Goal: Task Accomplishment & Management: Manage account settings

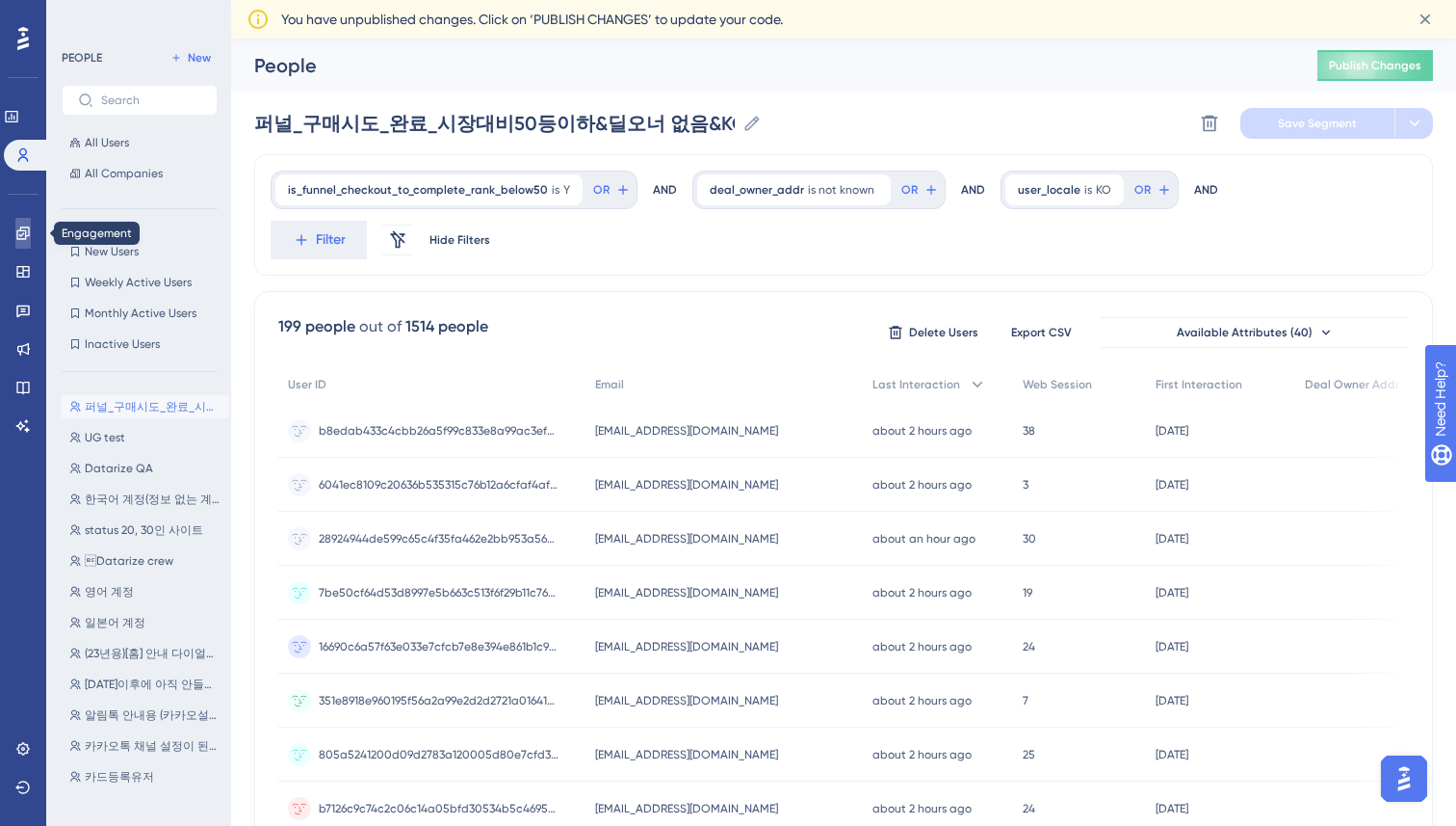
click at [20, 241] on link at bounding box center [24, 232] width 16 height 30
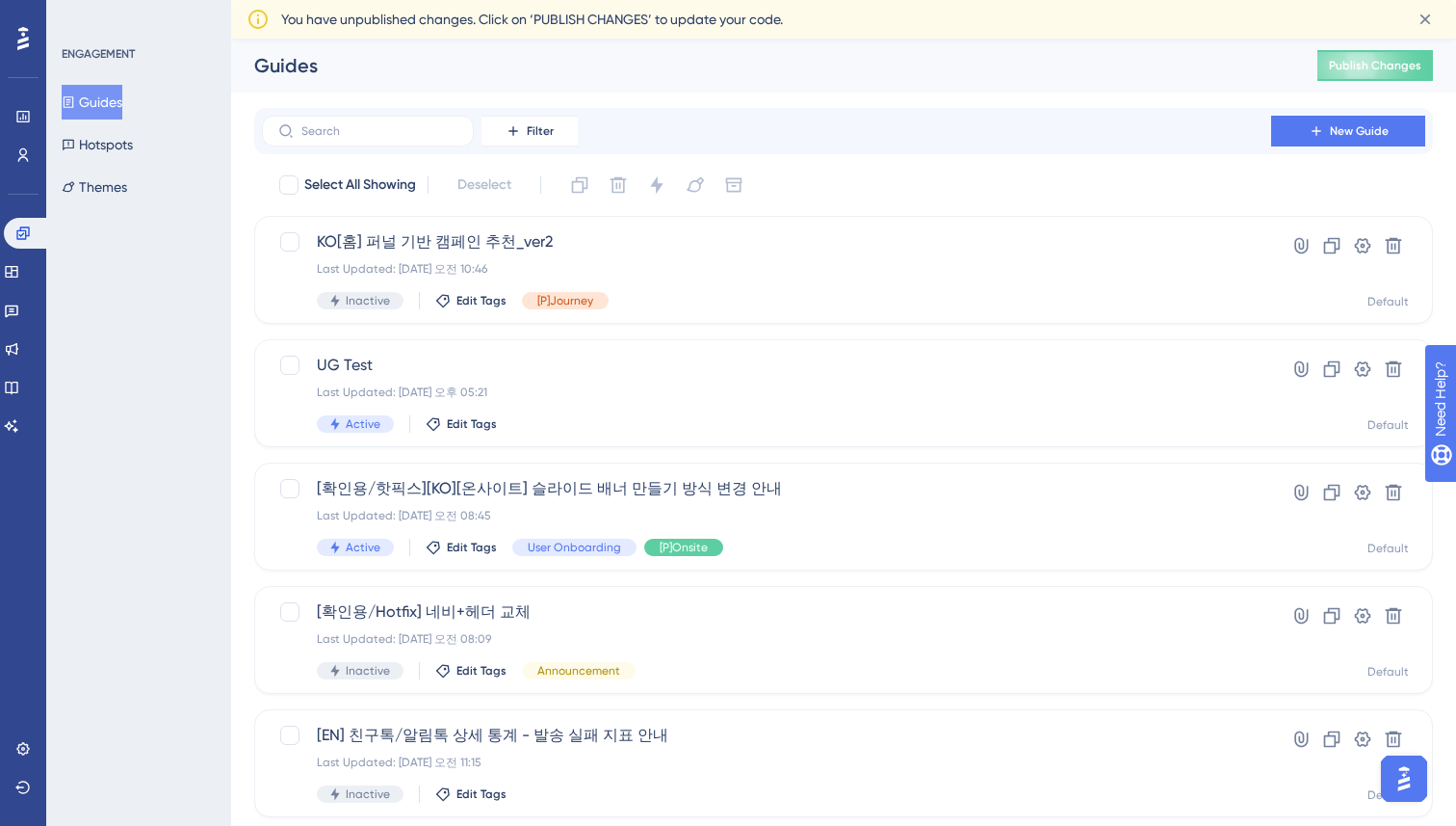
click at [241, 188] on div "Performance Users Engagement Widgets Feedback Product Updates Knowledge Base AI…" at bounding box center [844, 770] width 1225 height 1464
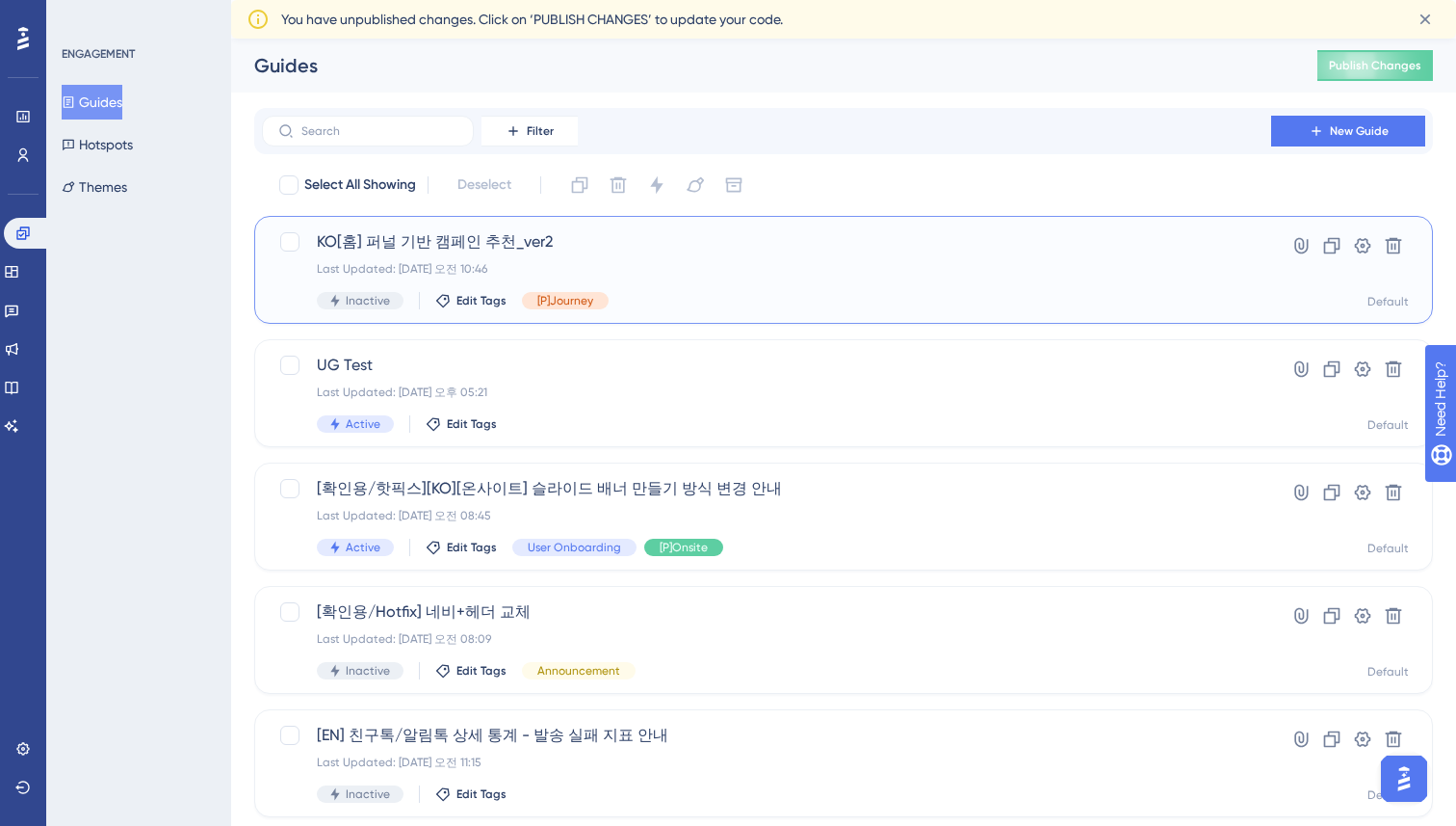
click at [653, 259] on div "KO[홈] 퍼널 기반 캠페인 추천_ver2 Last Updated: [DATE] 오전 10:46 Inactive Edit Tags [P]Jou…" at bounding box center [766, 269] width 900 height 79
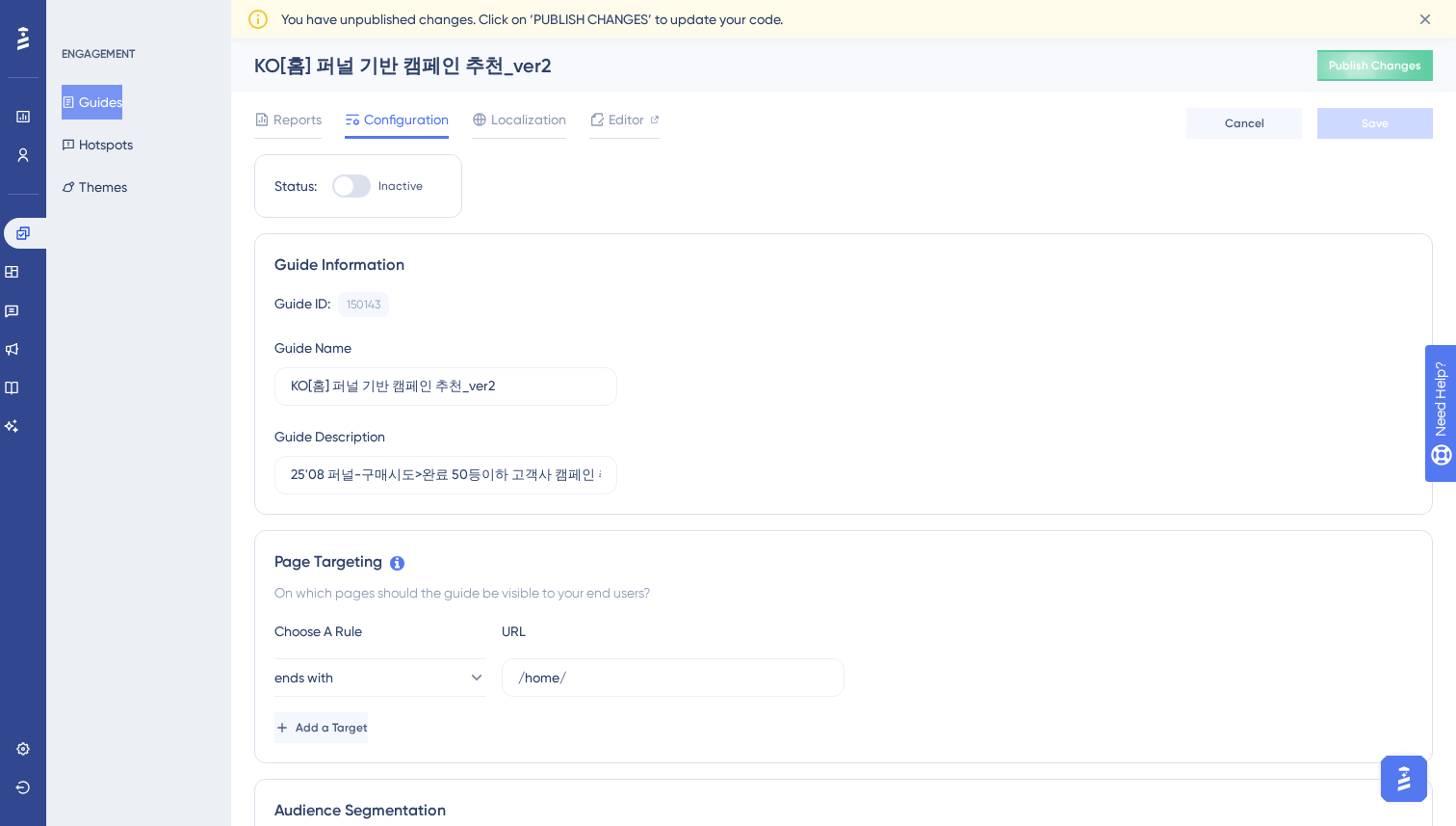
click at [355, 187] on div at bounding box center [351, 186] width 38 height 24
click at [332, 187] on input "Inactive" at bounding box center [331, 186] width 1 height 1
checkbox input "true"
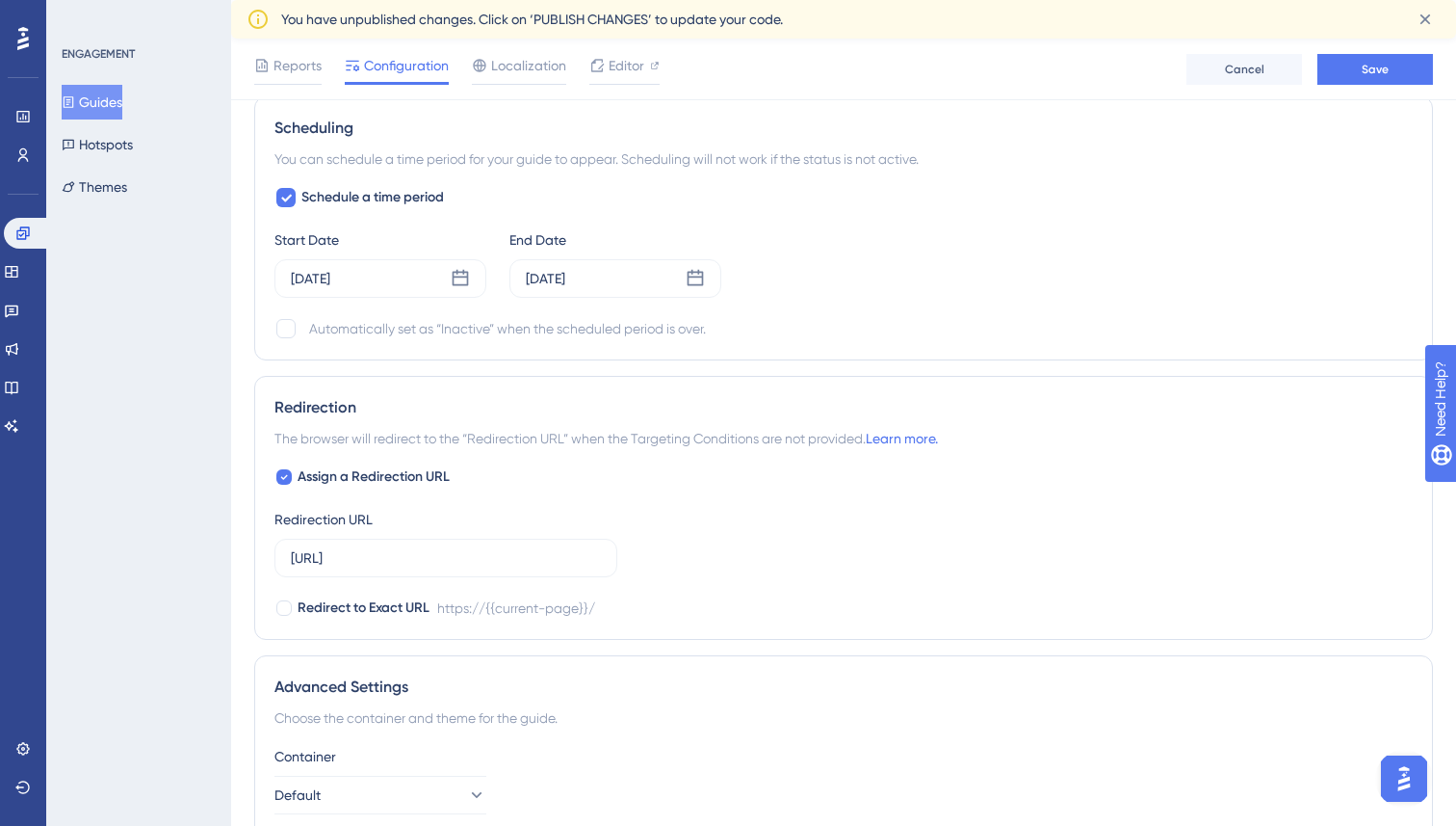
scroll to position [1681, 0]
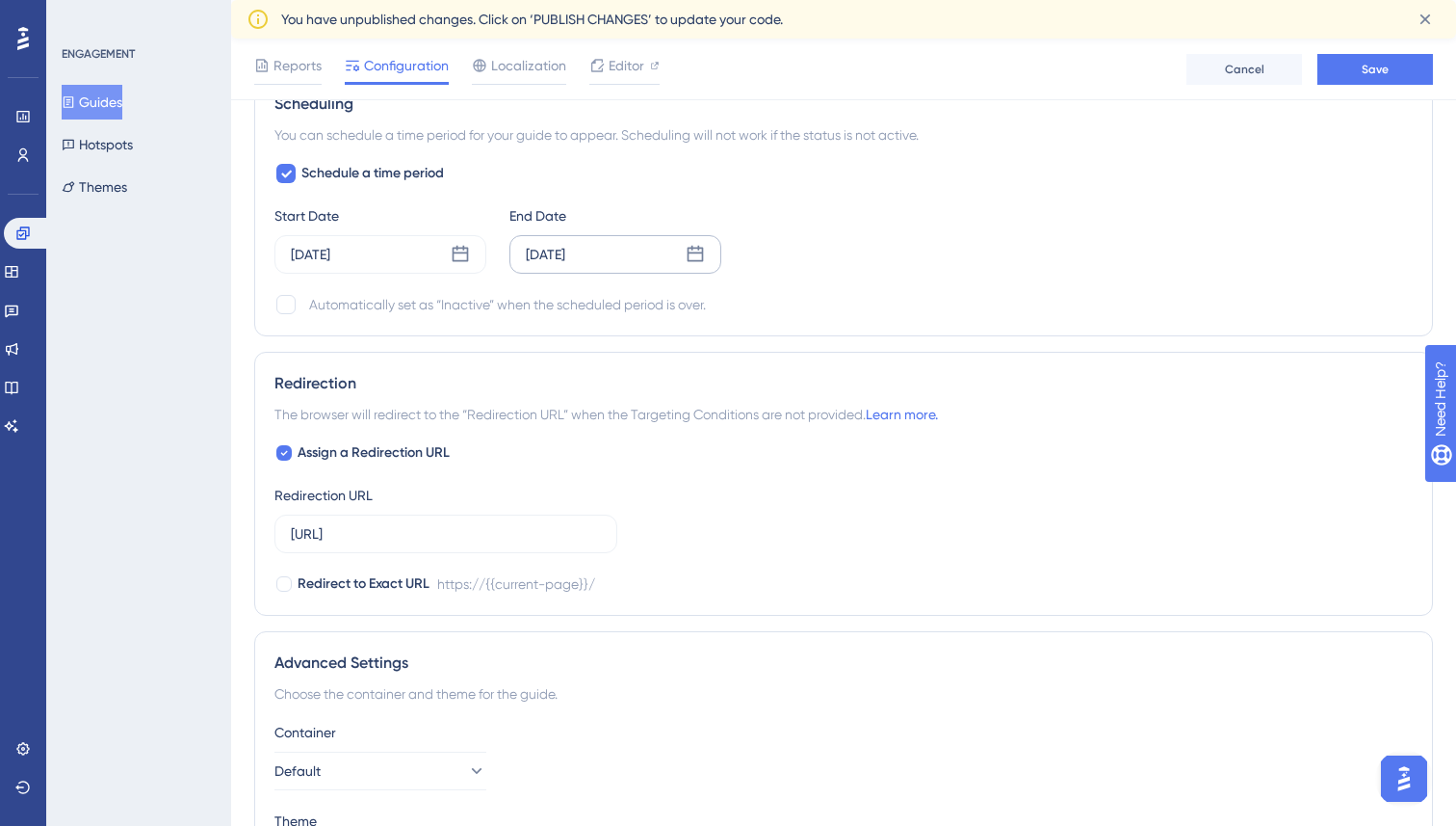
click at [691, 247] on icon at bounding box center [695, 254] width 17 height 17
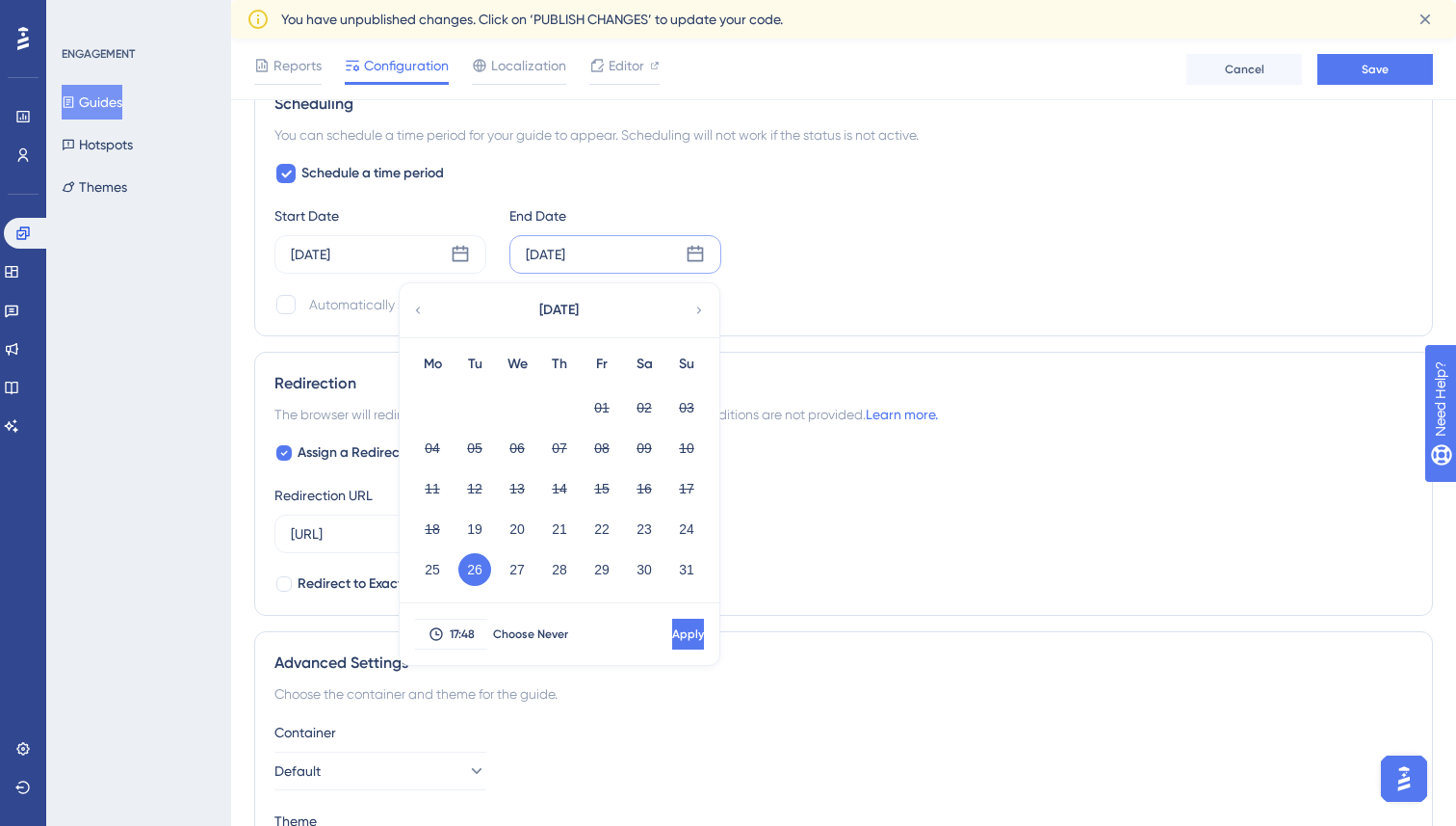
click at [687, 315] on div "[DATE]" at bounding box center [558, 310] width 318 height 54
click at [695, 307] on icon at bounding box center [699, 311] width 14 height 18
click at [432, 405] on button "01" at bounding box center [432, 407] width 32 height 32
click at [670, 635] on span "Apply" at bounding box center [686, 634] width 31 height 16
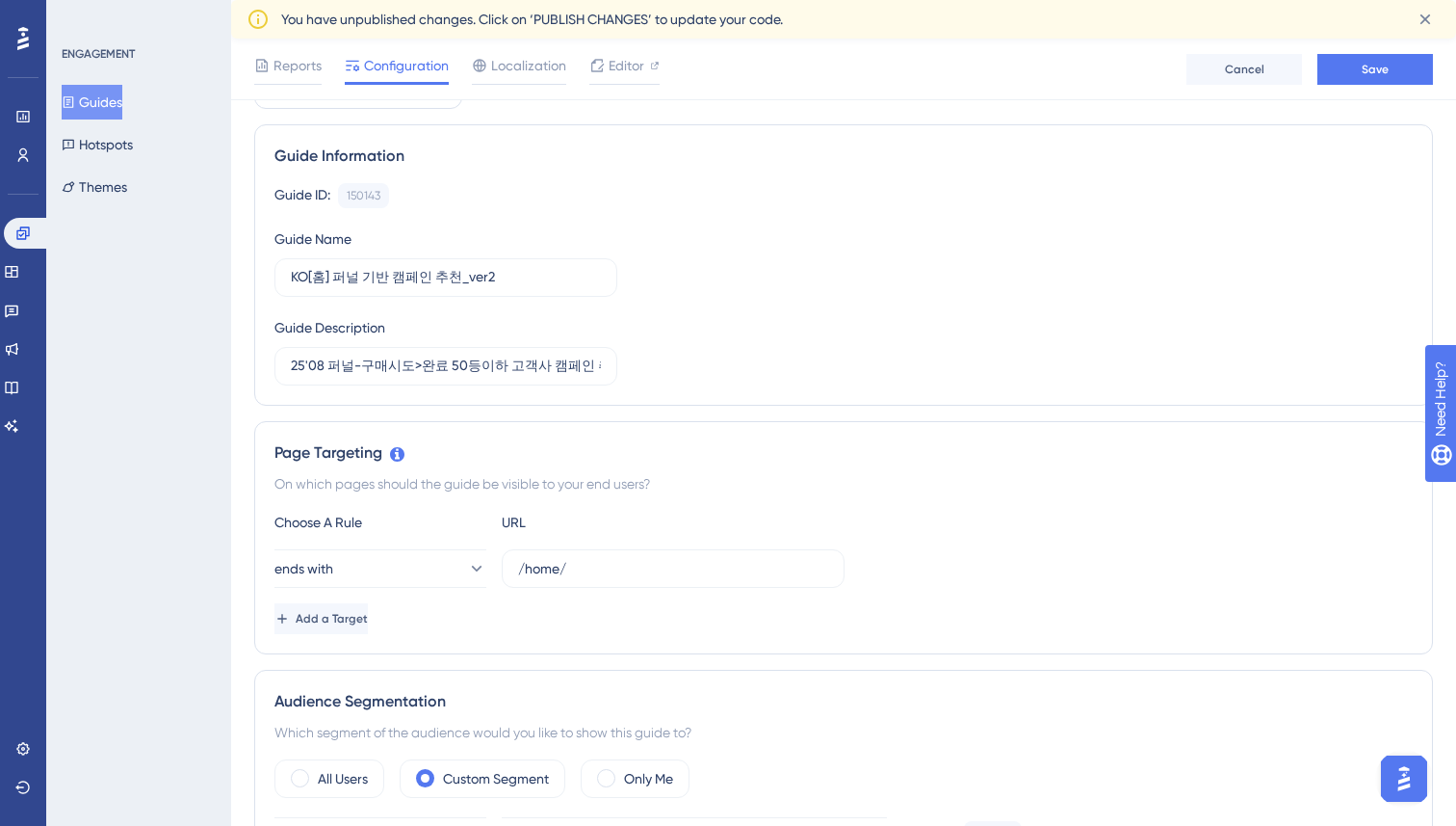
scroll to position [0, 0]
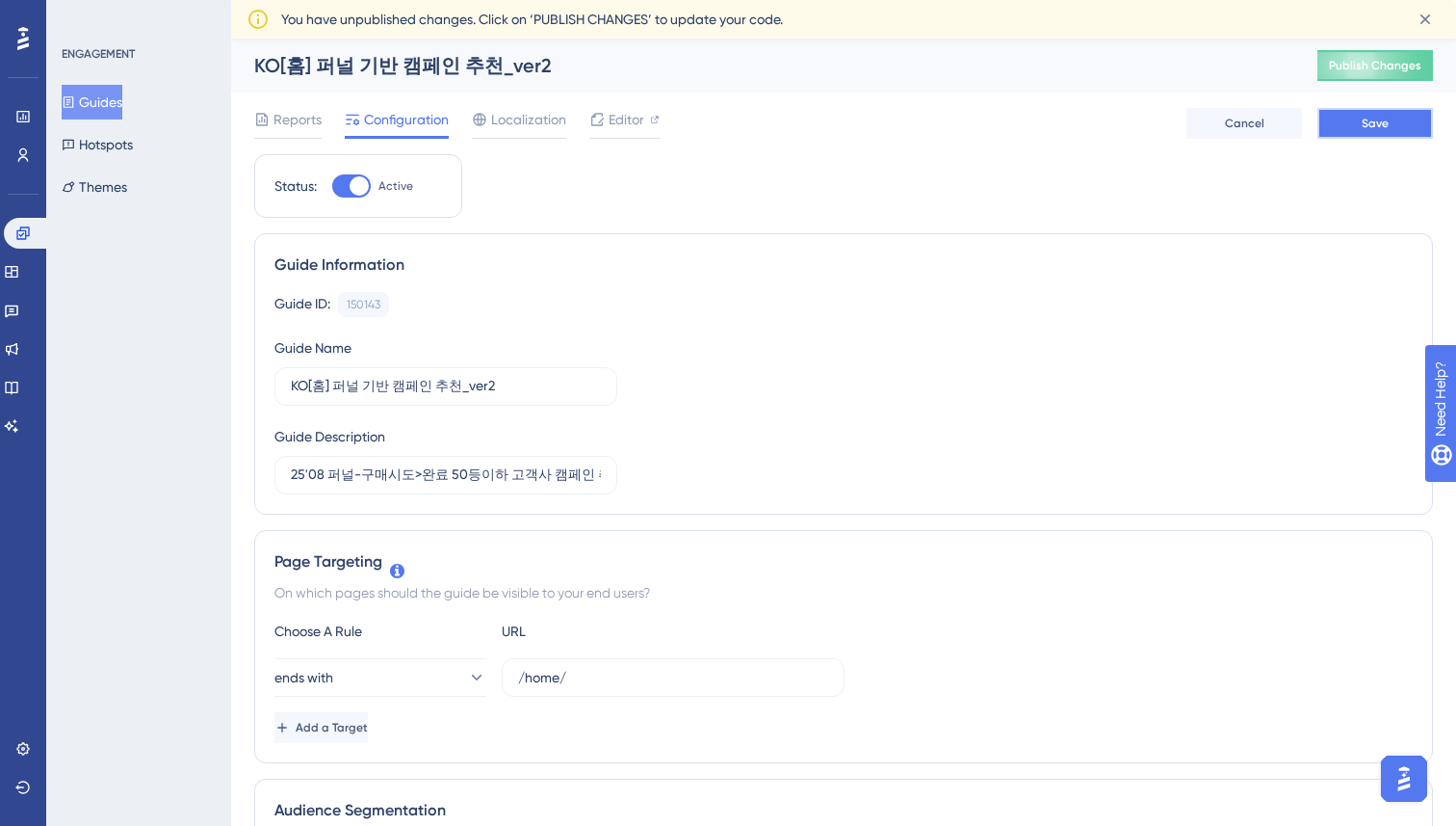
click at [1371, 127] on span "Save" at bounding box center [1374, 124] width 27 height 16
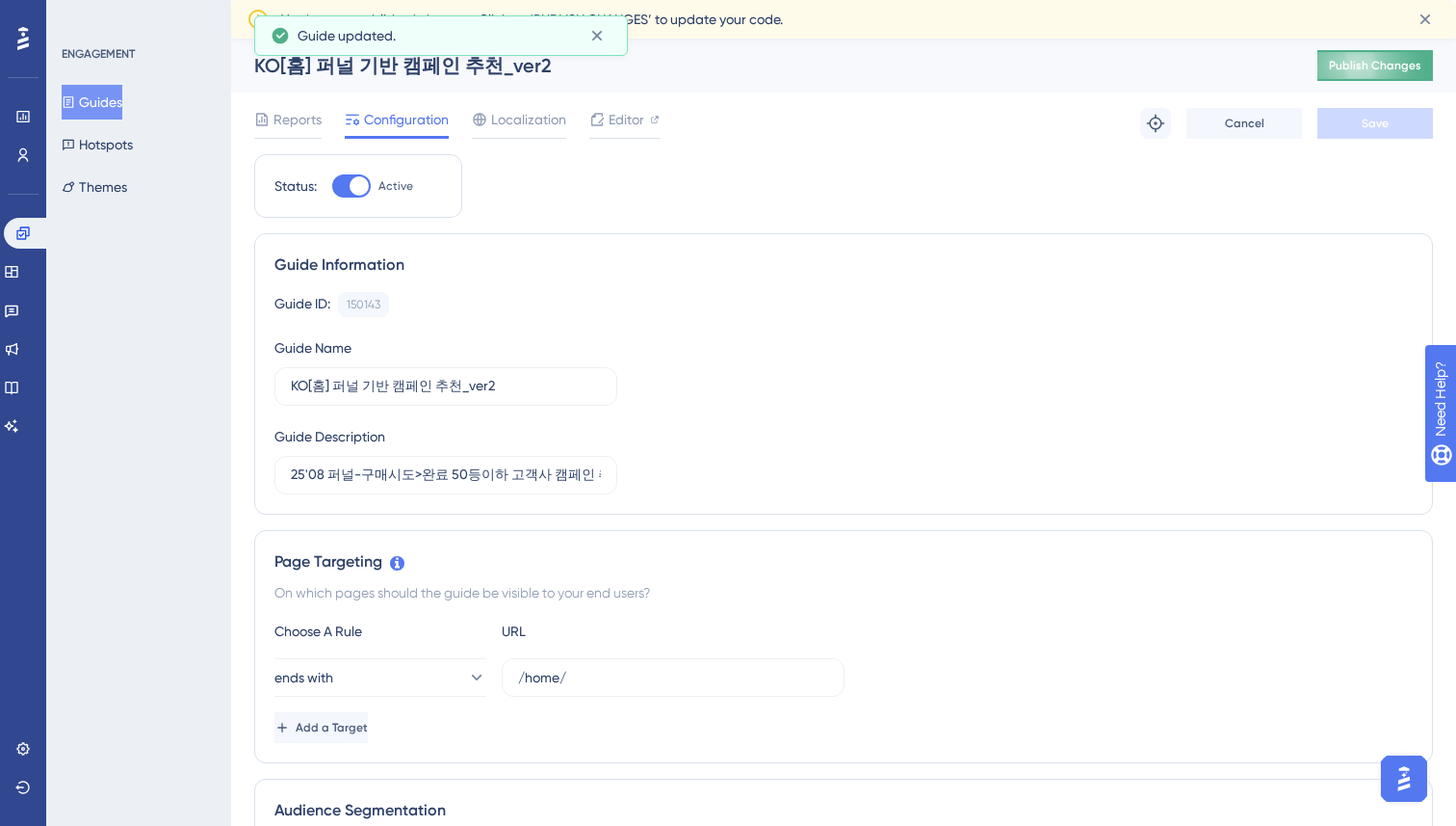
click at [1369, 58] on span "Publish Changes" at bounding box center [1375, 66] width 92 height 16
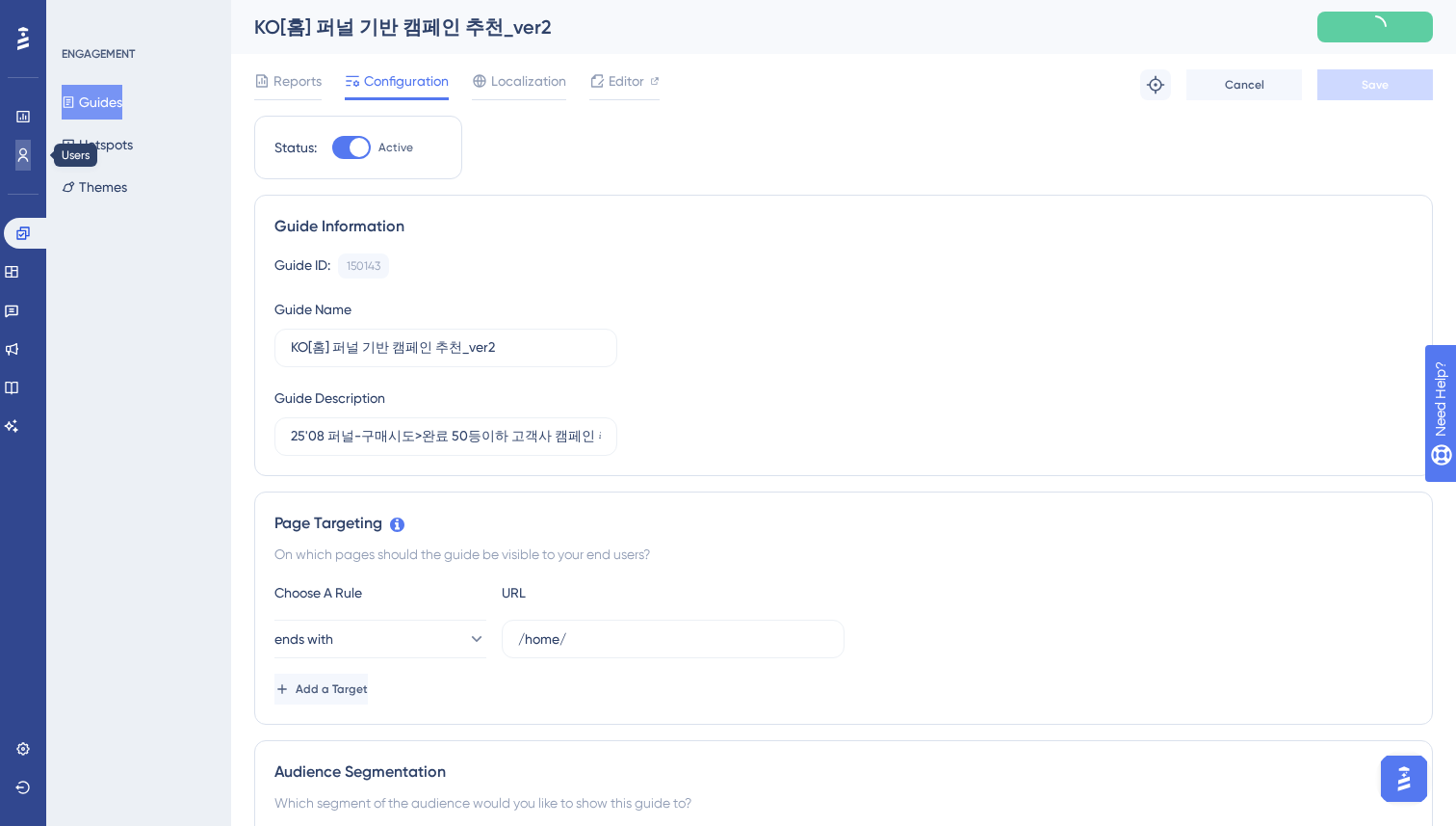
click at [19, 160] on icon at bounding box center [24, 155] width 11 height 14
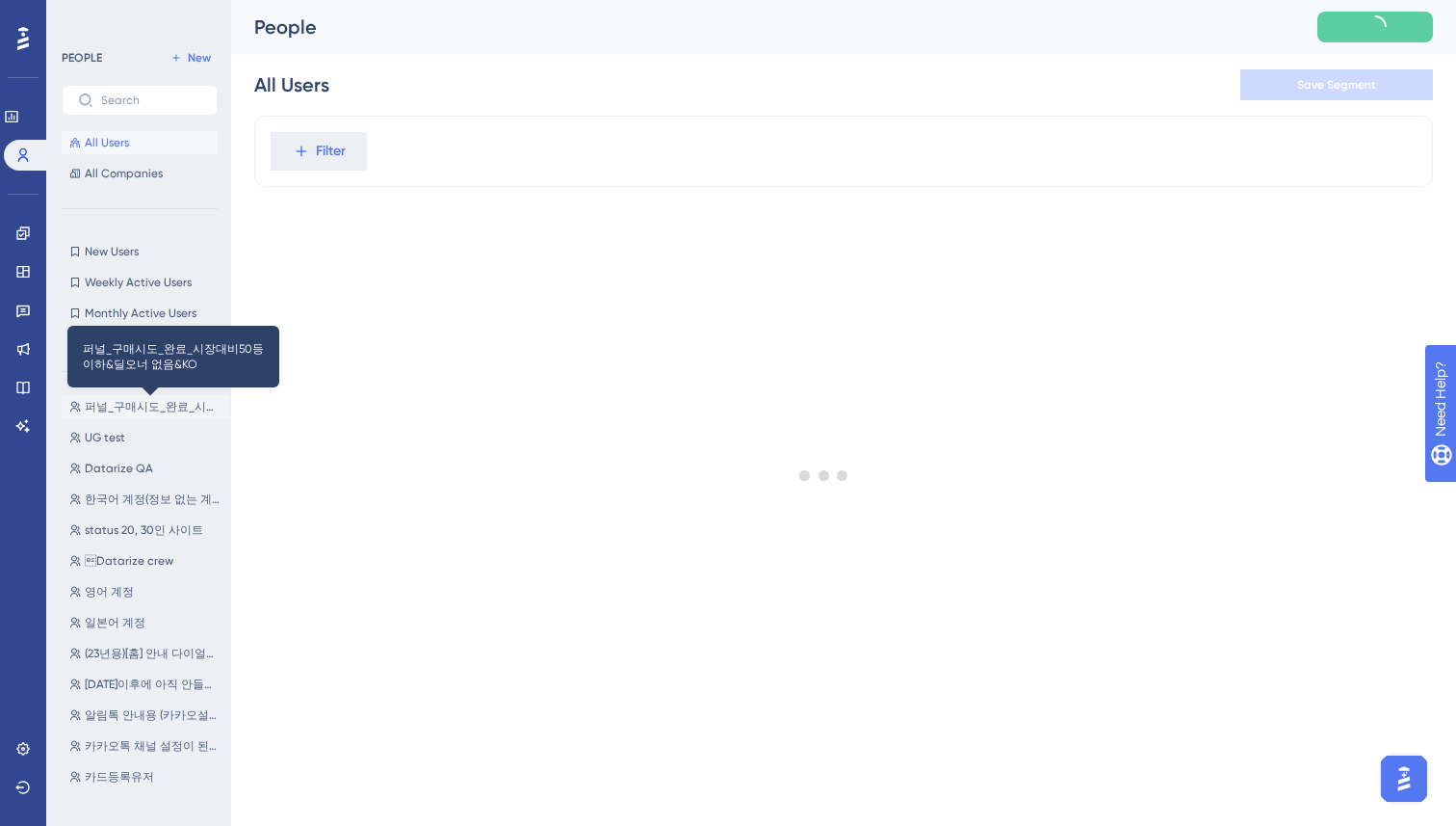
click at [124, 401] on span "퍼널_구매시도_완료_시장대비50등이하&딜오너 없음&KO" at bounding box center [152, 407] width 137 height 16
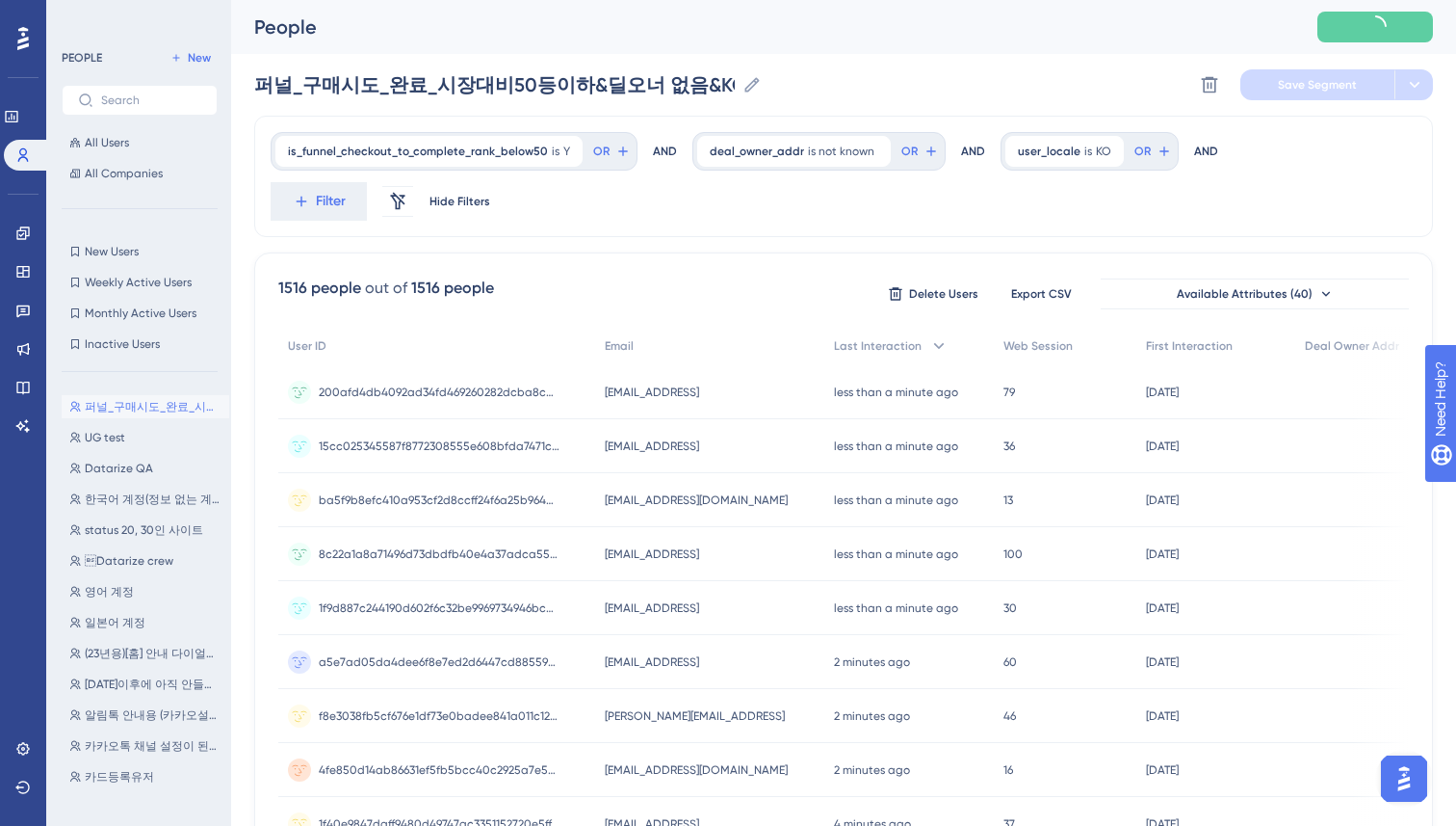
click at [815, 233] on div "is_funnel_checkout_to_complete_rank_below50 is Y Y Remove OR AND deal_owner_add…" at bounding box center [844, 176] width 1179 height 121
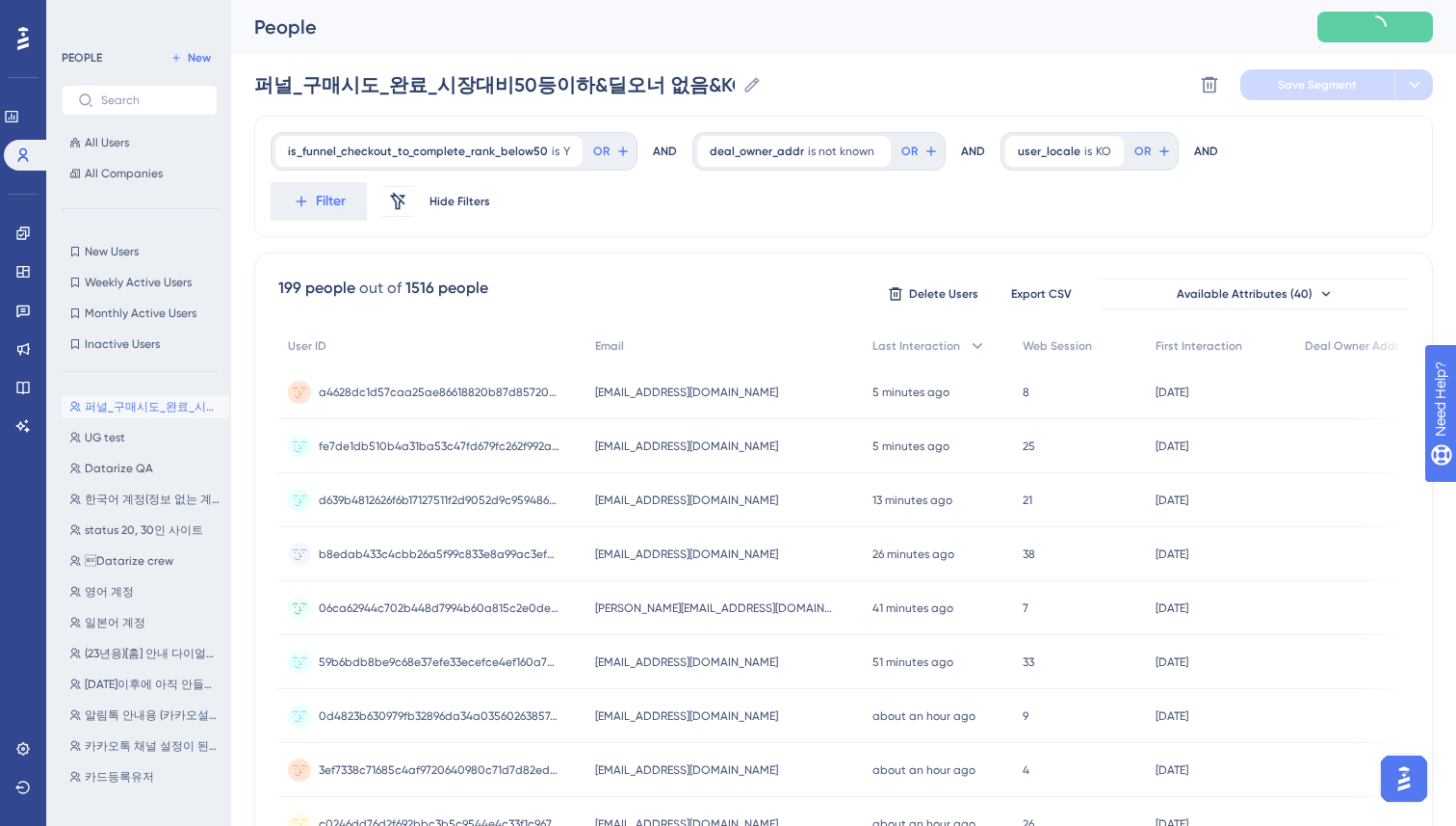
click at [814, 233] on div "is_funnel_checkout_to_complete_rank_below50 is Y Y Remove OR AND deal_owner_add…" at bounding box center [844, 176] width 1179 height 121
click at [243, 242] on div "Performance Users Engagement Widgets Feedback Product Updates Knowledge Base AI…" at bounding box center [844, 780] width 1225 height 1561
click at [30, 228] on link at bounding box center [24, 232] width 16 height 30
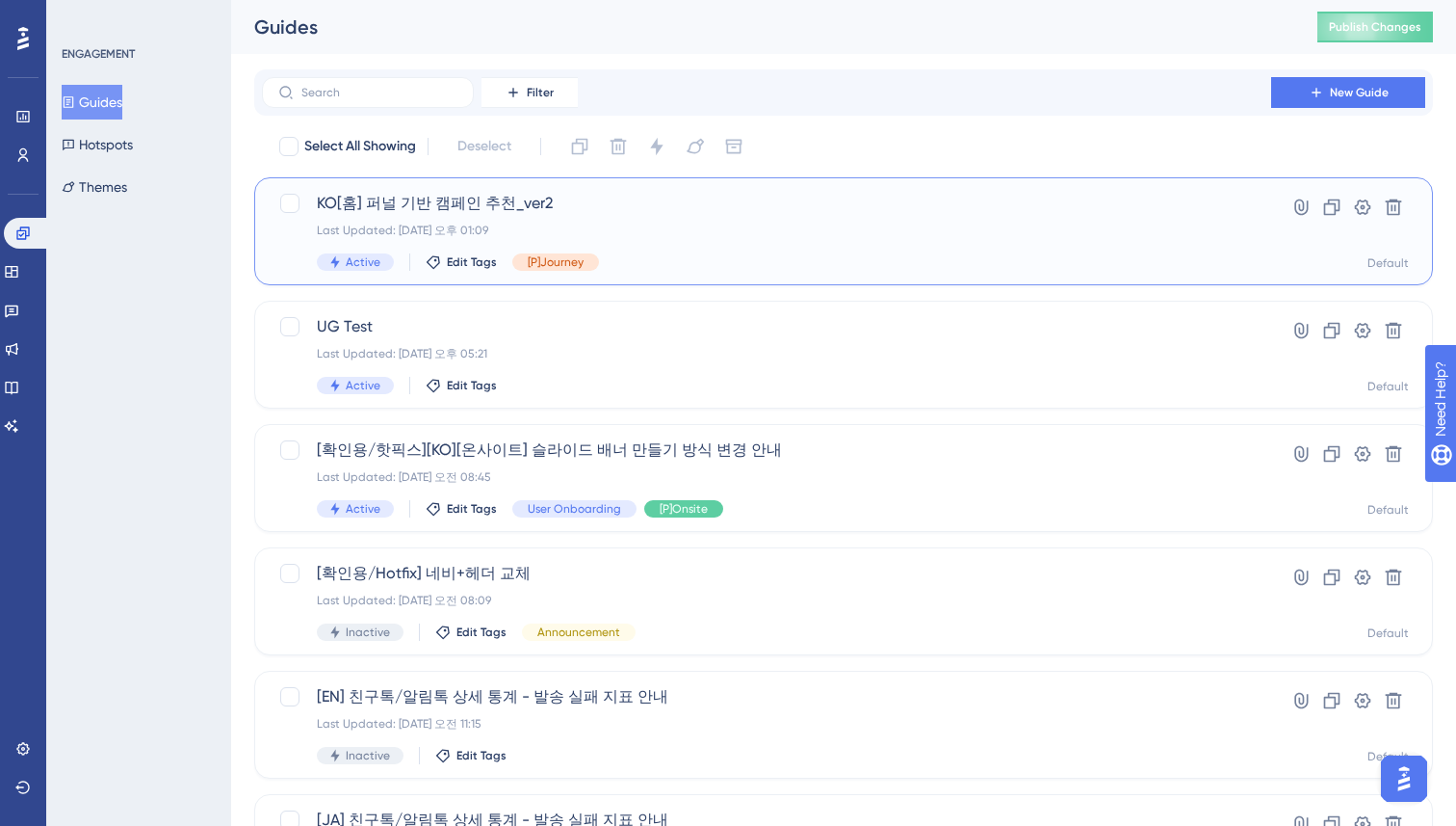
click at [684, 215] on div "KO[홈] 퍼널 기반 캠페인 추천_ver2 Last Updated: [DATE] 오후 01:09 Active Edit Tags [P]Journ…" at bounding box center [766, 231] width 900 height 79
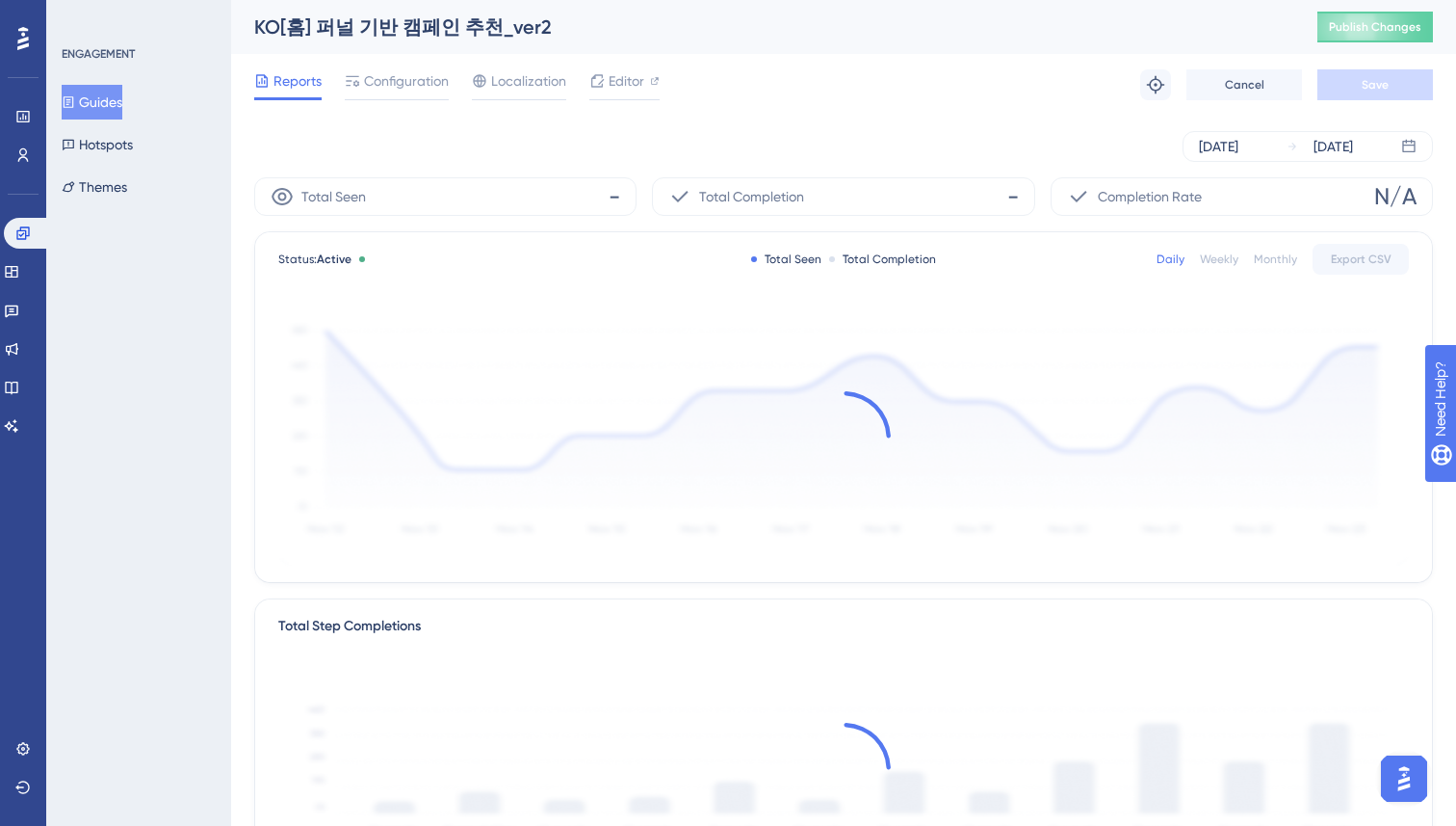
click at [759, 54] on div "Reports Configuration Localization Editor Troubleshoot Cancel Save" at bounding box center [844, 85] width 1179 height 62
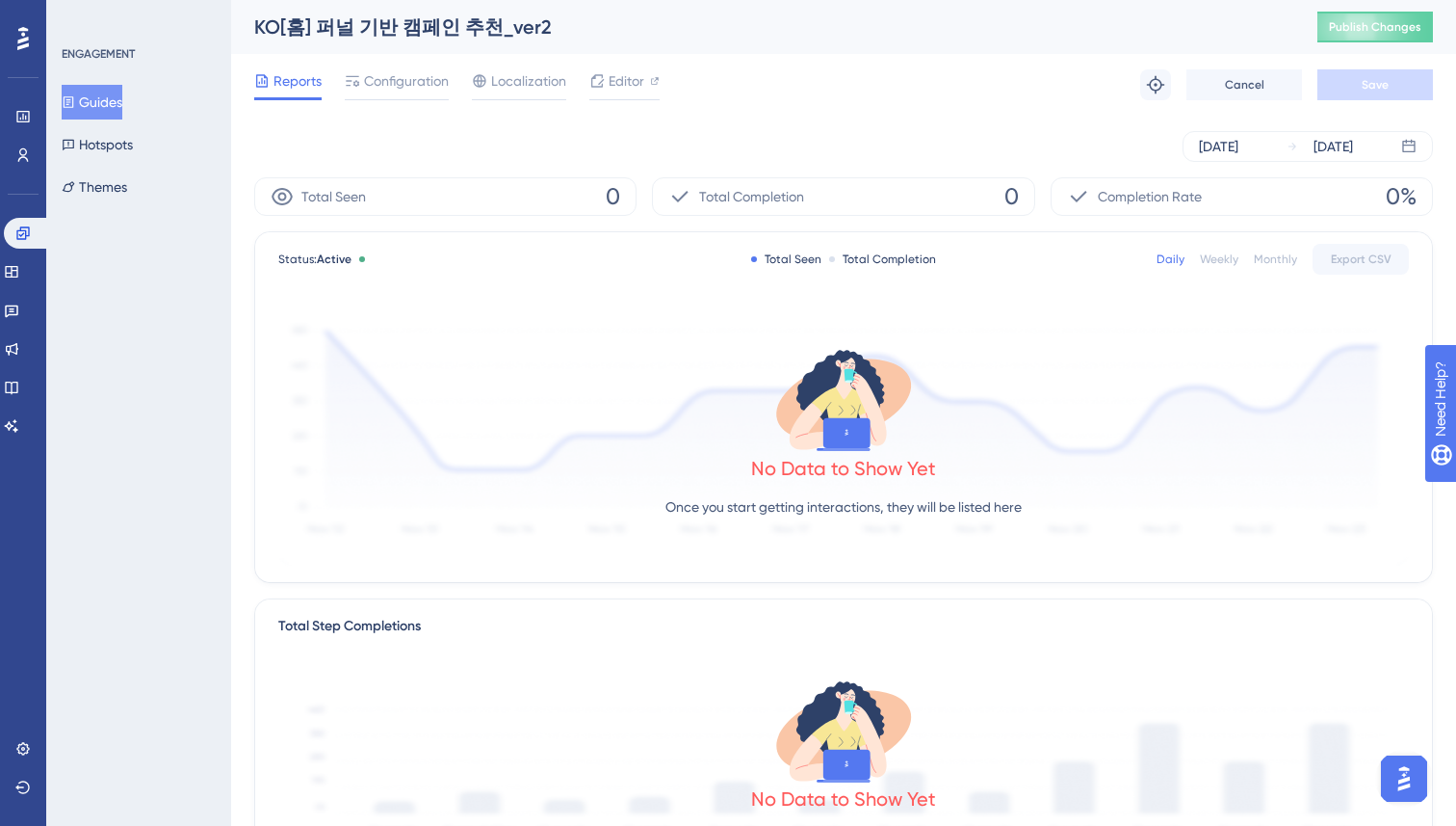
click at [232, 240] on div "Performance Users Engagement Widgets Feedback Product Updates Knowledge Base AI…" at bounding box center [844, 661] width 1225 height 1322
click at [404, 83] on span "Configuration" at bounding box center [406, 82] width 85 height 24
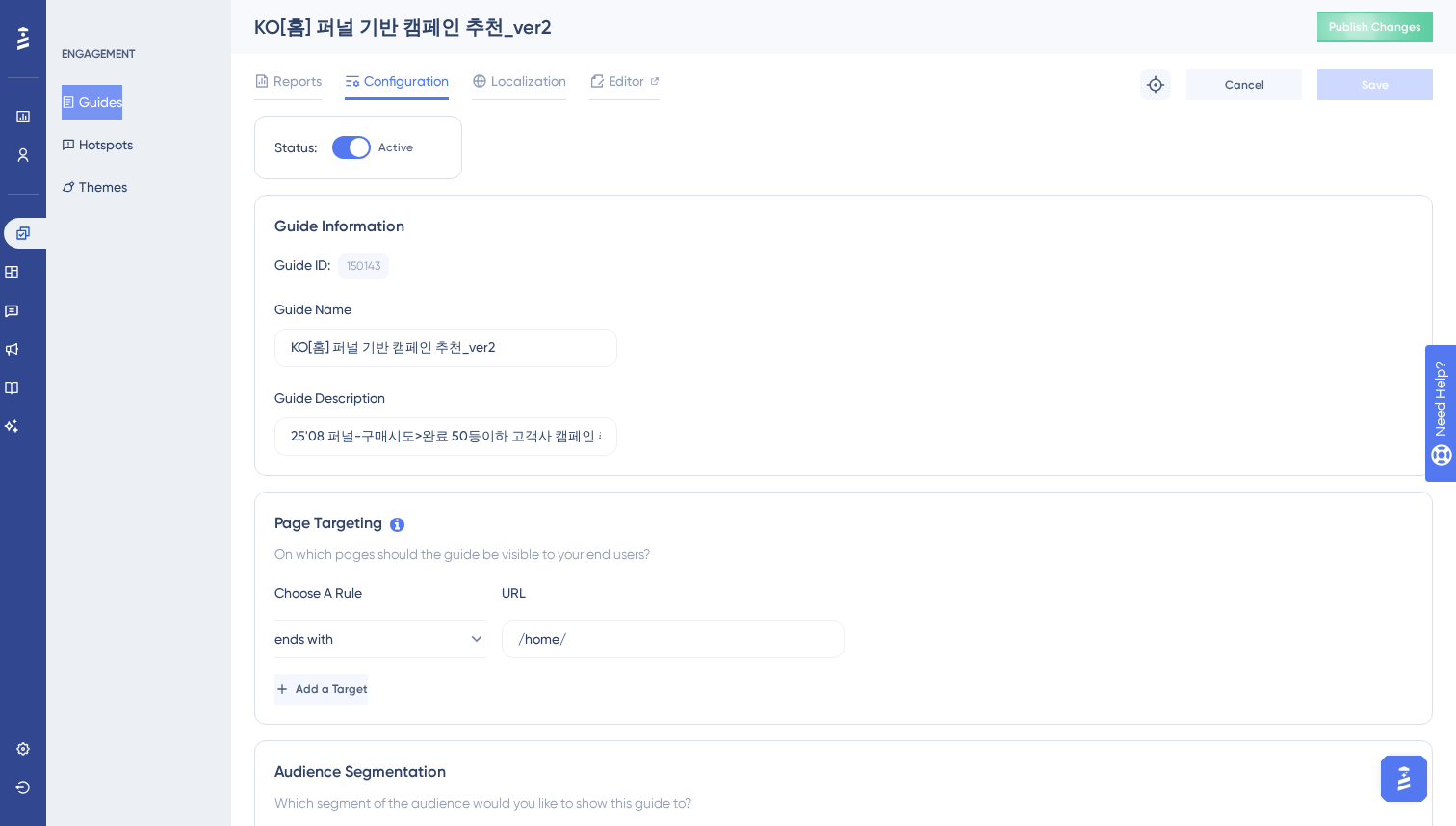
click at [929, 310] on div "Guide ID: 150143 Copy Guide Name KO[홈] 퍼널 기반 캠페인 추천_ver2 Guide Description 25'0…" at bounding box center [844, 355] width 1138 height 203
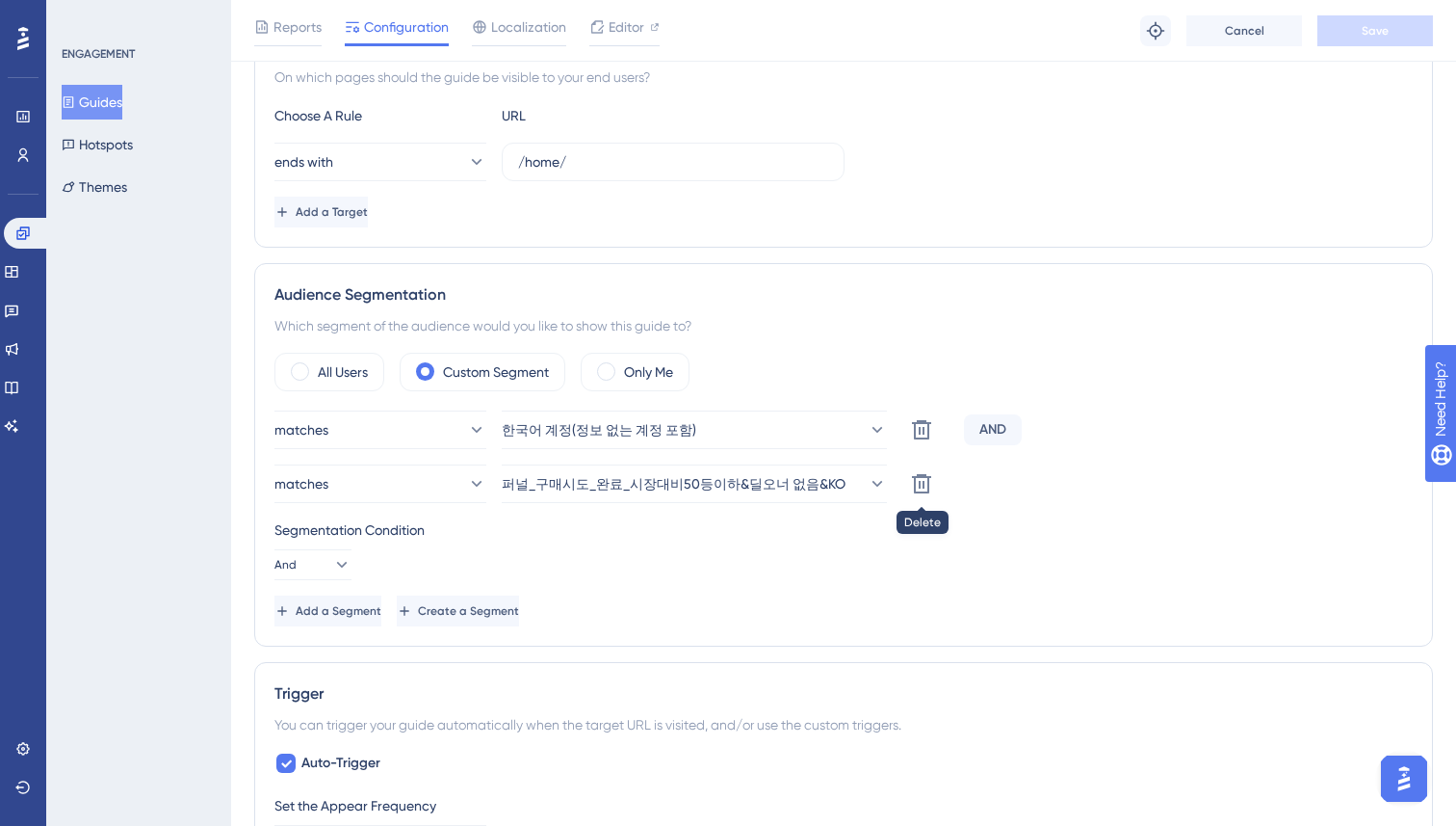
scroll to position [645, 0]
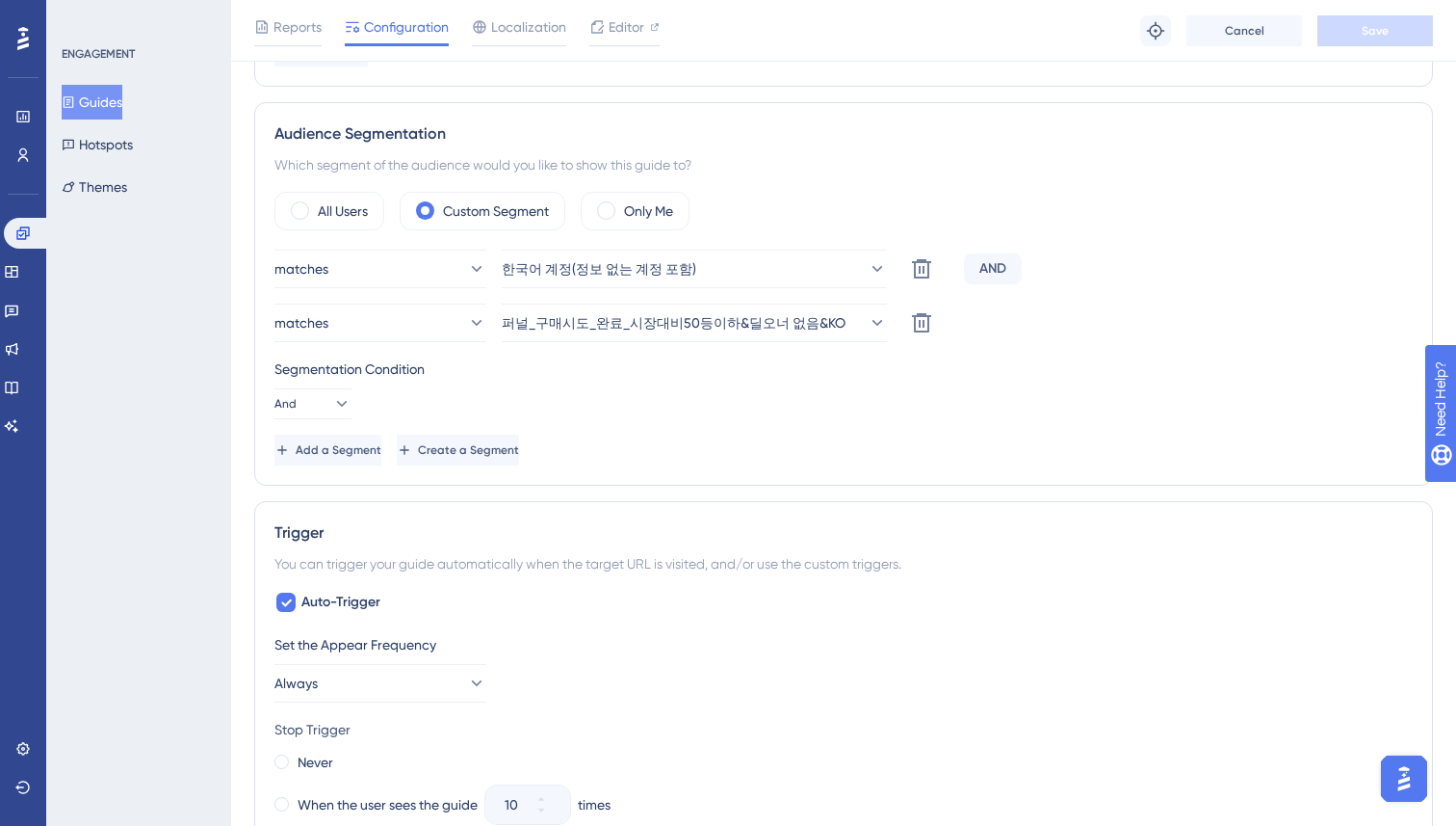
click at [1181, 304] on div "matches 퍼널_구매시도_완료_시장대비50등이하&딜오너 없음&KO Delete" at bounding box center [844, 323] width 1138 height 38
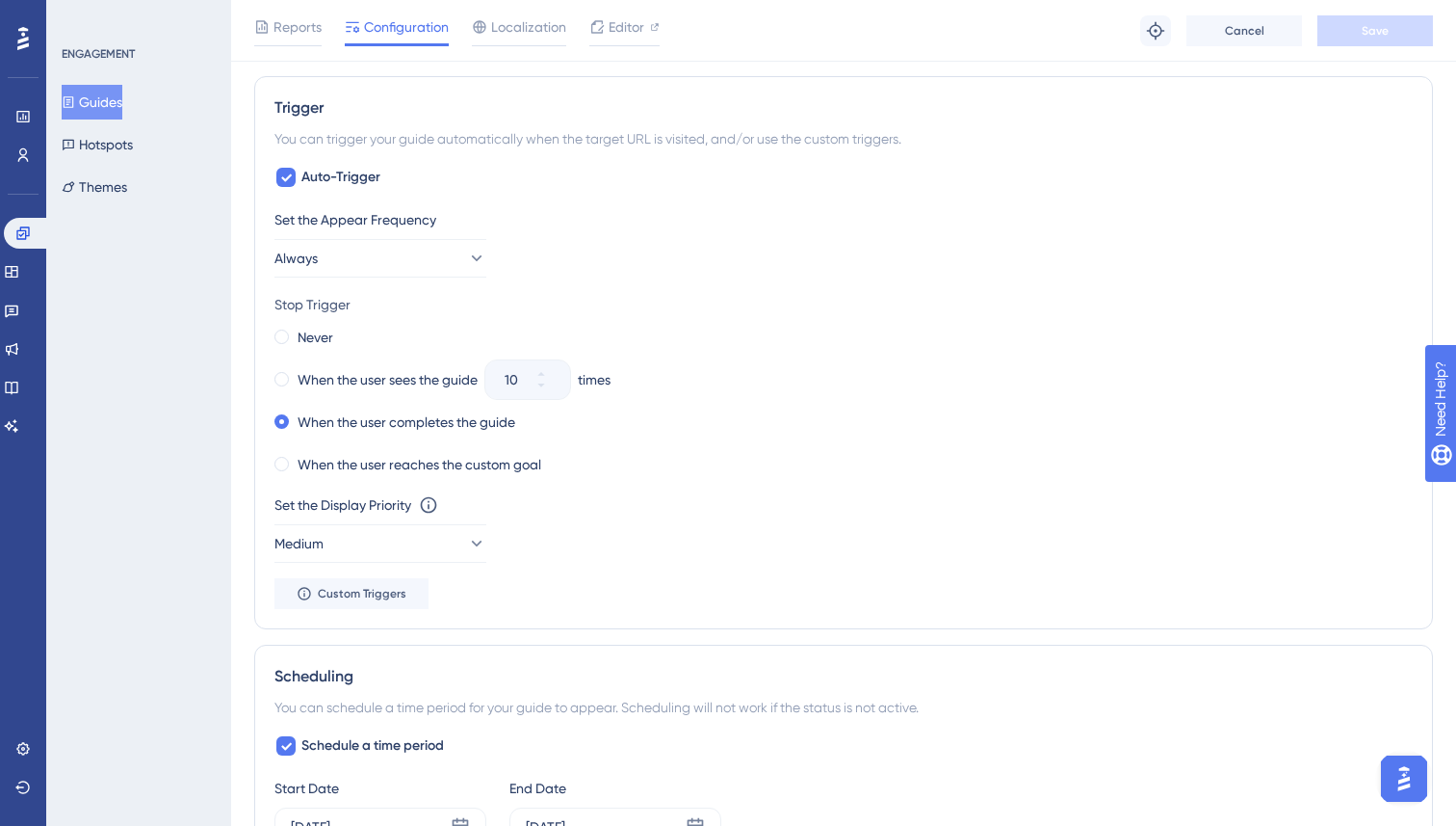
scroll to position [1072, 0]
click at [1046, 259] on div "Set the Appear Frequency Always" at bounding box center [844, 241] width 1138 height 70
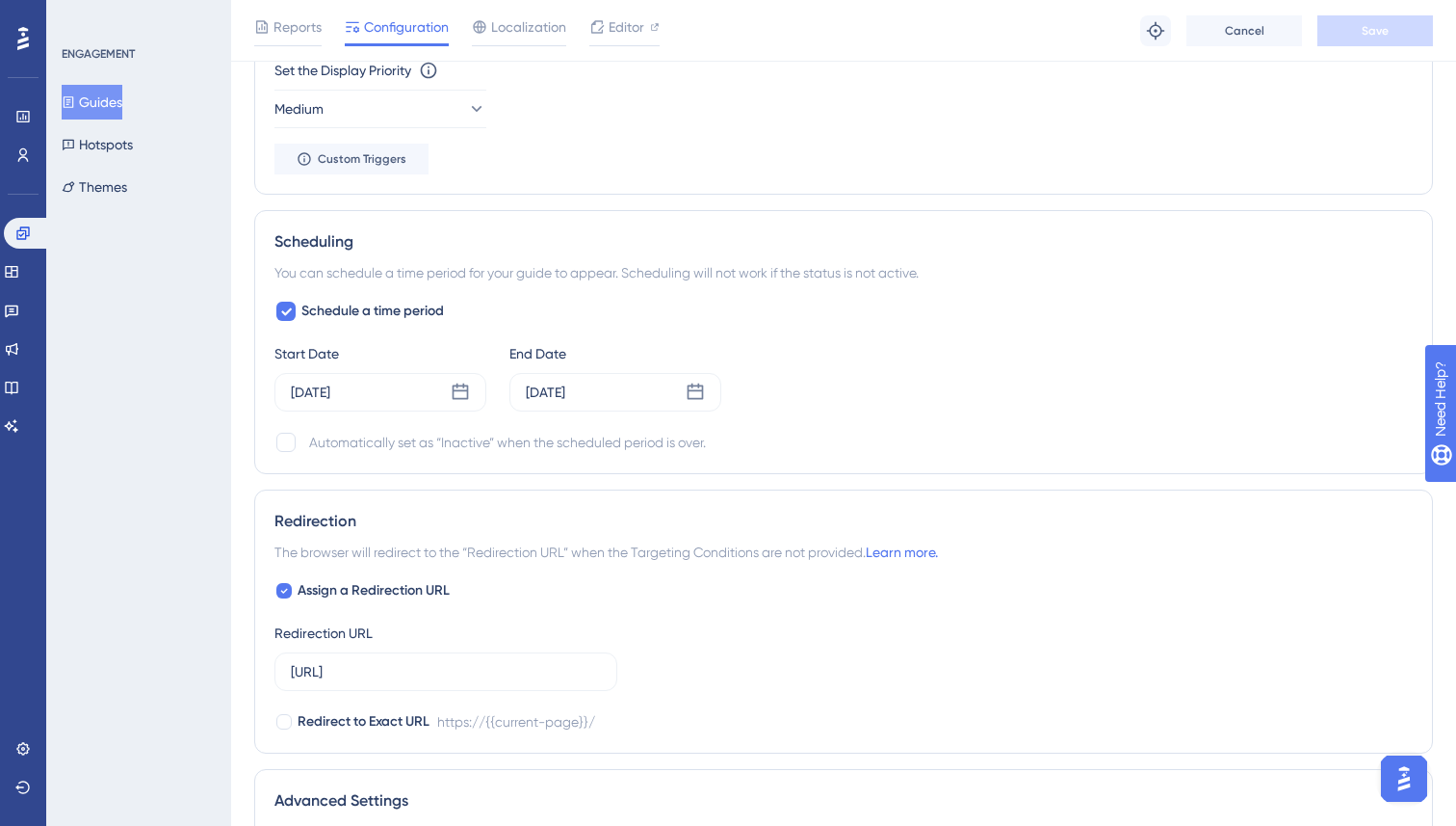
scroll to position [1512, 0]
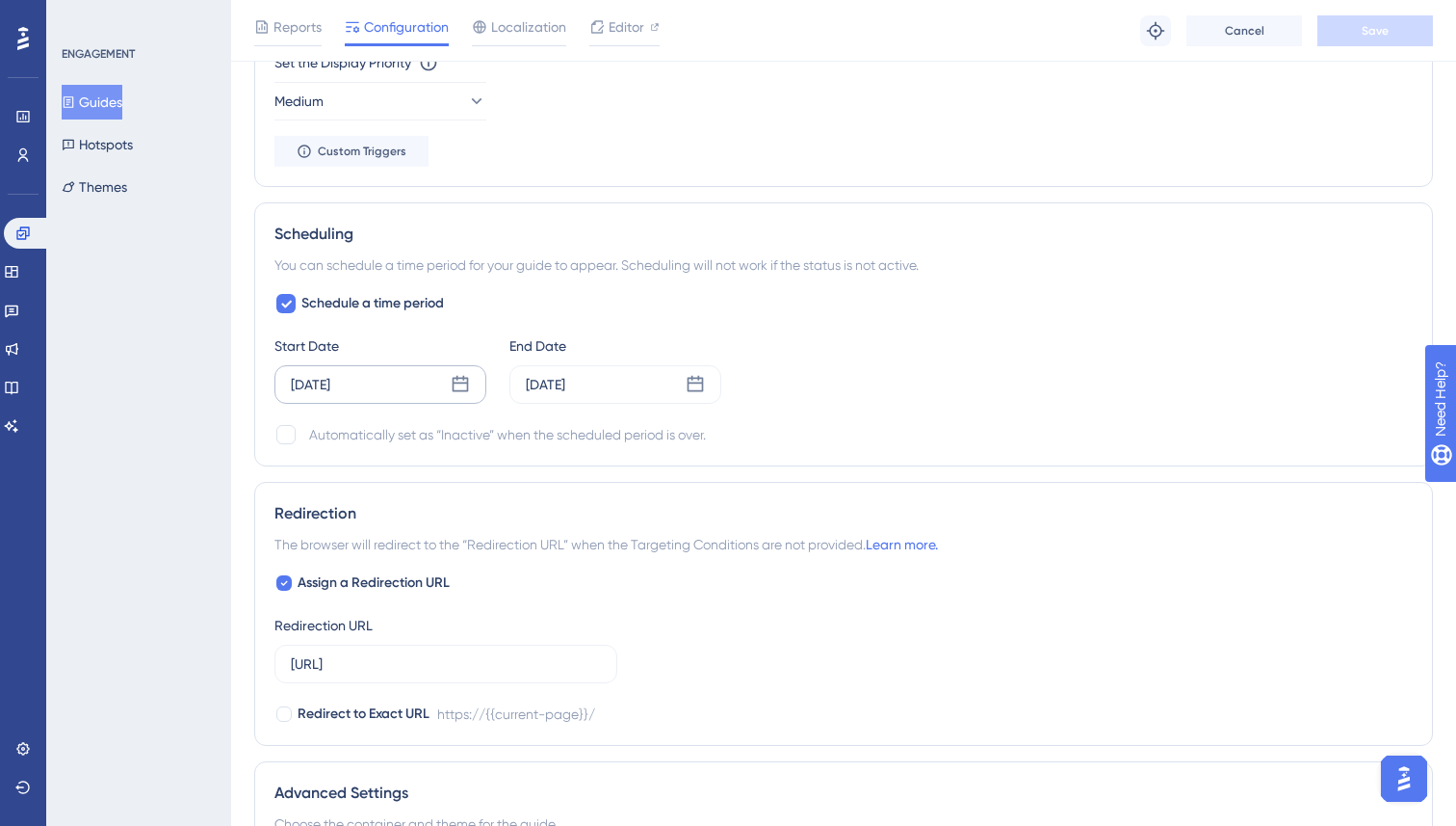
click at [458, 381] on icon at bounding box center [460, 384] width 20 height 20
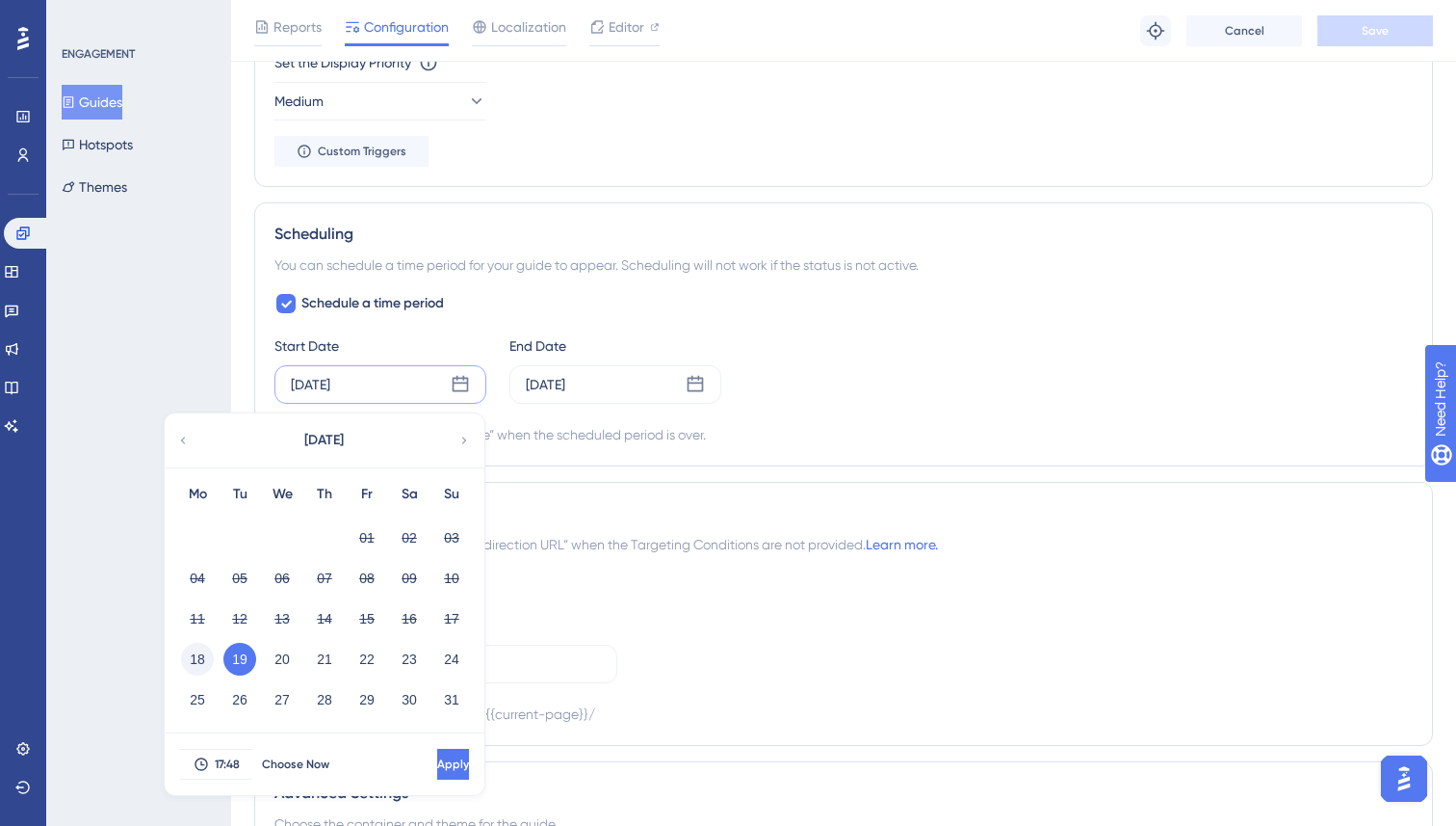
click at [197, 654] on button "18" at bounding box center [197, 658] width 32 height 32
click at [441, 762] on button "Apply" at bounding box center [451, 763] width 35 height 30
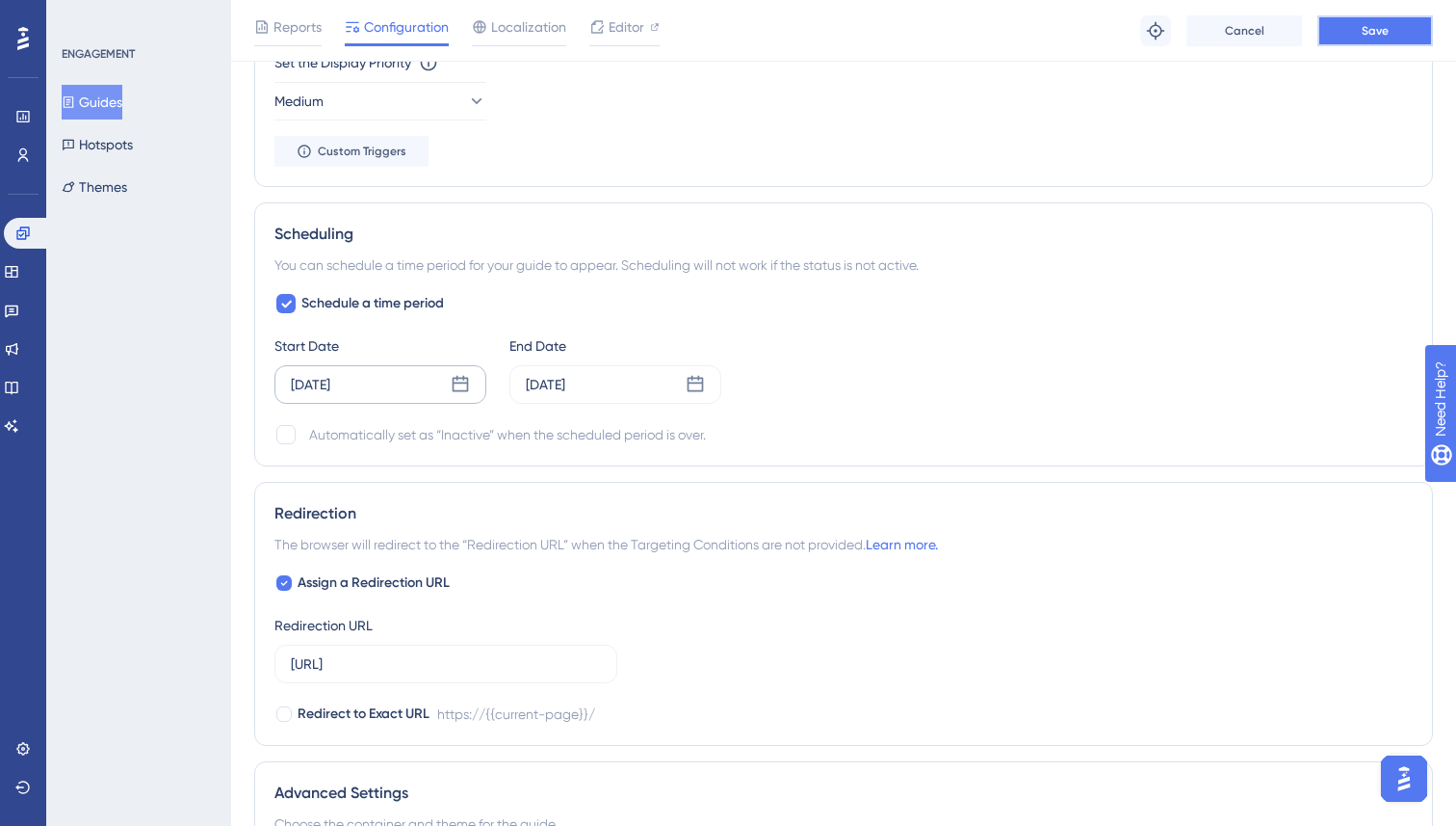
click at [1371, 24] on span "Save" at bounding box center [1374, 31] width 27 height 16
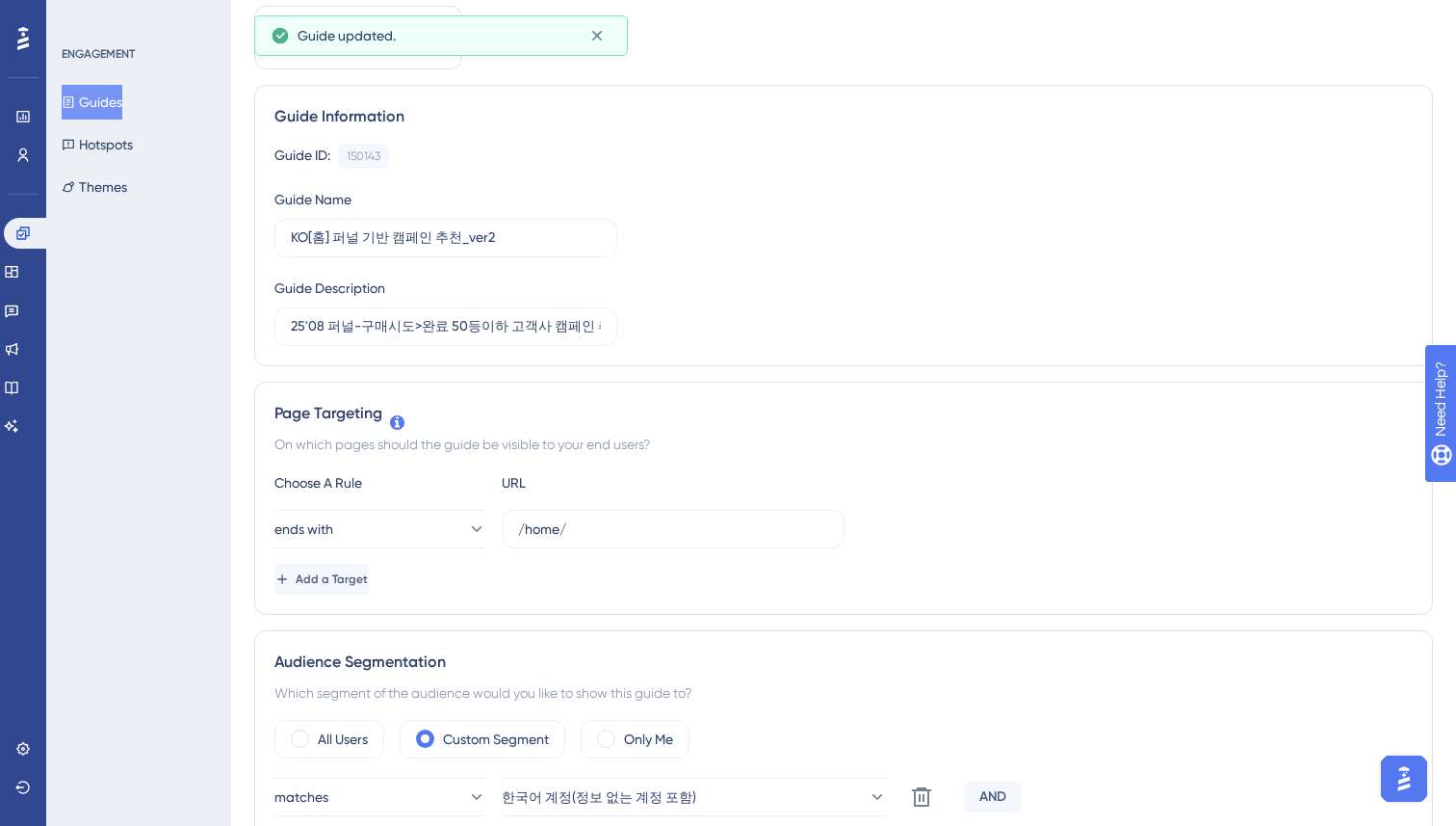
scroll to position [0, 0]
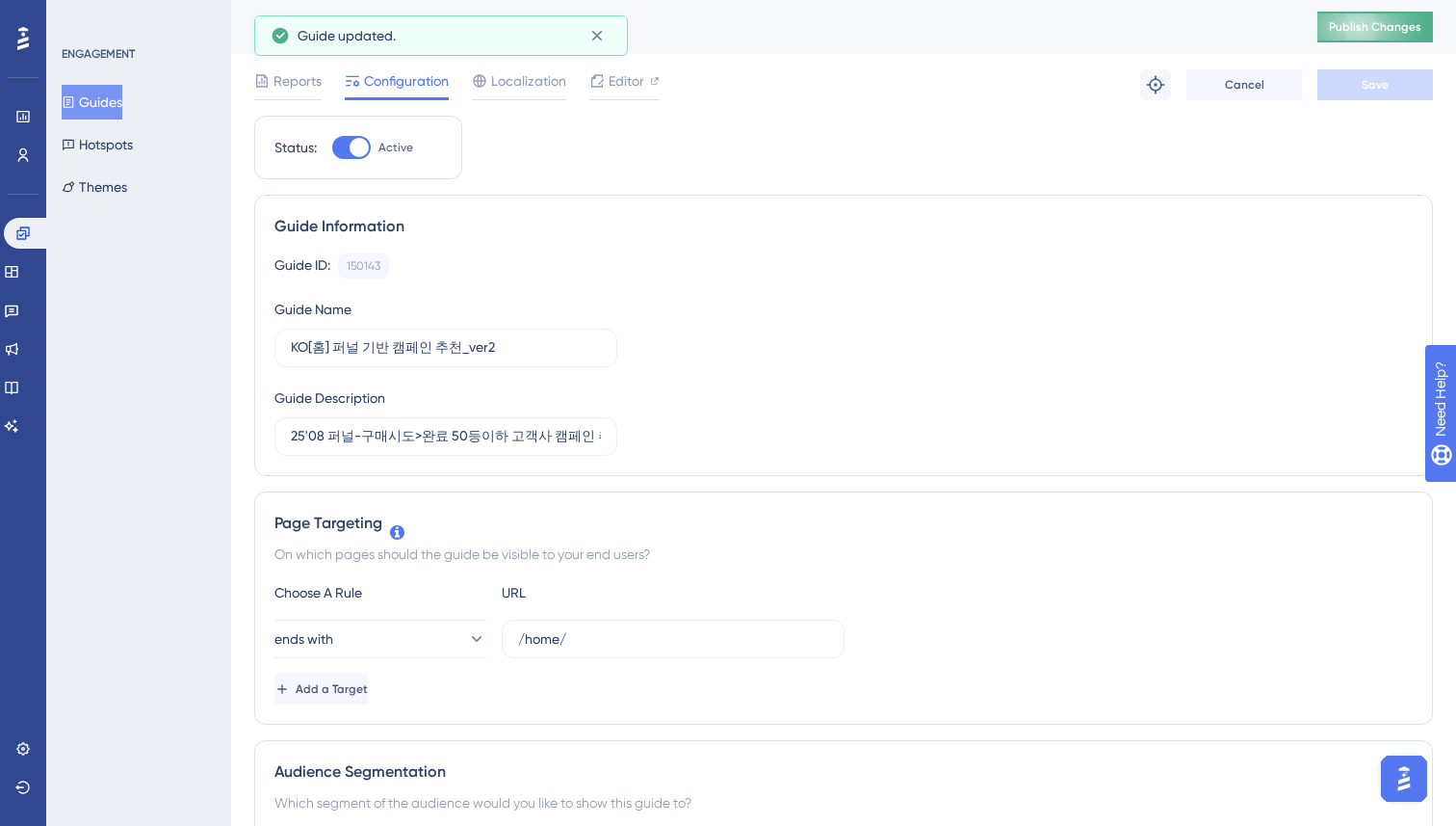
click at [1354, 23] on button "Publish Changes" at bounding box center [1375, 27] width 116 height 30
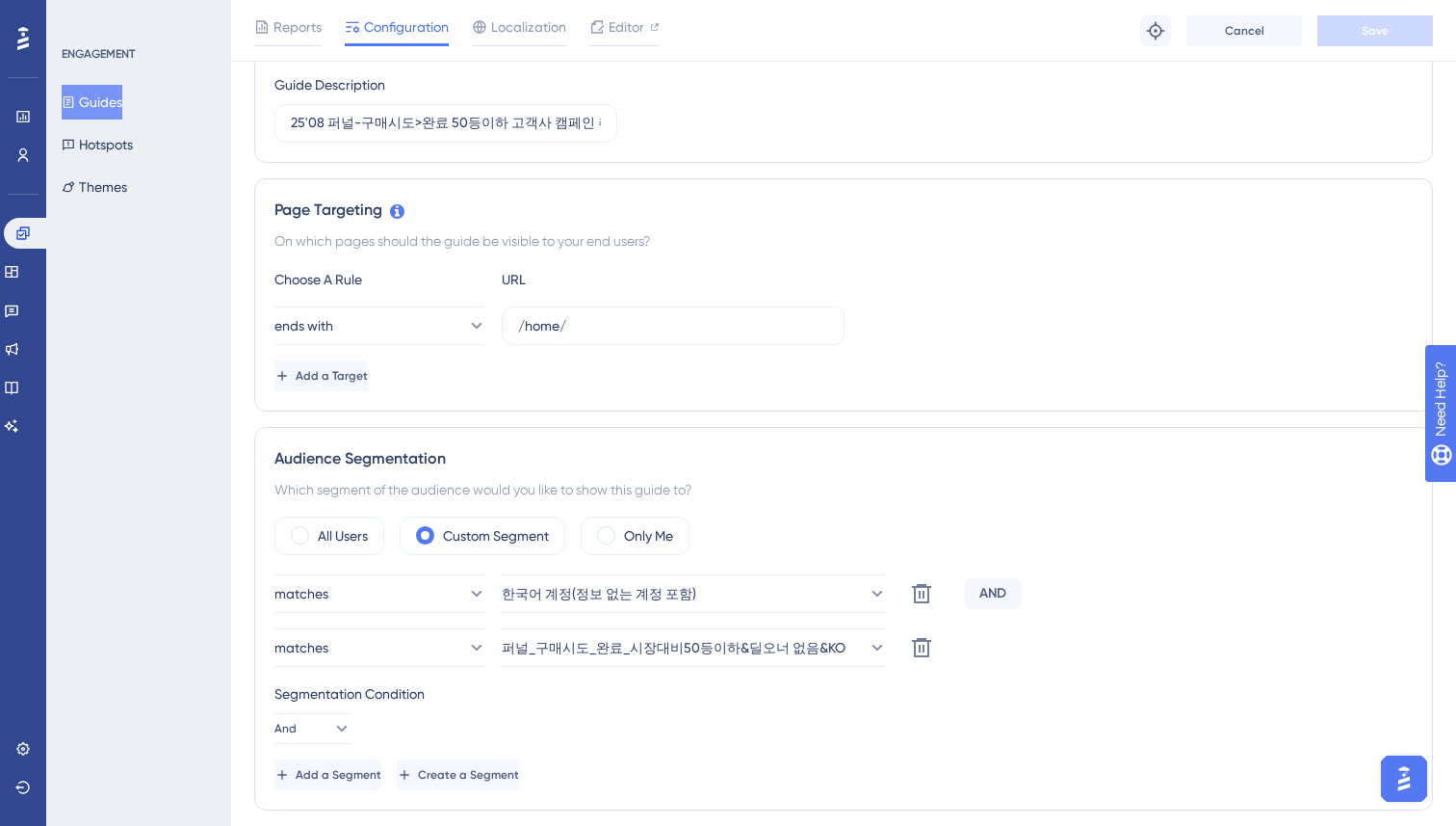
scroll to position [317, 0]
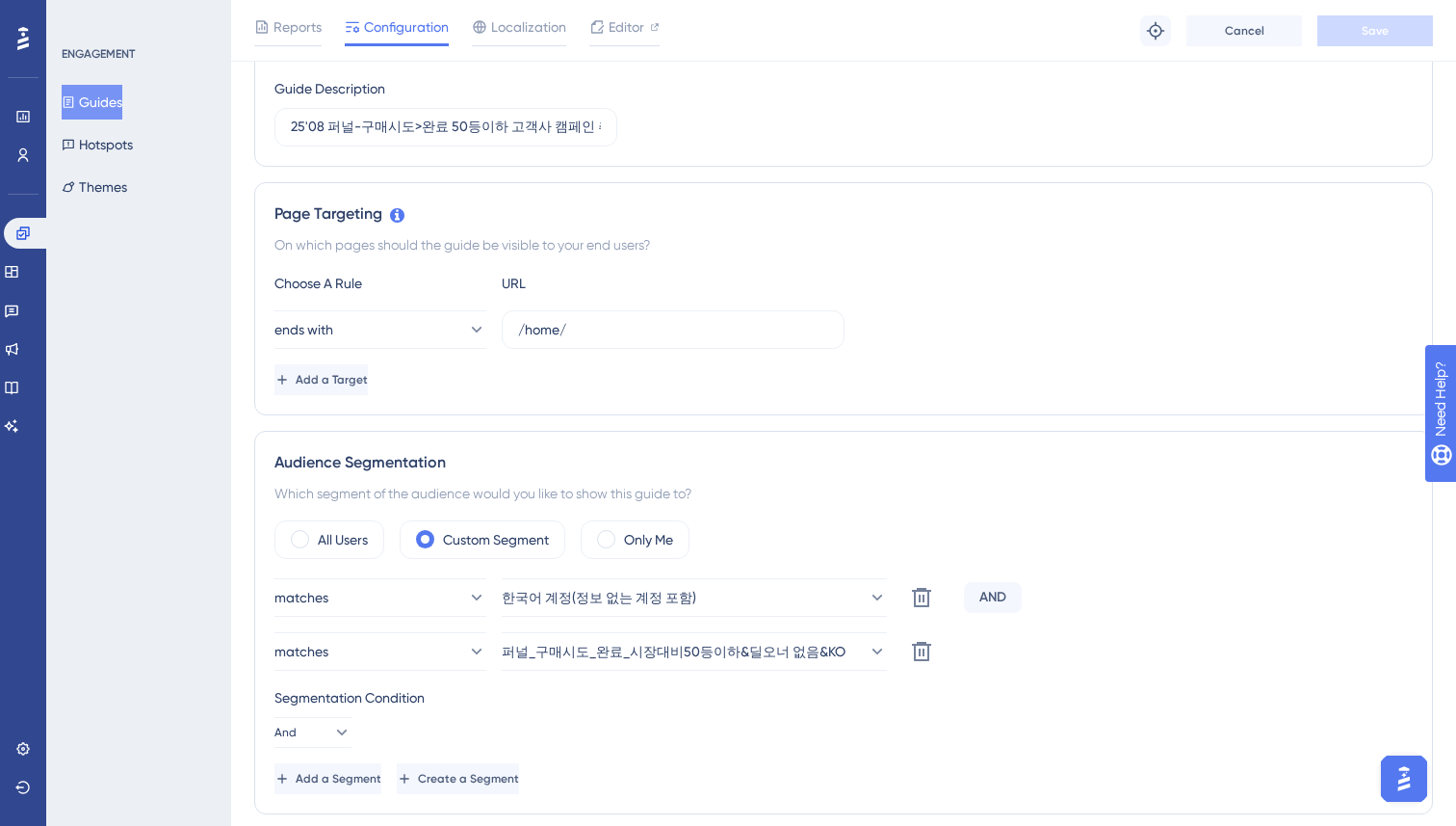
click at [1099, 326] on div "ends with /home/" at bounding box center [844, 328] width 1138 height 38
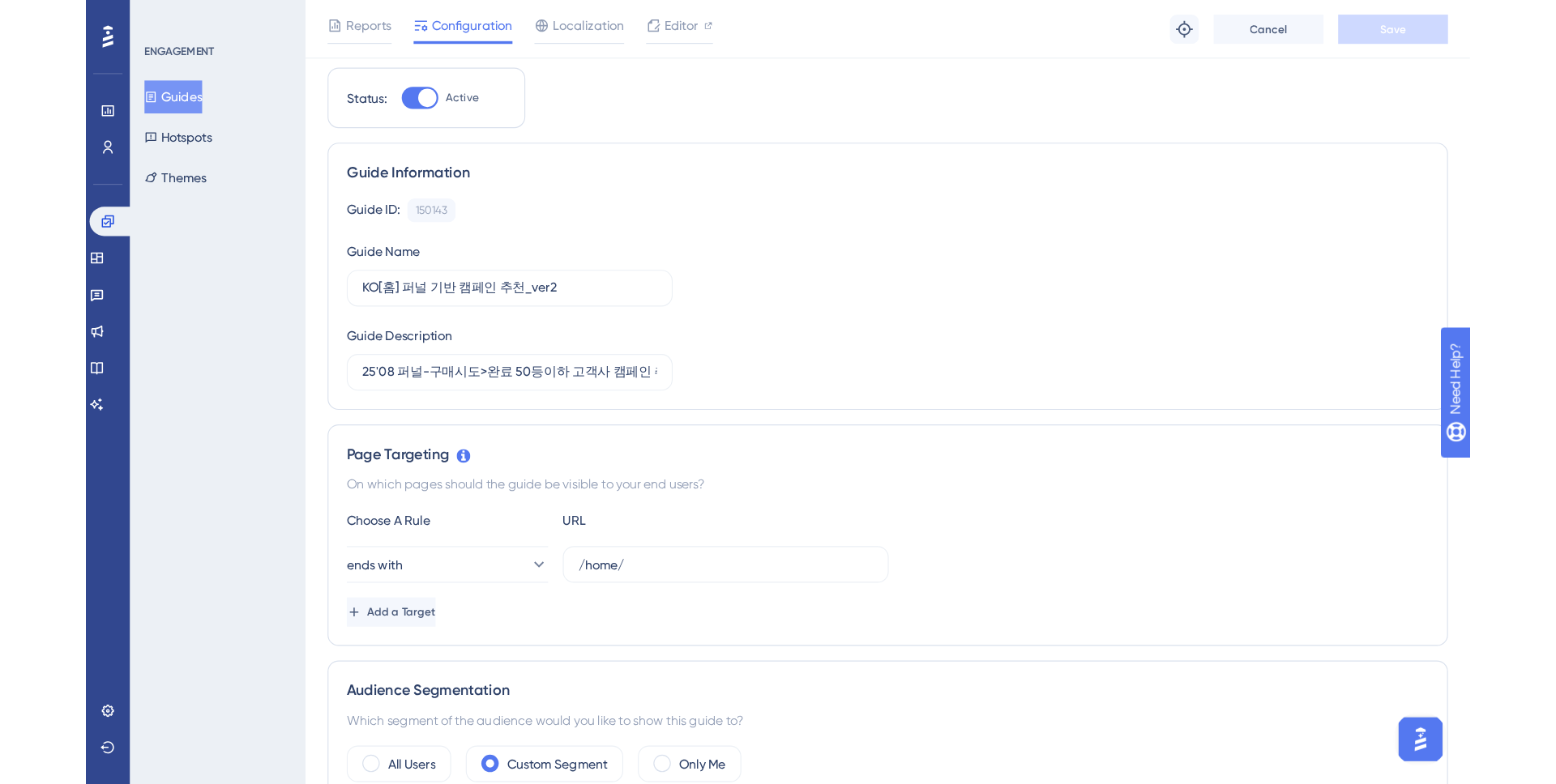
scroll to position [0, 0]
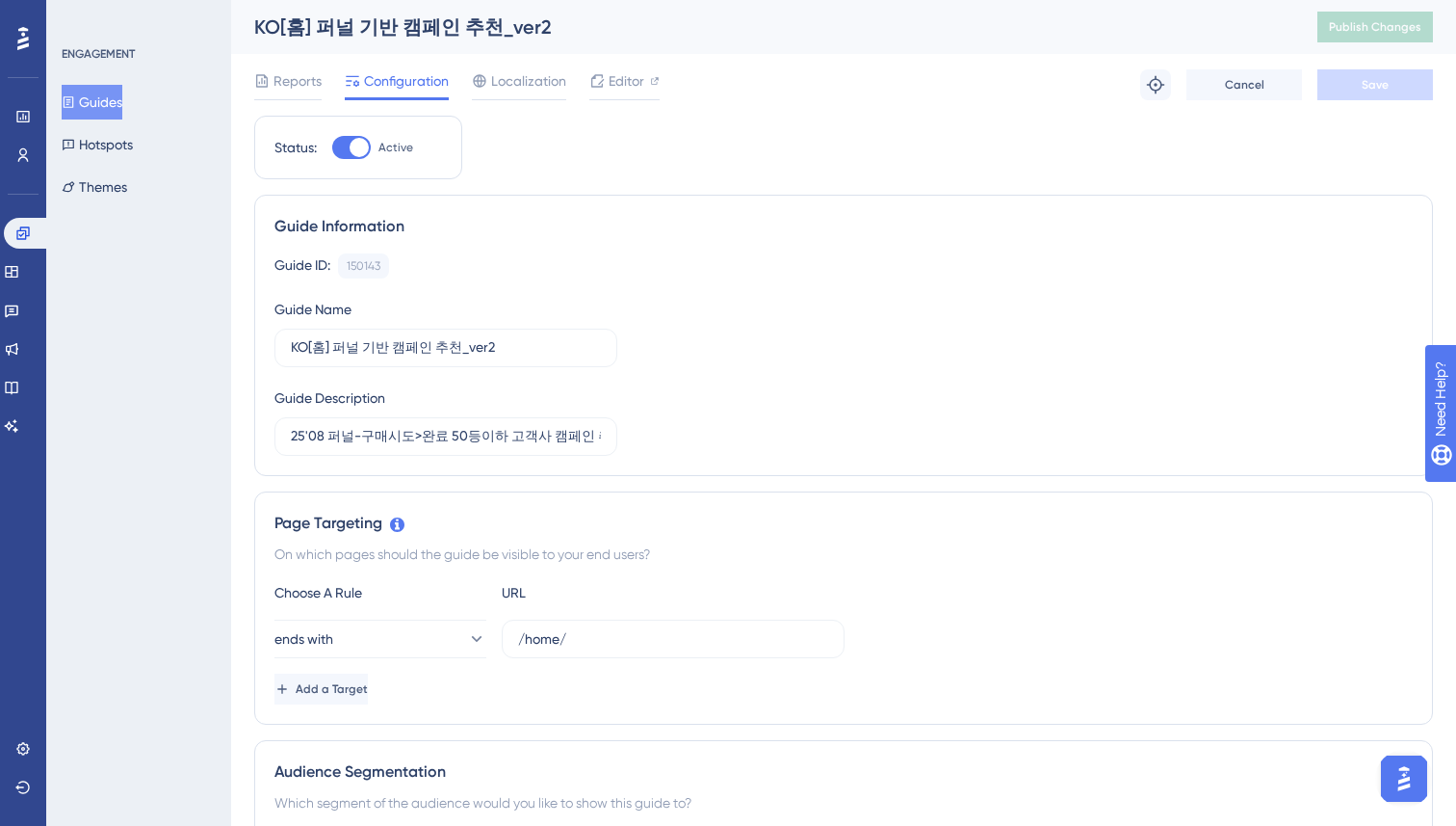
click at [876, 249] on div "Guide Information Guide ID: 150143 Copy Guide Name KO[홈] 퍼널 기반 캠페인 추천_ver2 Guid…" at bounding box center [844, 335] width 1179 height 281
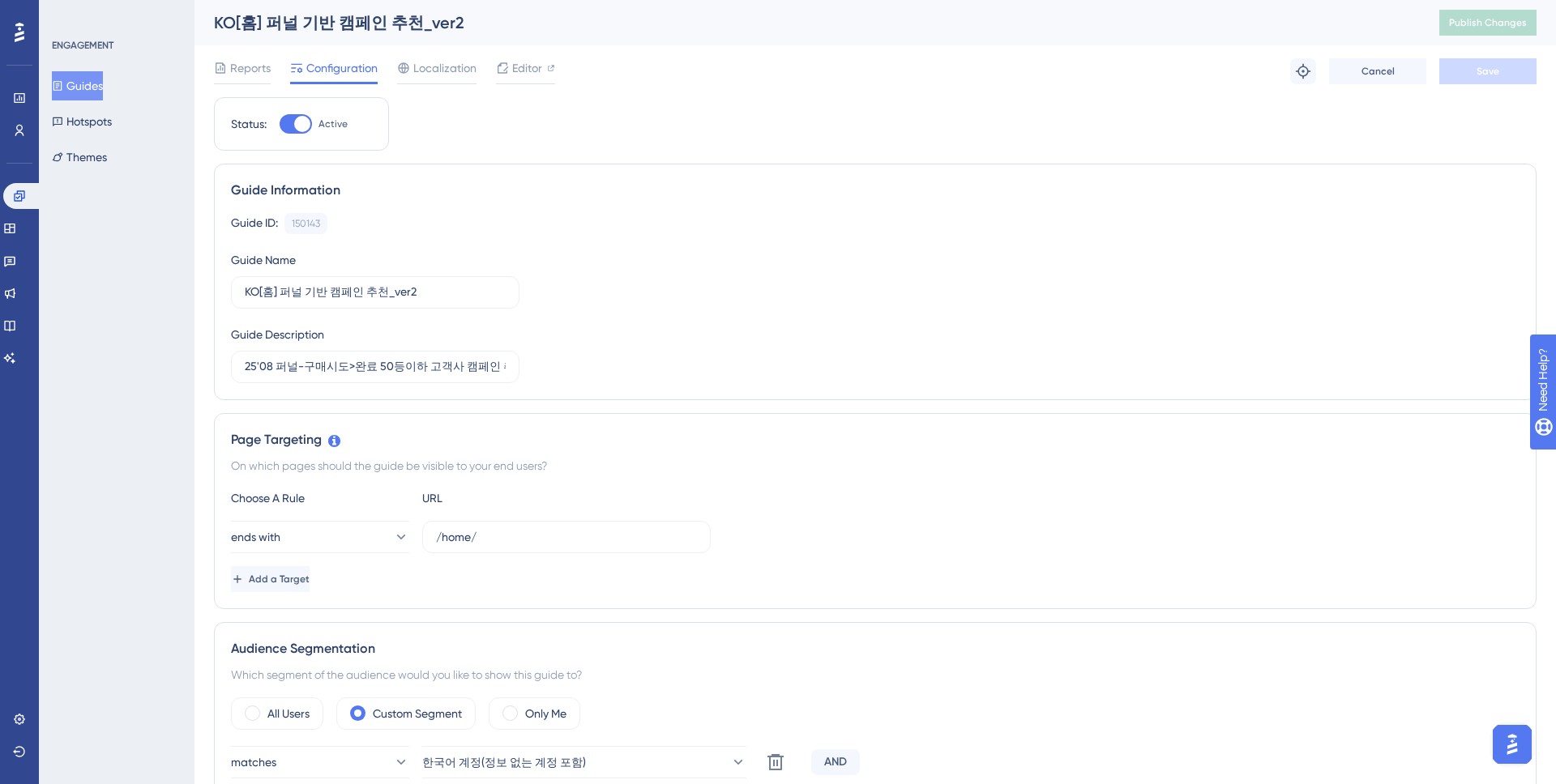
click at [244, 58] on div "Reports Configuration Localization Editor Troubleshoot Cancel Save" at bounding box center [875, 71] width 1323 height 52
click at [240, 69] on span "Reports" at bounding box center [250, 69] width 41 height 20
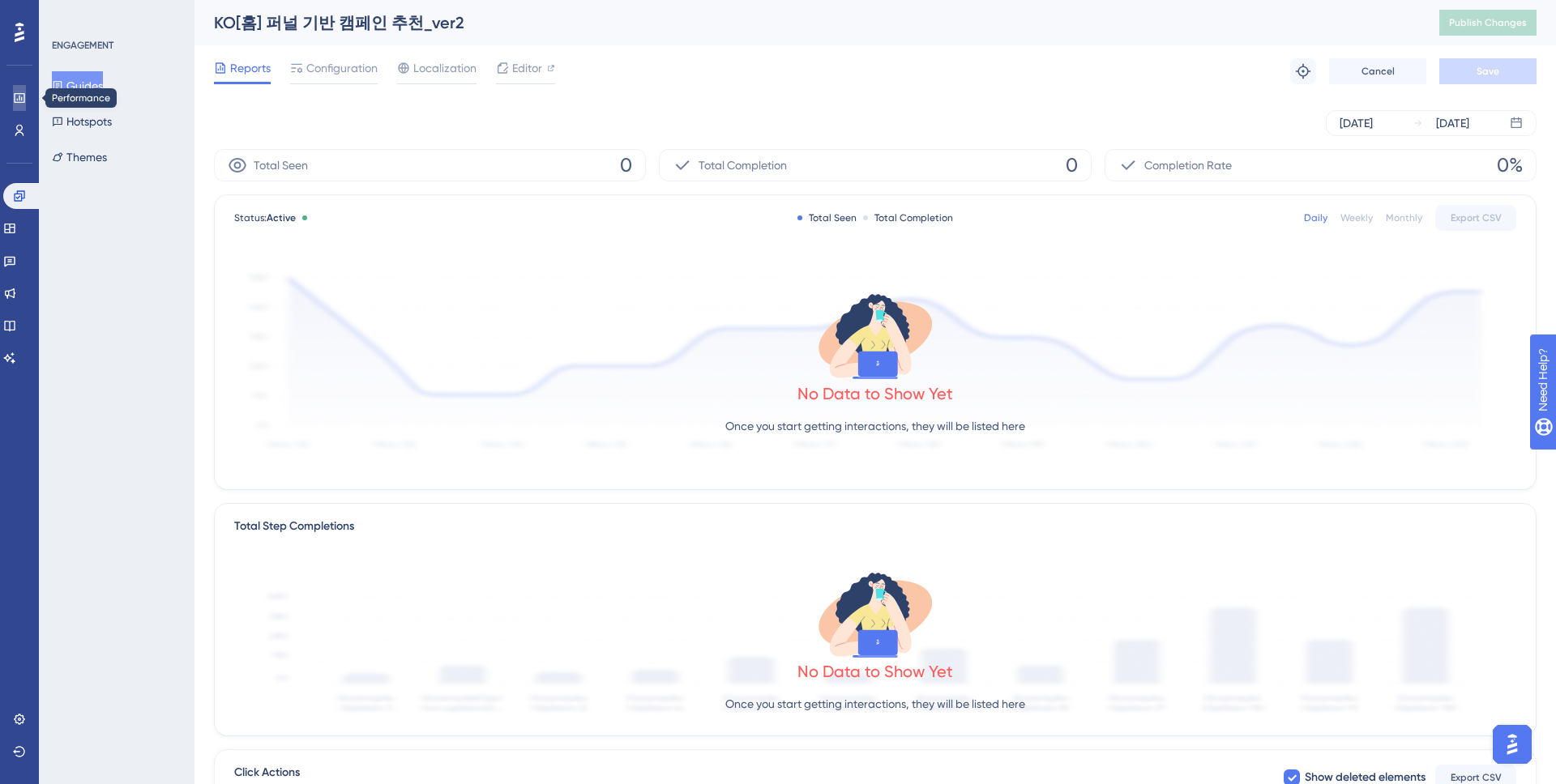
click at [16, 99] on icon at bounding box center [20, 98] width 13 height 13
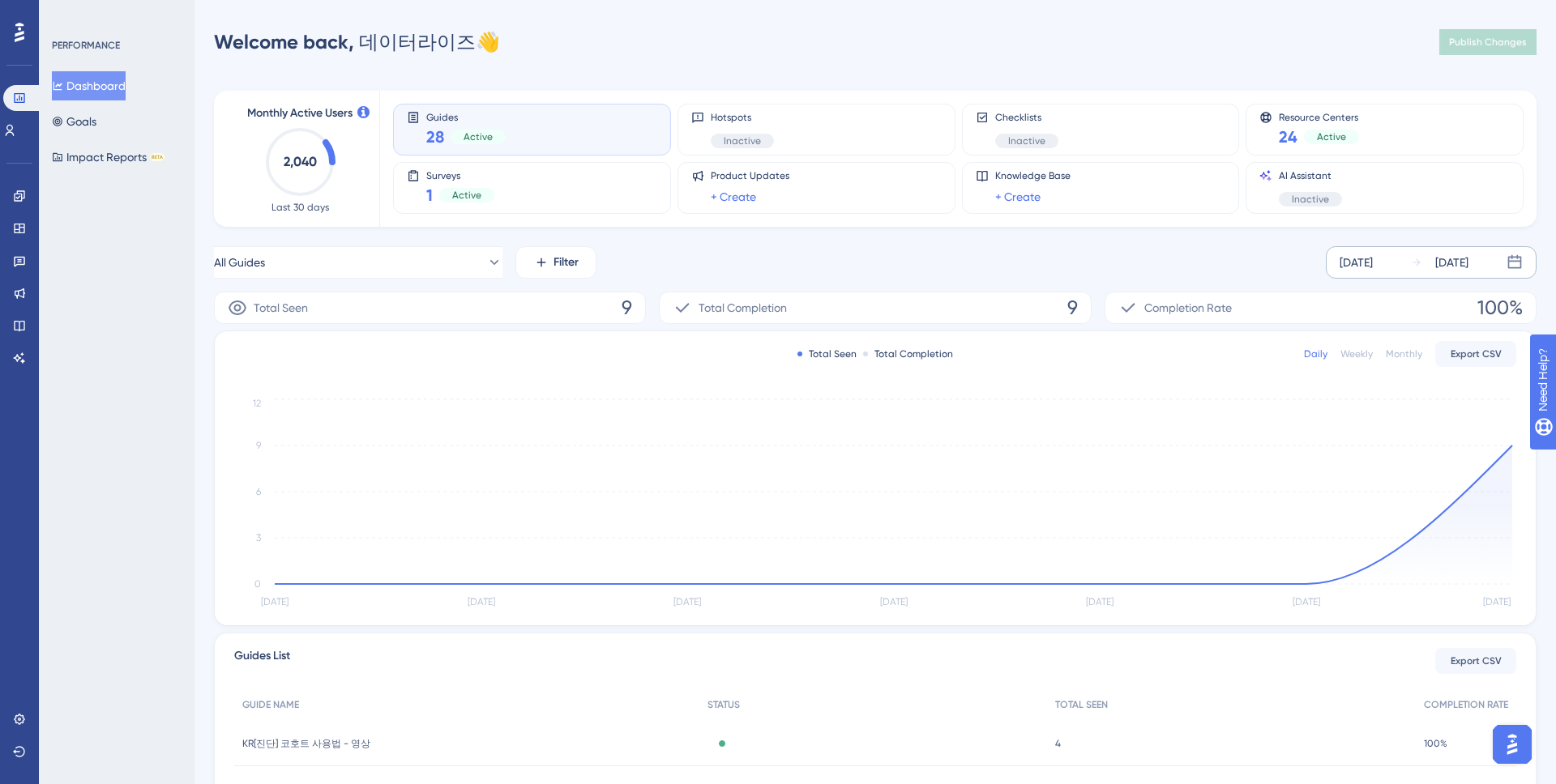
click at [1224, 250] on div "[DATE] [DATE]" at bounding box center [1431, 262] width 211 height 32
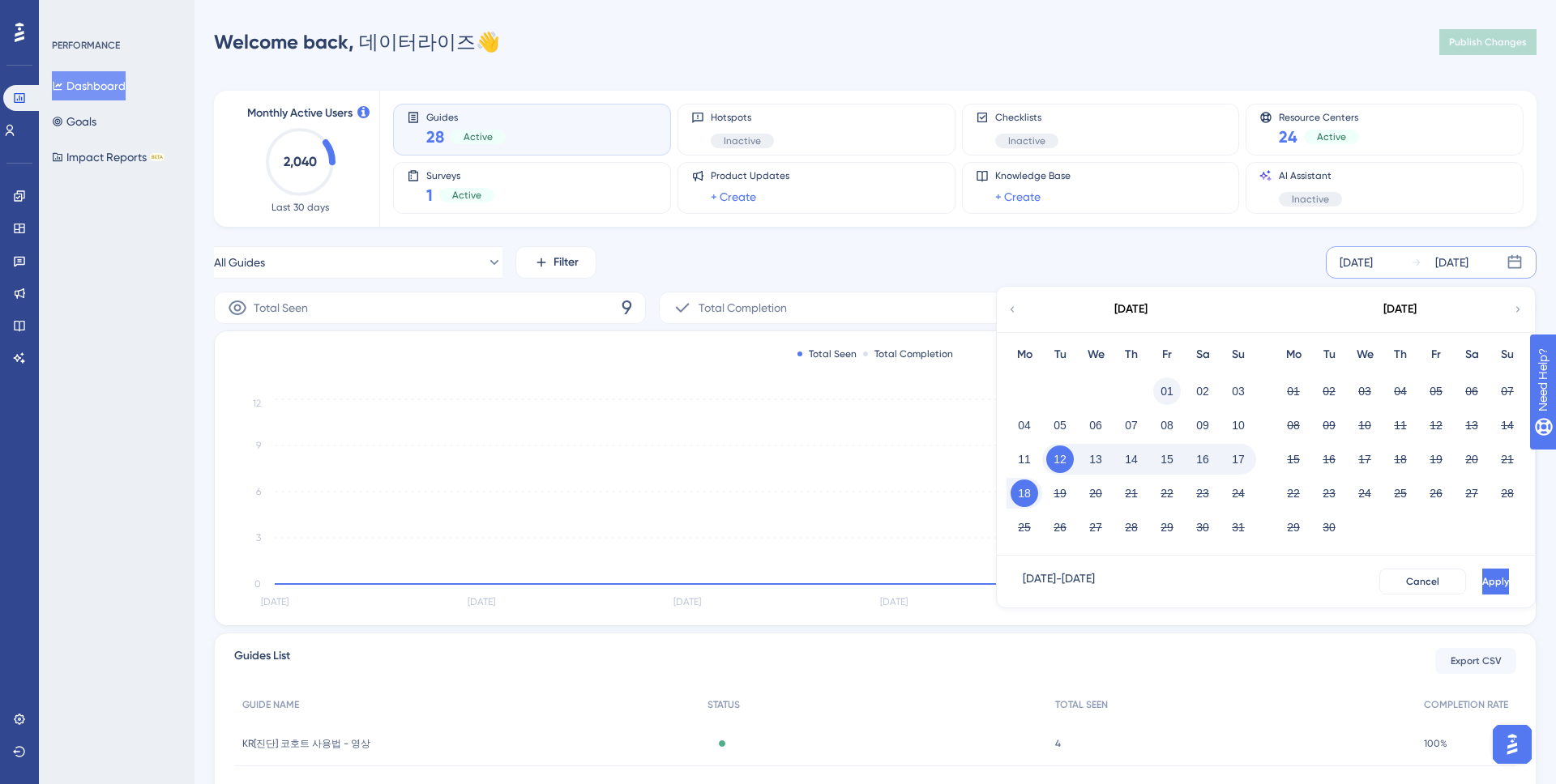
click at [1156, 384] on button "01" at bounding box center [1166, 390] width 27 height 27
click at [1224, 581] on button "Apply" at bounding box center [1494, 581] width 30 height 26
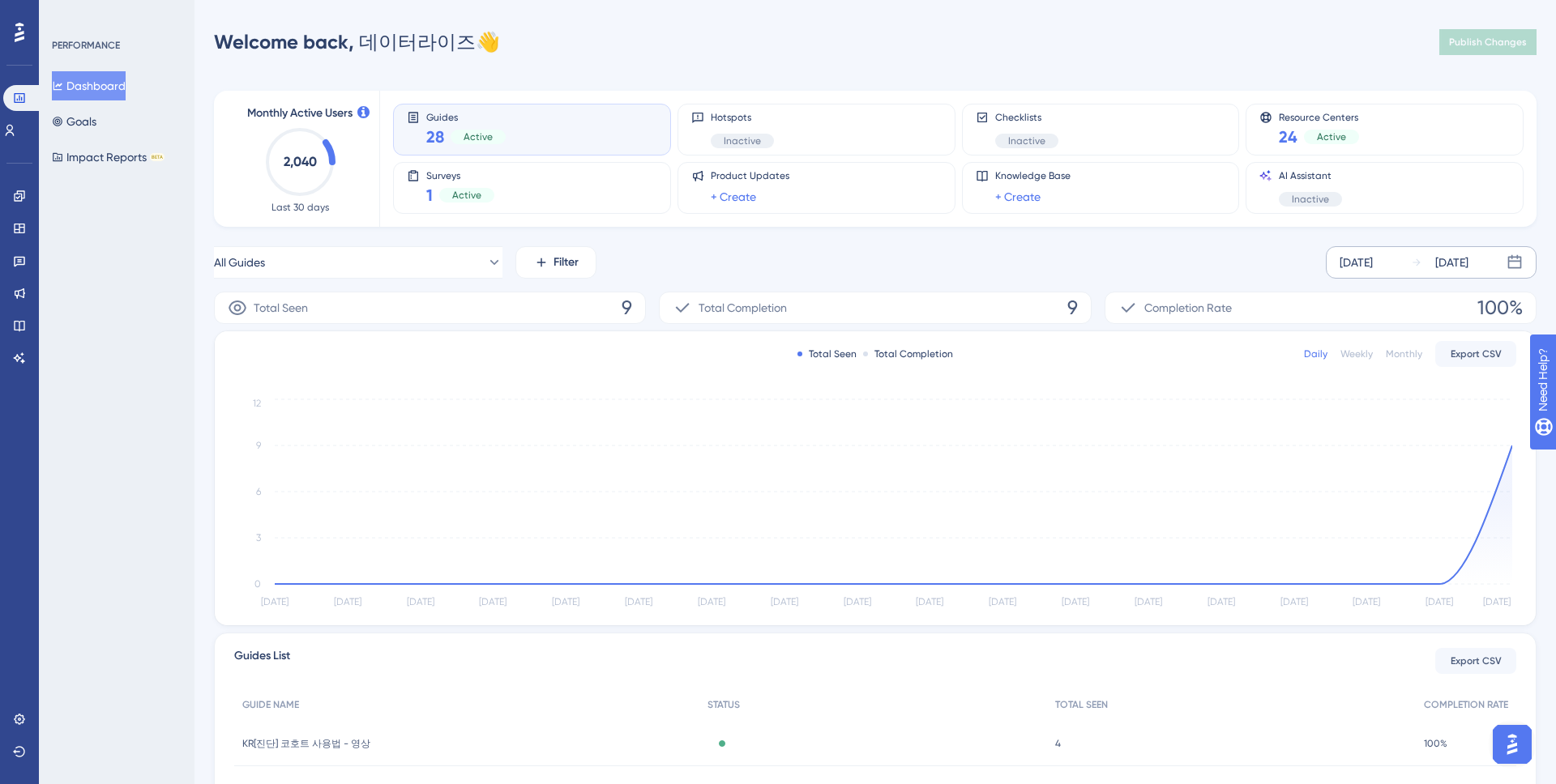
click at [1224, 264] on div "[DATE]" at bounding box center [1356, 263] width 33 height 20
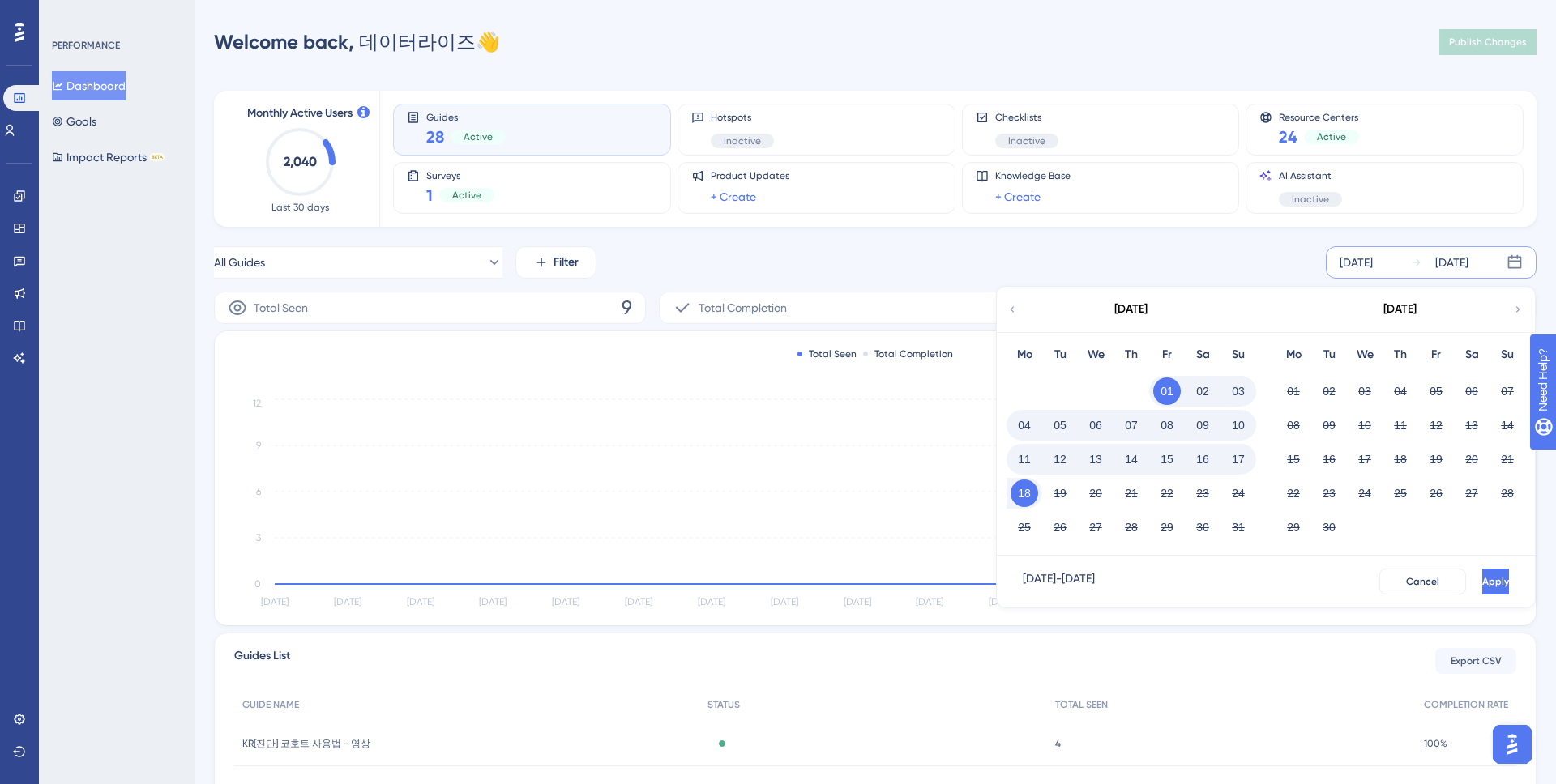
click at [1015, 313] on icon at bounding box center [1013, 309] width 12 height 15
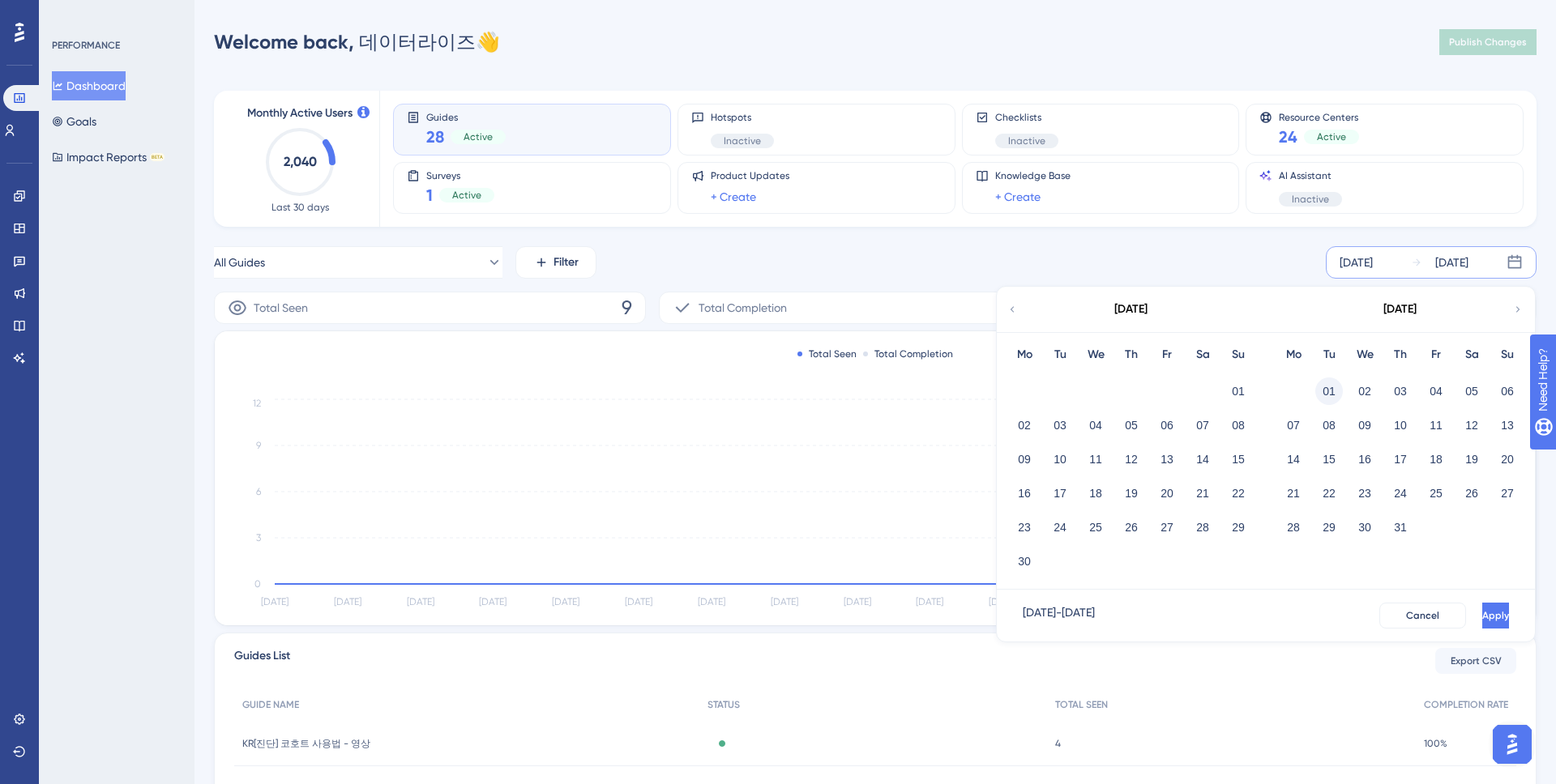
click at [1224, 396] on button "01" at bounding box center [1329, 390] width 27 height 27
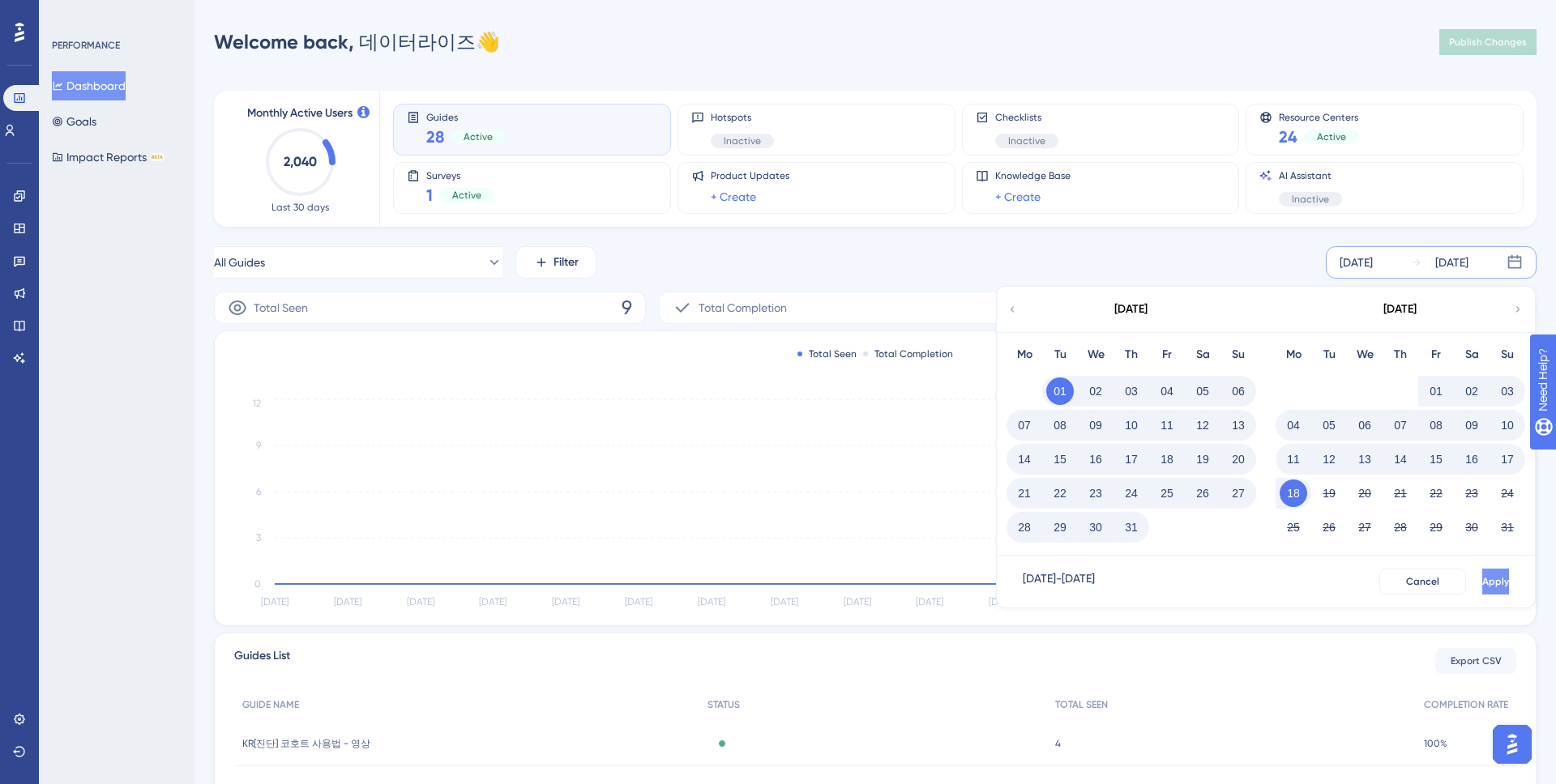
click at [1224, 586] on button "Apply" at bounding box center [1496, 581] width 26 height 26
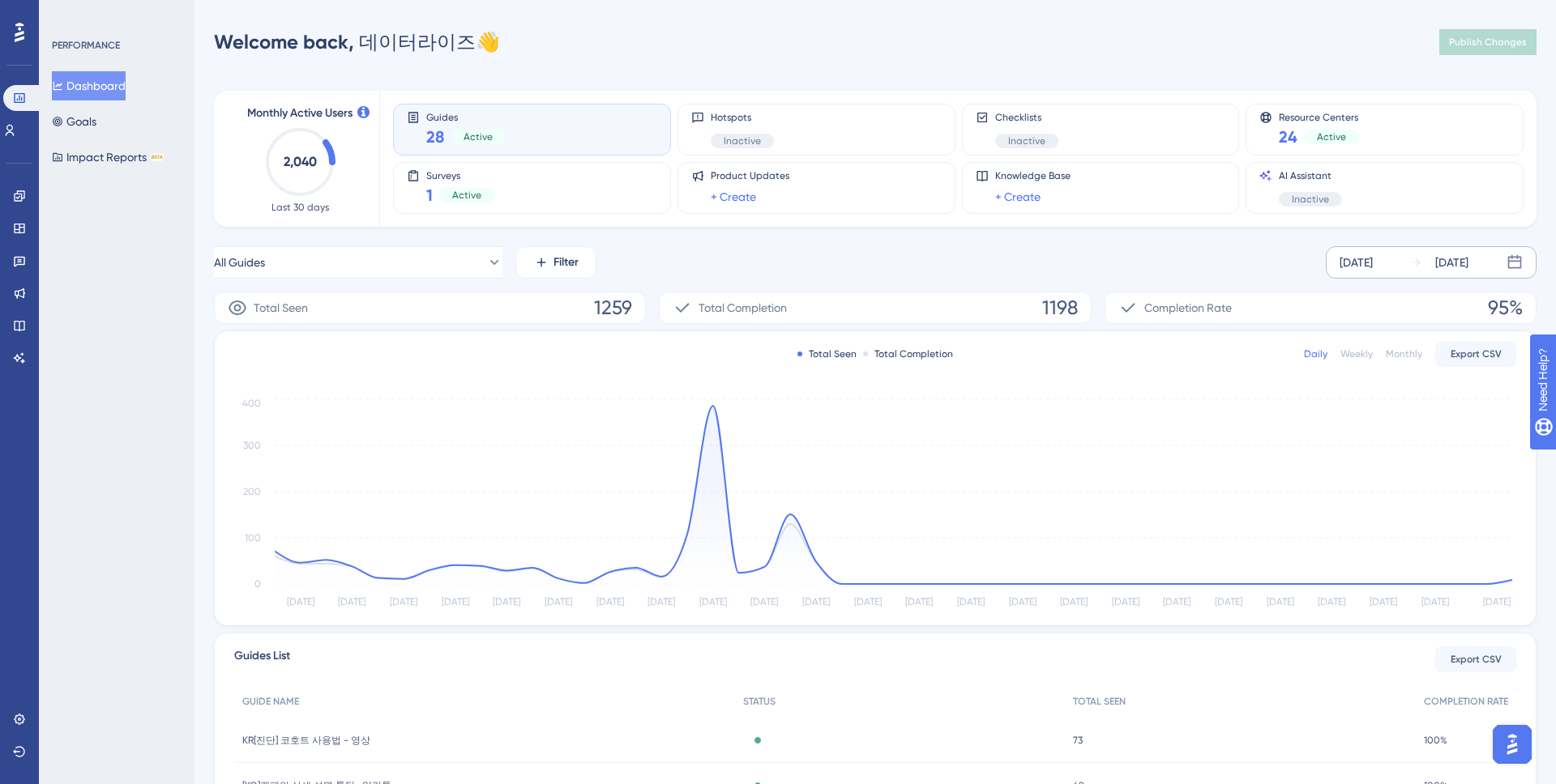
click at [869, 267] on div "All Guides Filter [DATE] [DATE]" at bounding box center [875, 262] width 1323 height 32
click at [776, 276] on div "All Guides Filter [DATE] [DATE]" at bounding box center [875, 262] width 1323 height 32
click at [184, 260] on div "PERFORMANCE Dashboard Goals Impact Reports BETA" at bounding box center [117, 392] width 156 height 784
click at [16, 198] on icon at bounding box center [20, 196] width 13 height 13
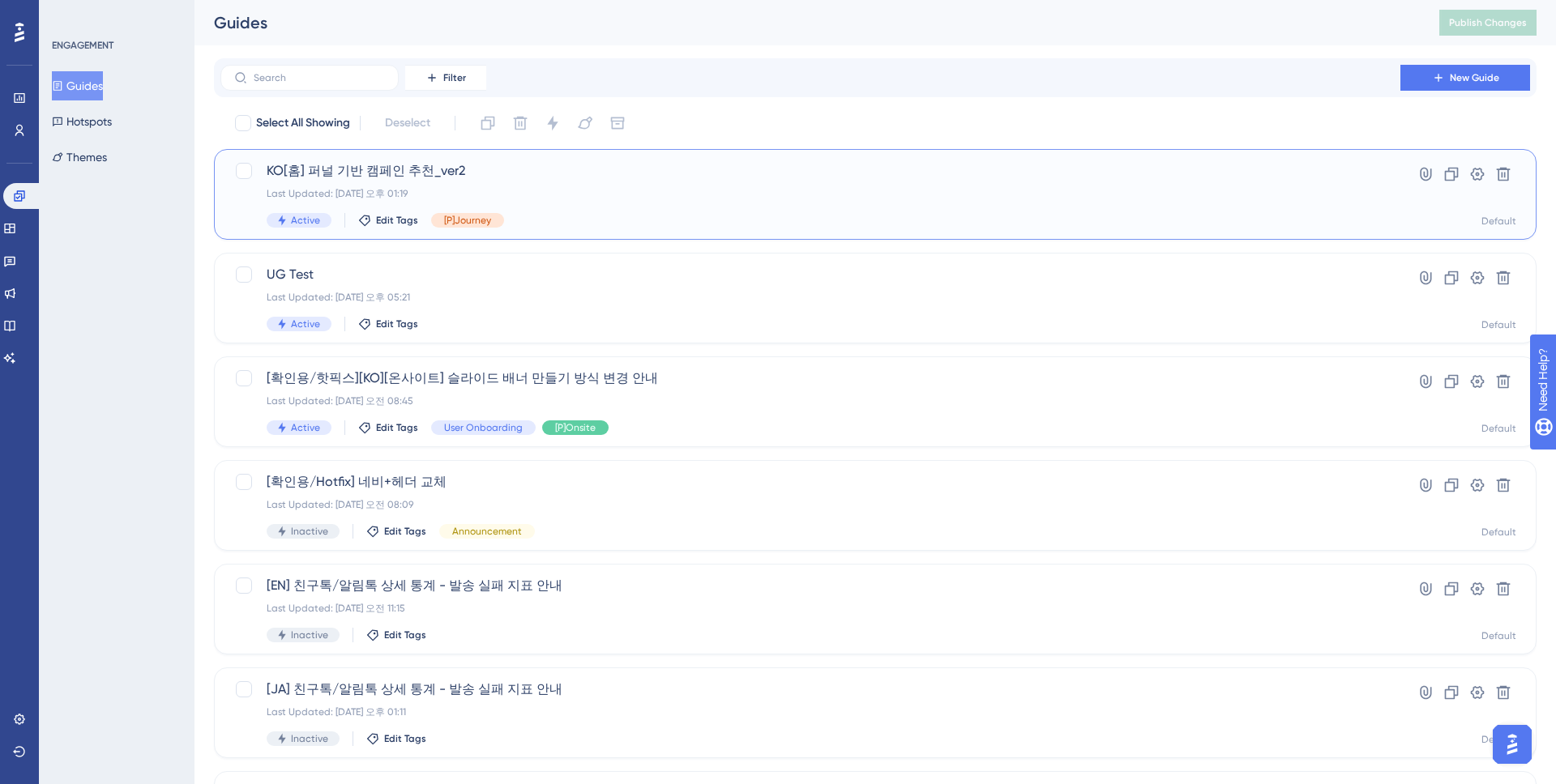
click at [543, 199] on div "Last Updated: [DATE] 오후 01:19" at bounding box center [810, 194] width 1088 height 13
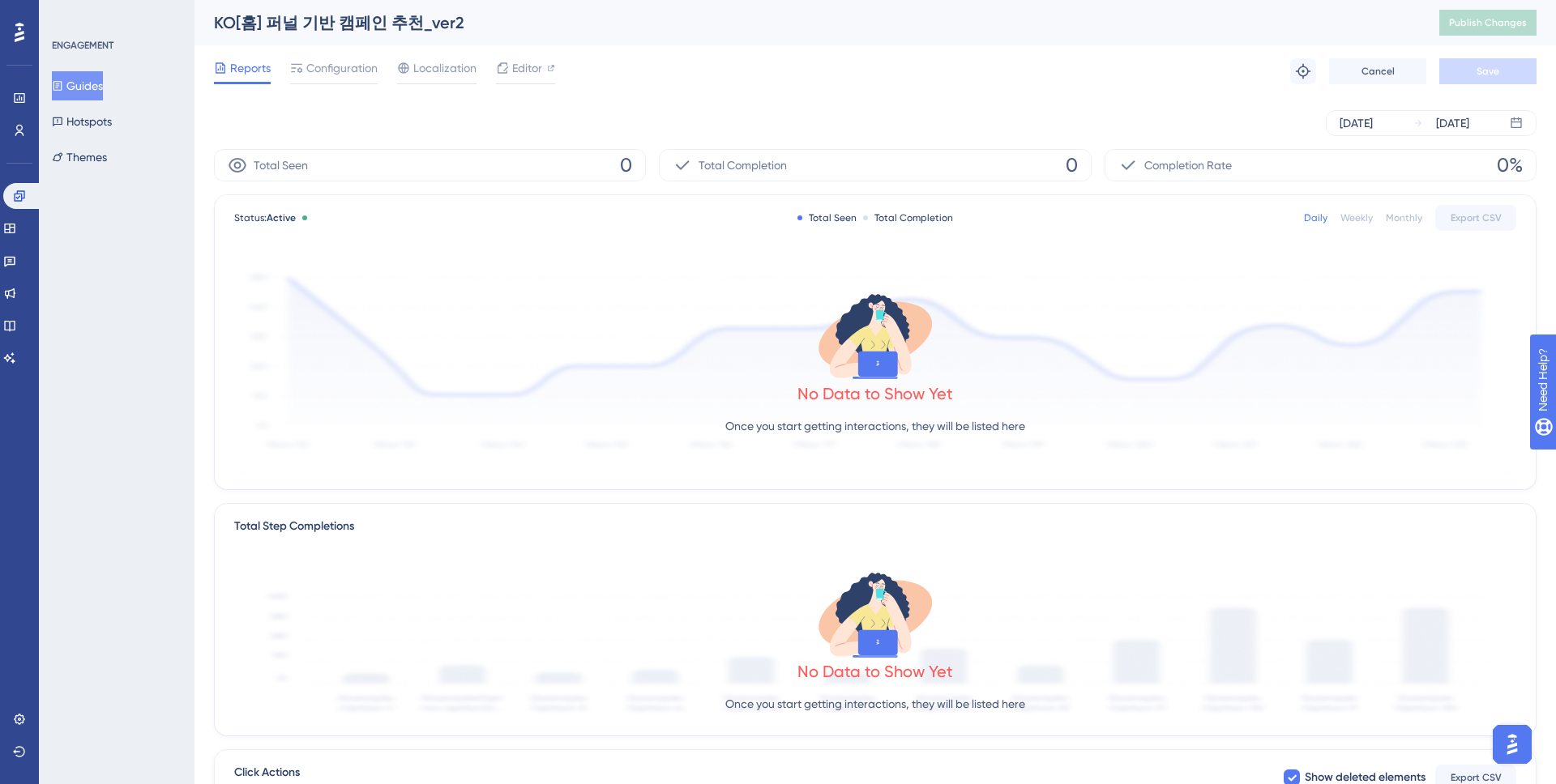
click at [344, 58] on div "Reports Configuration Localization Editor Troubleshoot Cancel Save" at bounding box center [875, 71] width 1323 height 52
click at [344, 74] on span "Configuration" at bounding box center [342, 69] width 71 height 20
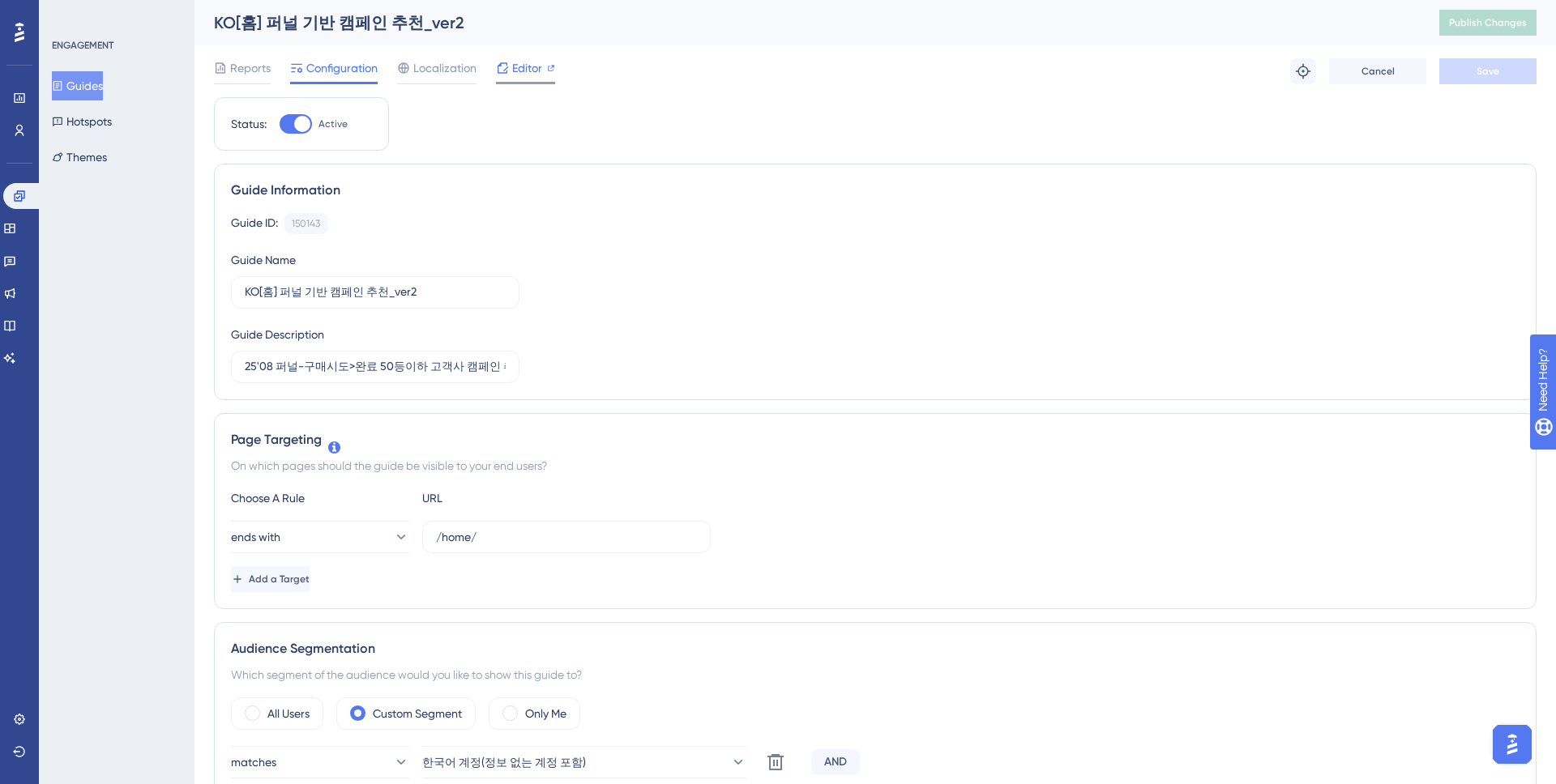
click at [512, 68] on span "Editor" at bounding box center [527, 69] width 30 height 20
click at [22, 94] on icon at bounding box center [20, 98] width 13 height 13
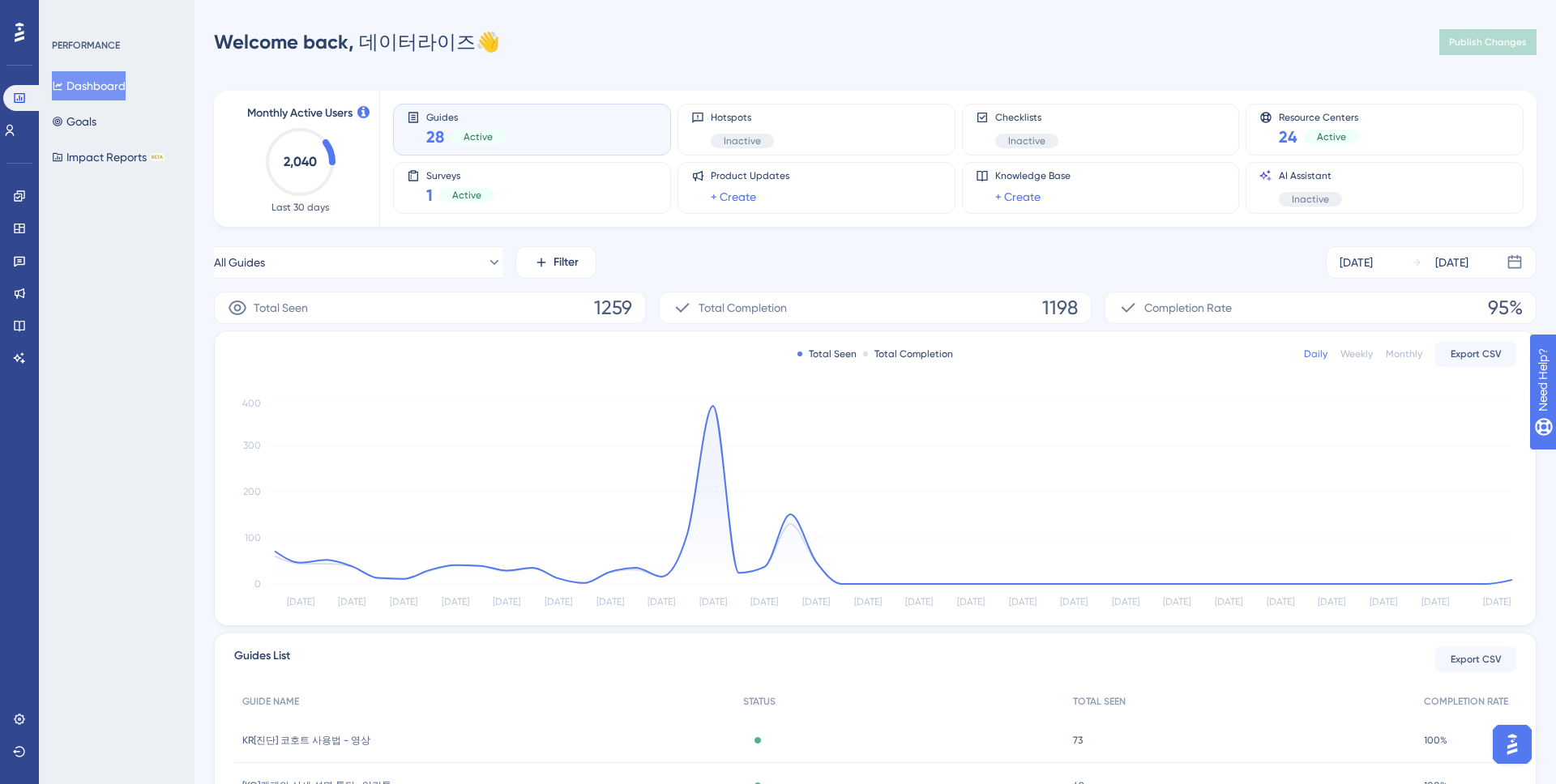
click at [1025, 272] on div "All Guides Filter [DATE] [DATE]" at bounding box center [875, 262] width 1323 height 32
click at [1021, 256] on div "All Guides Filter [DATE] [DATE]" at bounding box center [875, 262] width 1323 height 32
click at [1224, 694] on img "Open AI Assistant Launcher" at bounding box center [1511, 744] width 29 height 29
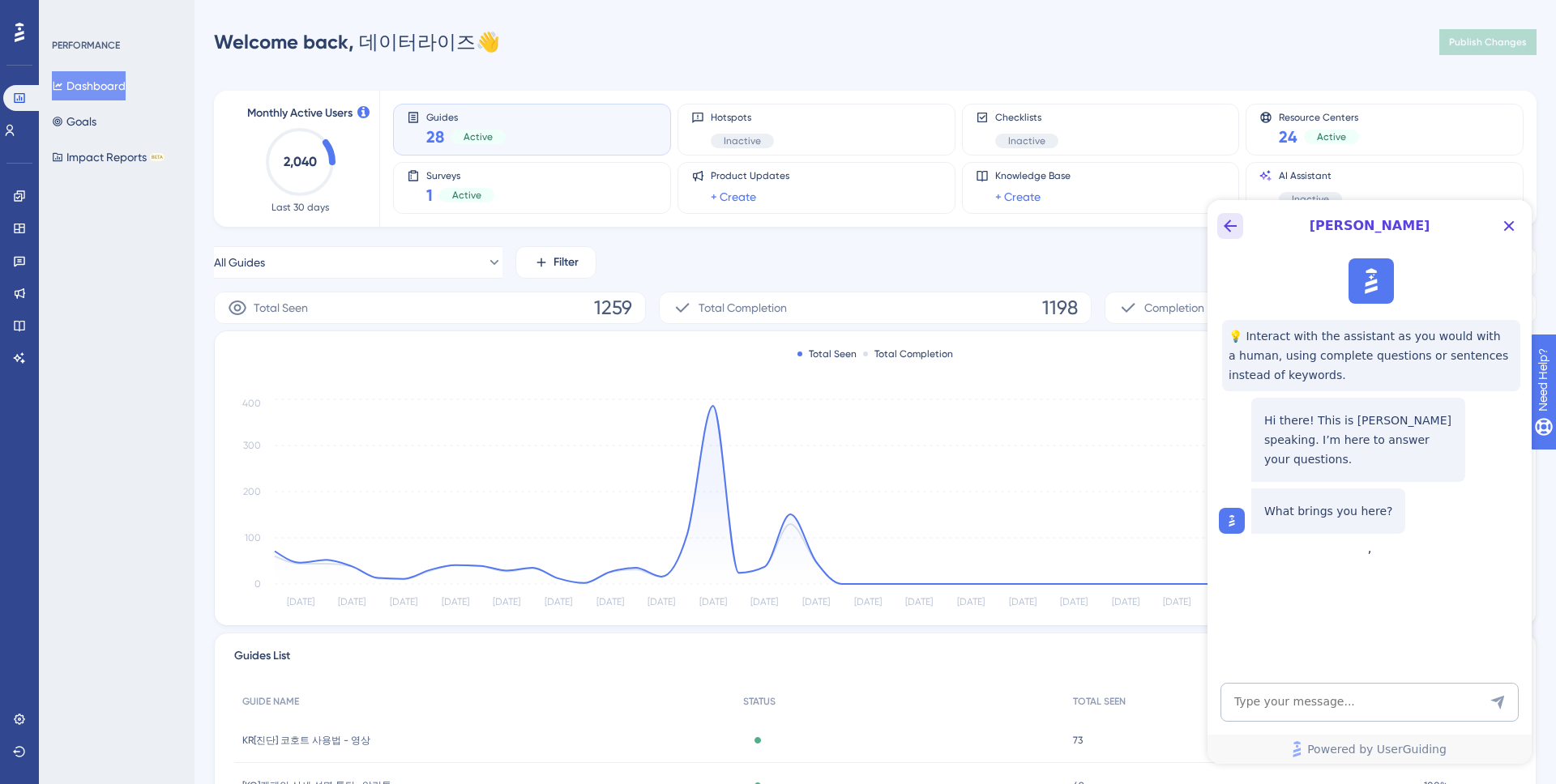
click at [1224, 229] on icon "Back Button" at bounding box center [1230, 226] width 13 height 13
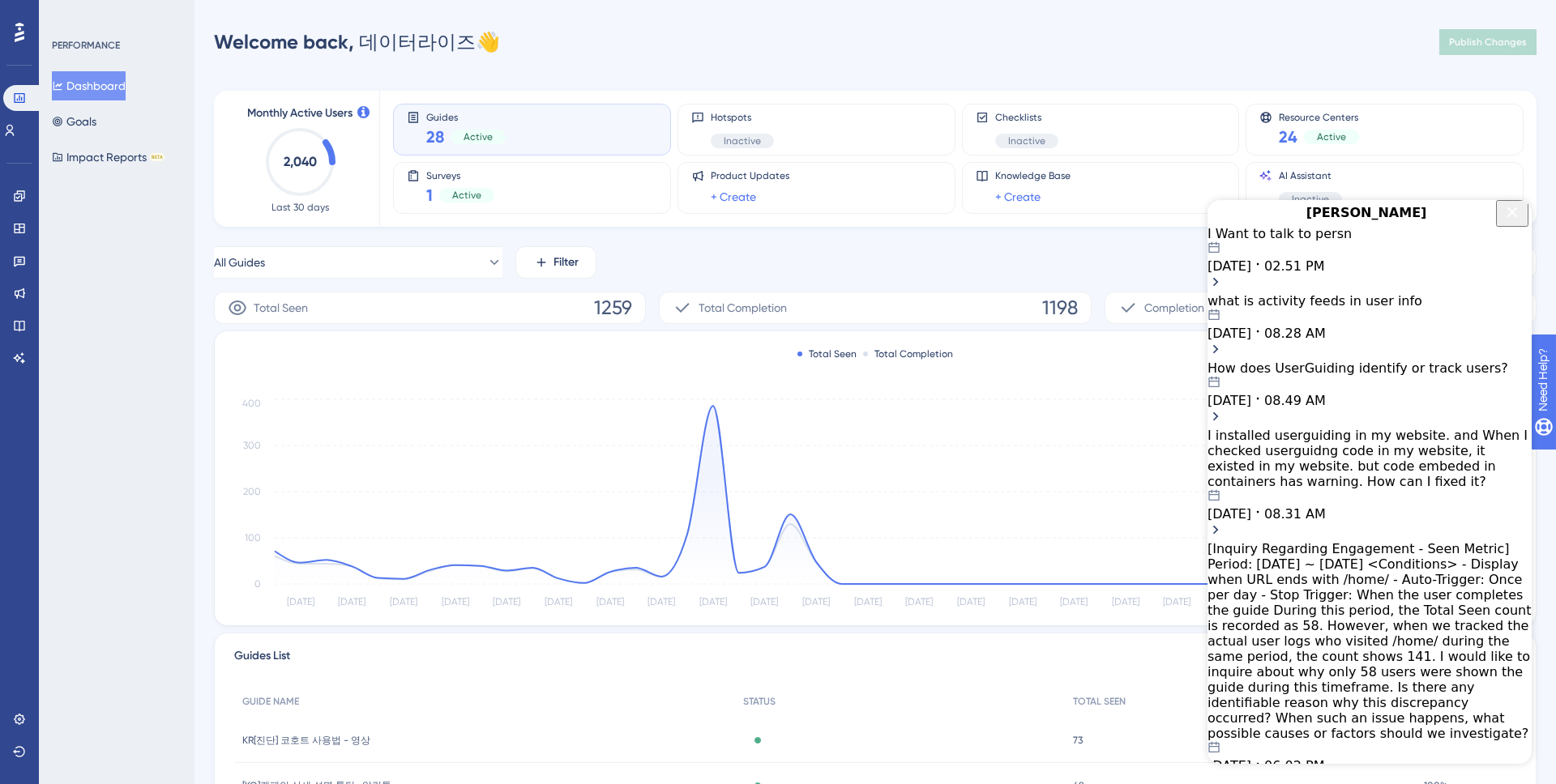
click at [984, 260] on div "All Guides Filter [DATE] [DATE]" at bounding box center [875, 262] width 1323 height 32
click at [1224, 222] on icon "Close Button" at bounding box center [1512, 213] width 20 height 20
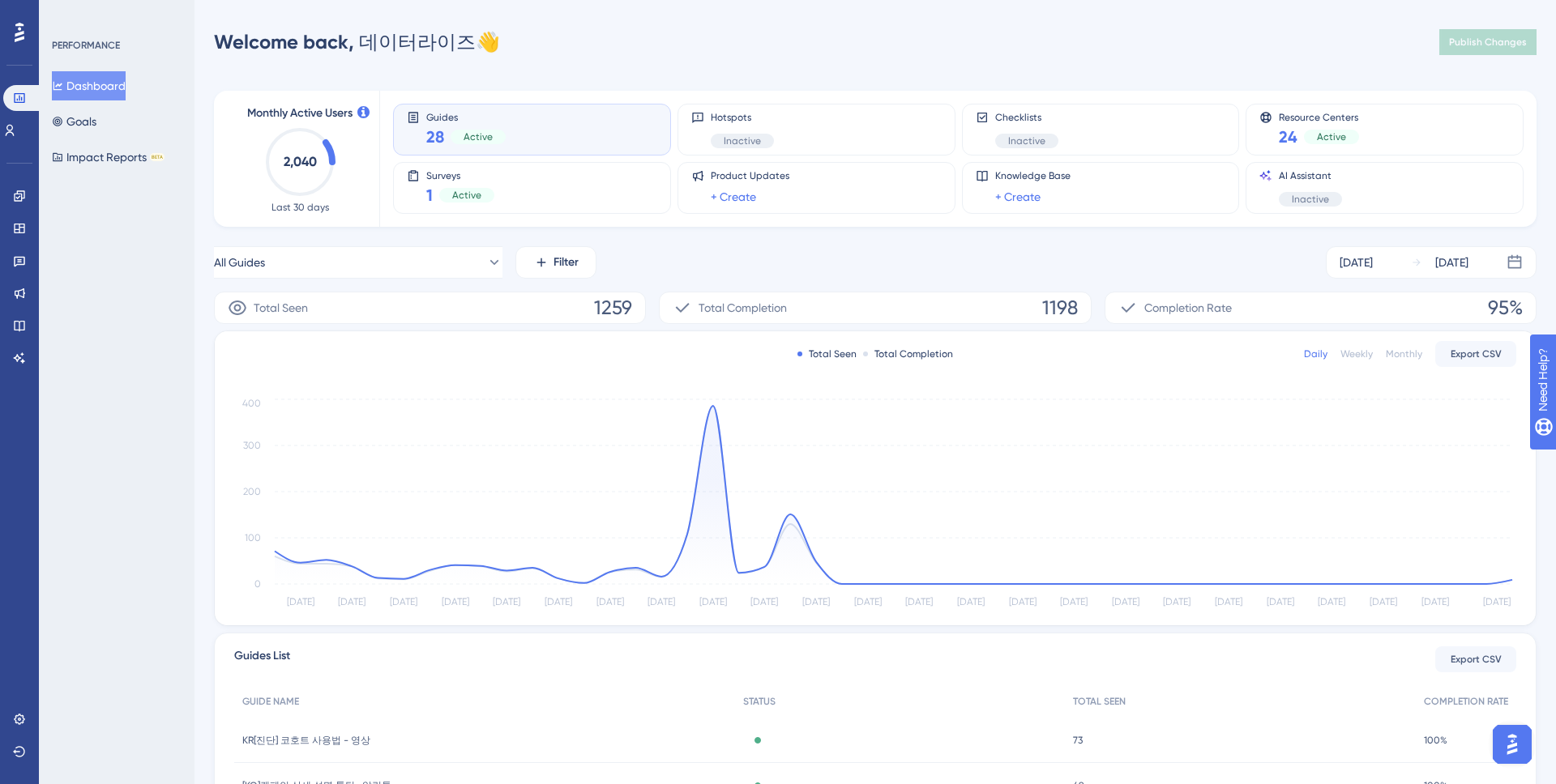
click at [1107, 280] on div "All Guides Filter [DATE] [DATE] Total Seen 1259 Total Completion 1198 Completio…" at bounding box center [875, 622] width 1323 height 751
click at [1090, 263] on div "All Guides Filter [DATE] [DATE]" at bounding box center [875, 262] width 1323 height 32
click at [1091, 264] on div "All Guides Filter [DATE] [DATE]" at bounding box center [875, 262] width 1323 height 32
click at [1089, 263] on div "All Guides Filter [DATE] [DATE]" at bounding box center [875, 262] width 1323 height 32
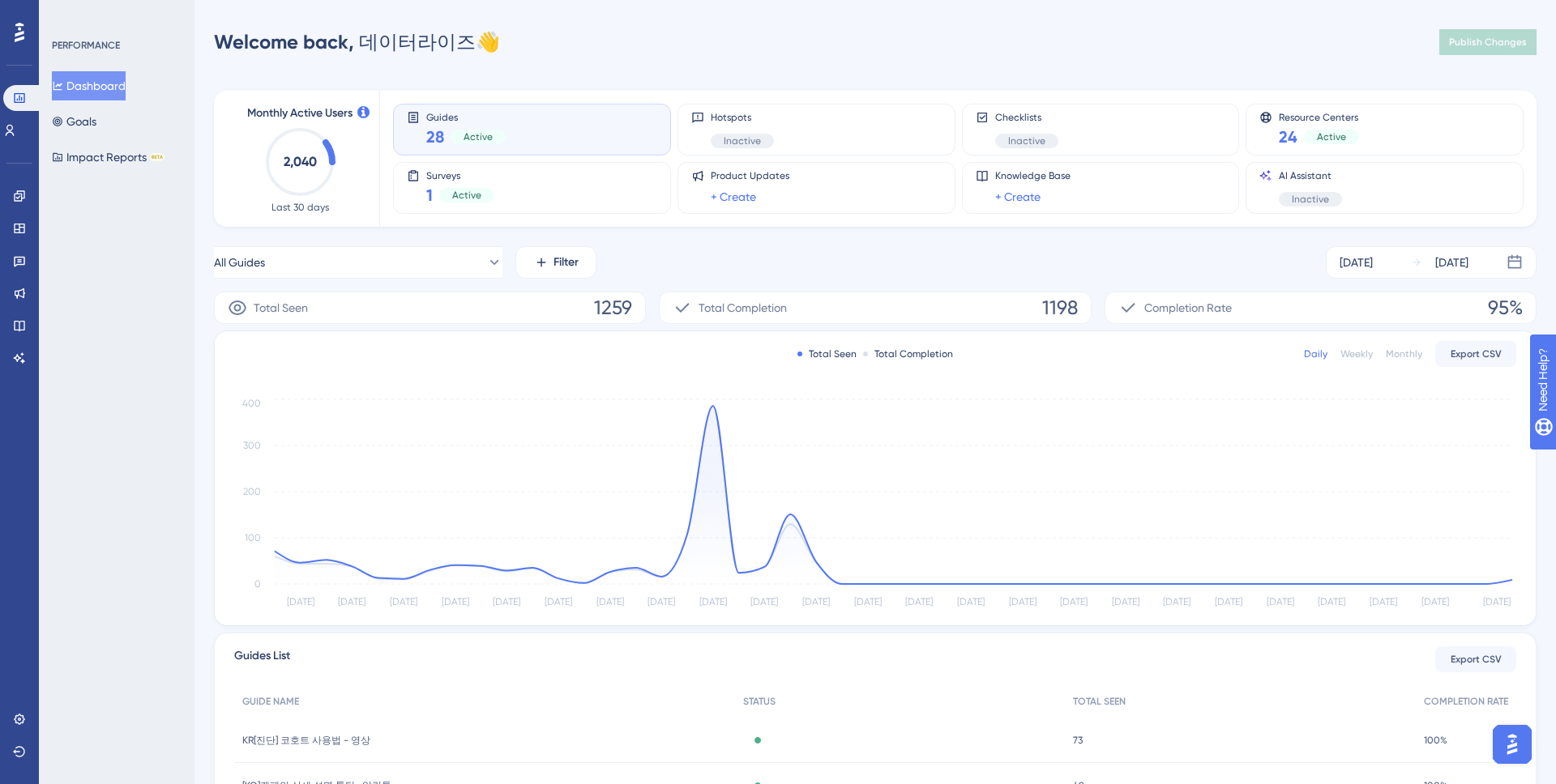
click at [1050, 264] on div "All Guides Filter [DATE] [DATE]" at bounding box center [875, 262] width 1323 height 32
click at [14, 189] on link at bounding box center [20, 195] width 13 height 26
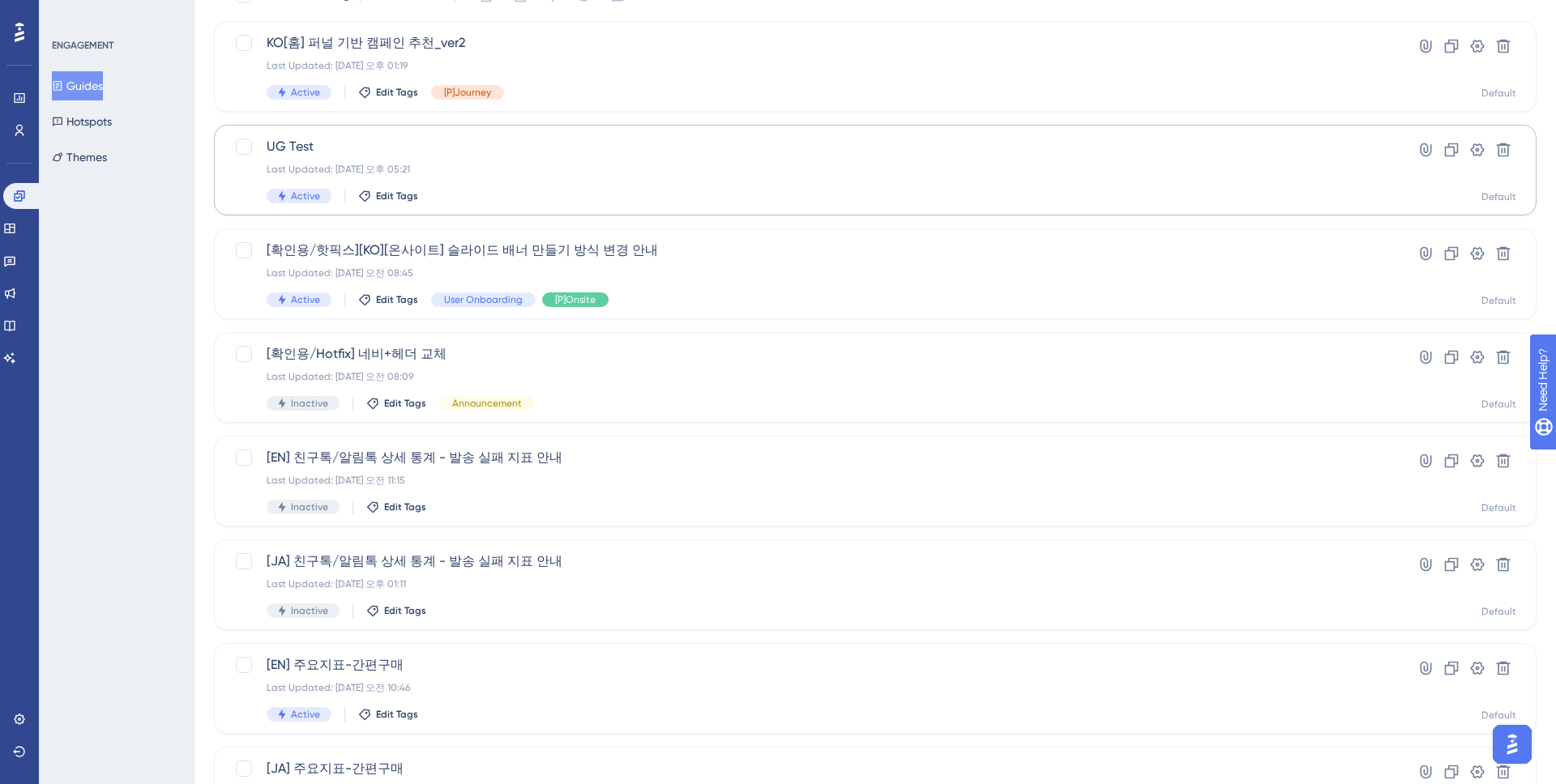
scroll to position [473, 0]
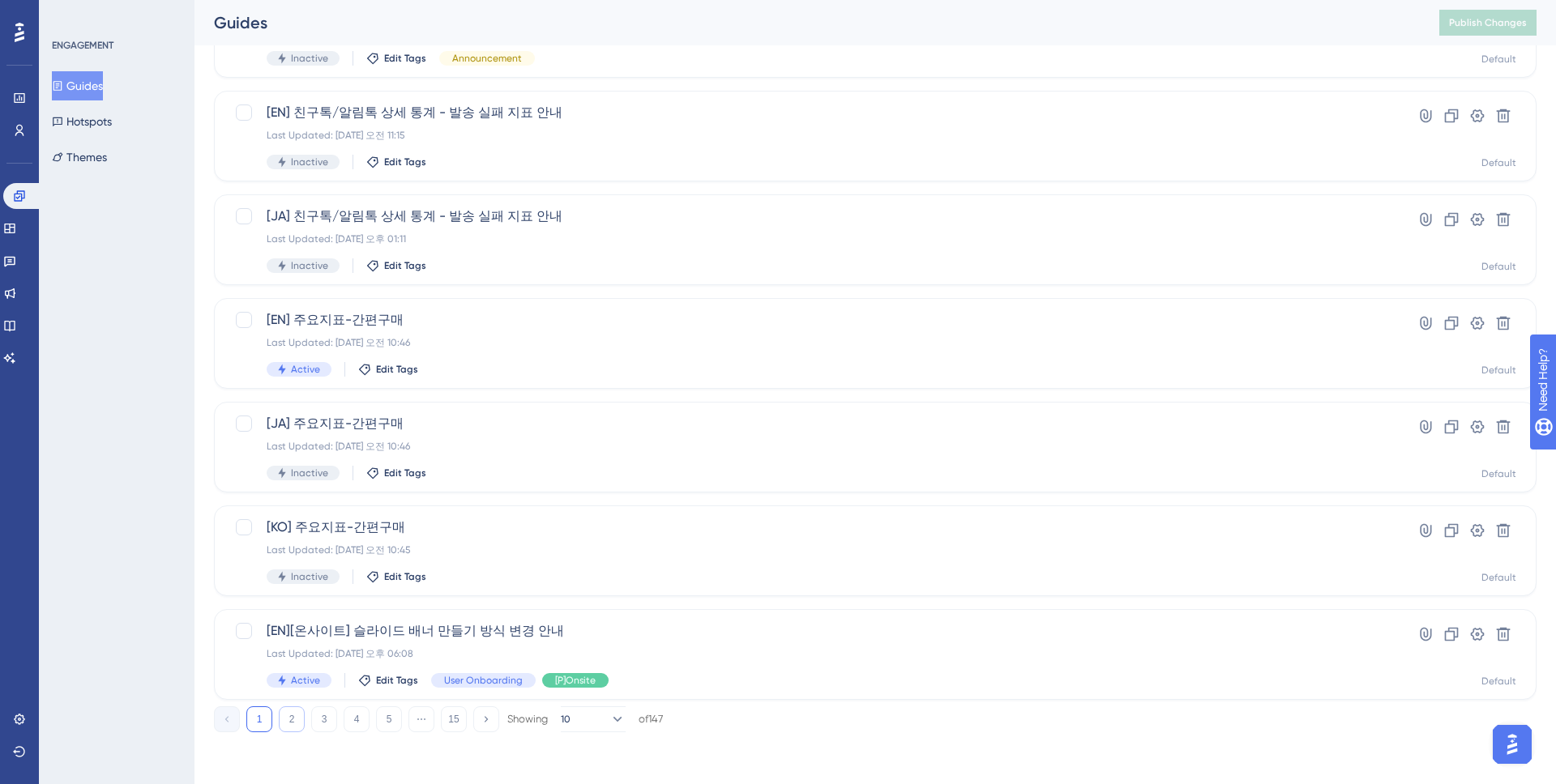
click at [294, 694] on button "2" at bounding box center [291, 719] width 26 height 26
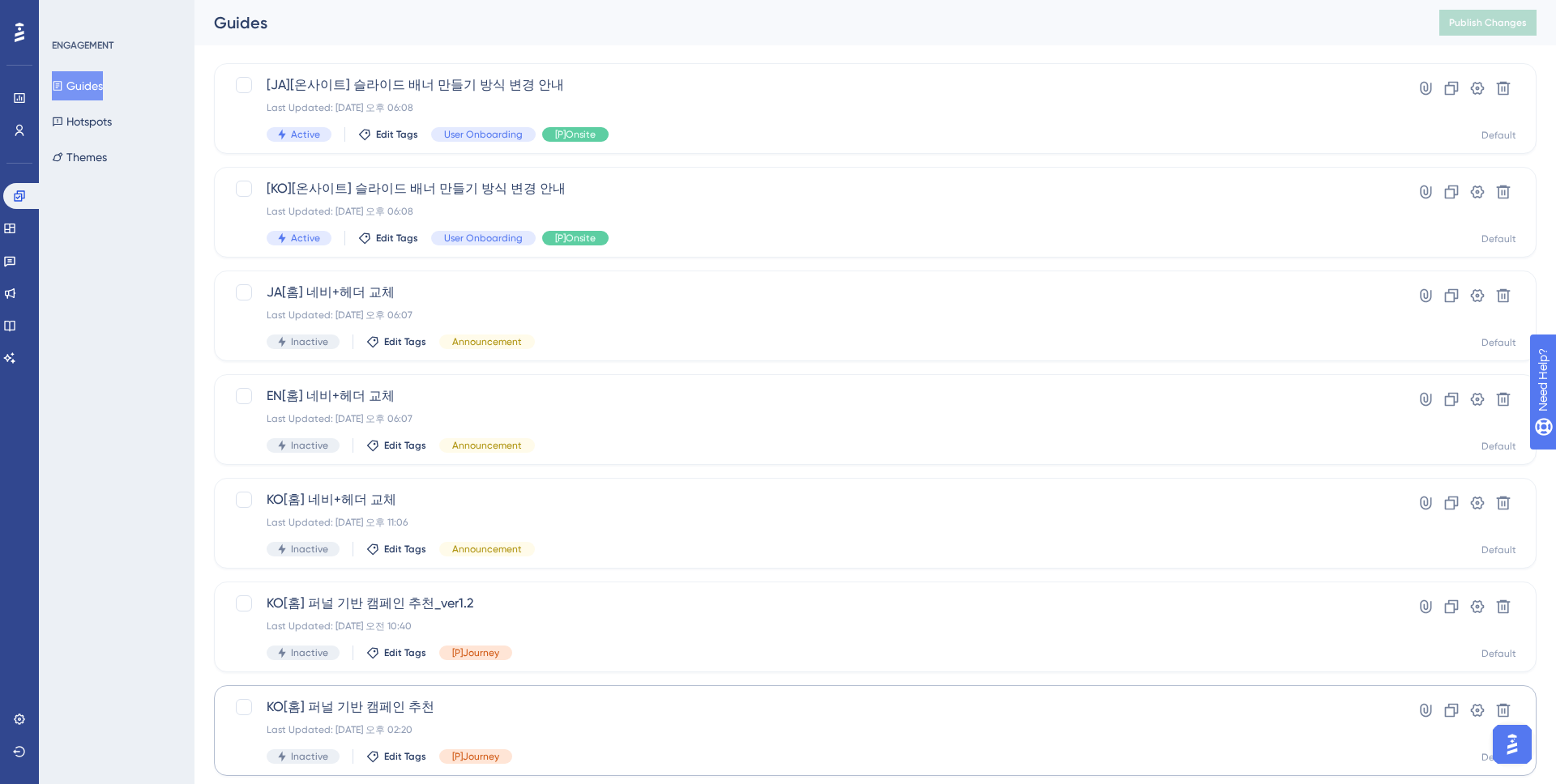
scroll to position [0, 0]
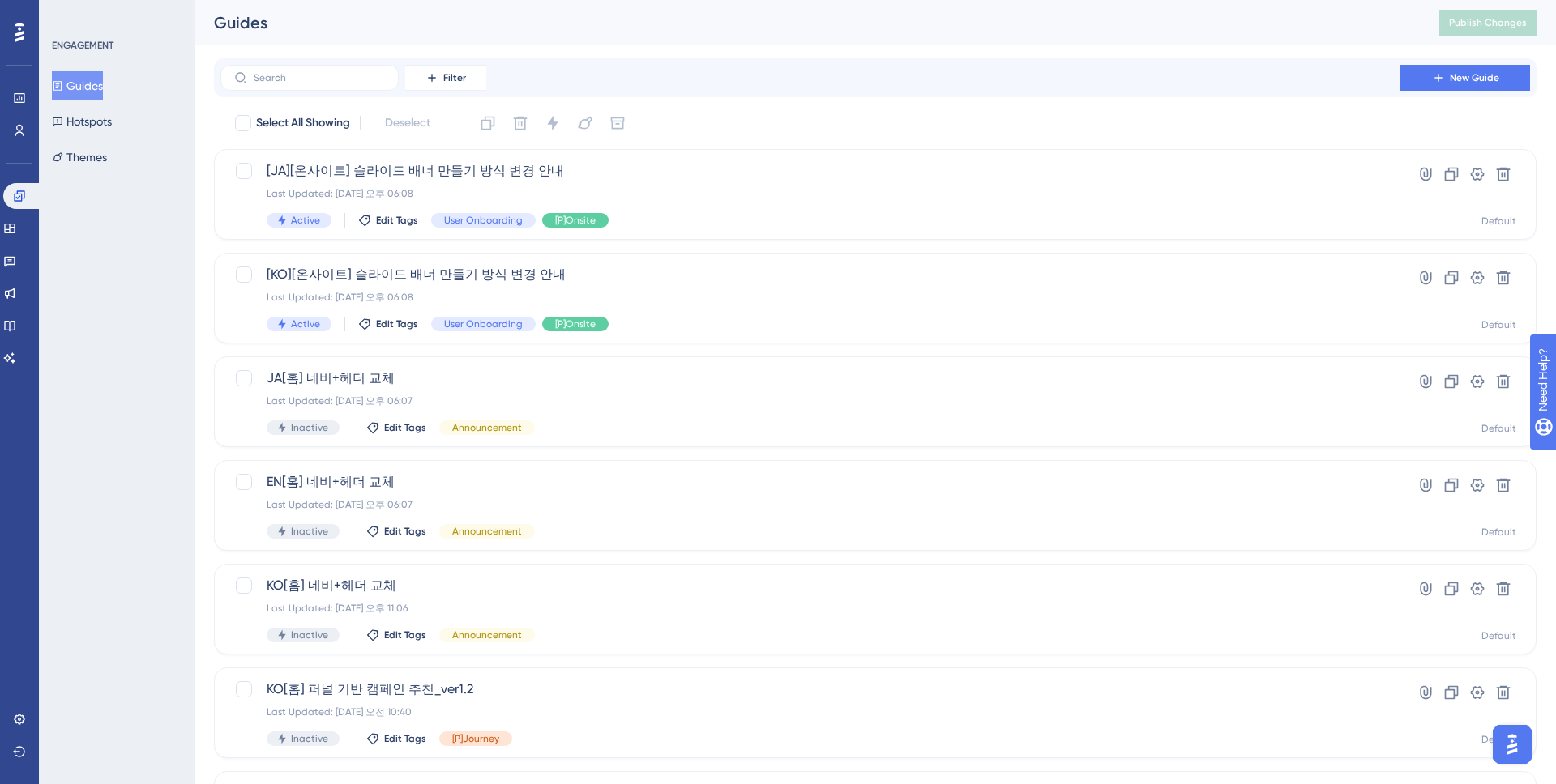
click at [832, 103] on div "Filter New Guide Select All Showing Deselect [JA][온사이트] 슬라이드 배너 만들기 방식 변경 안내 La…" at bounding box center [875, 632] width 1323 height 1147
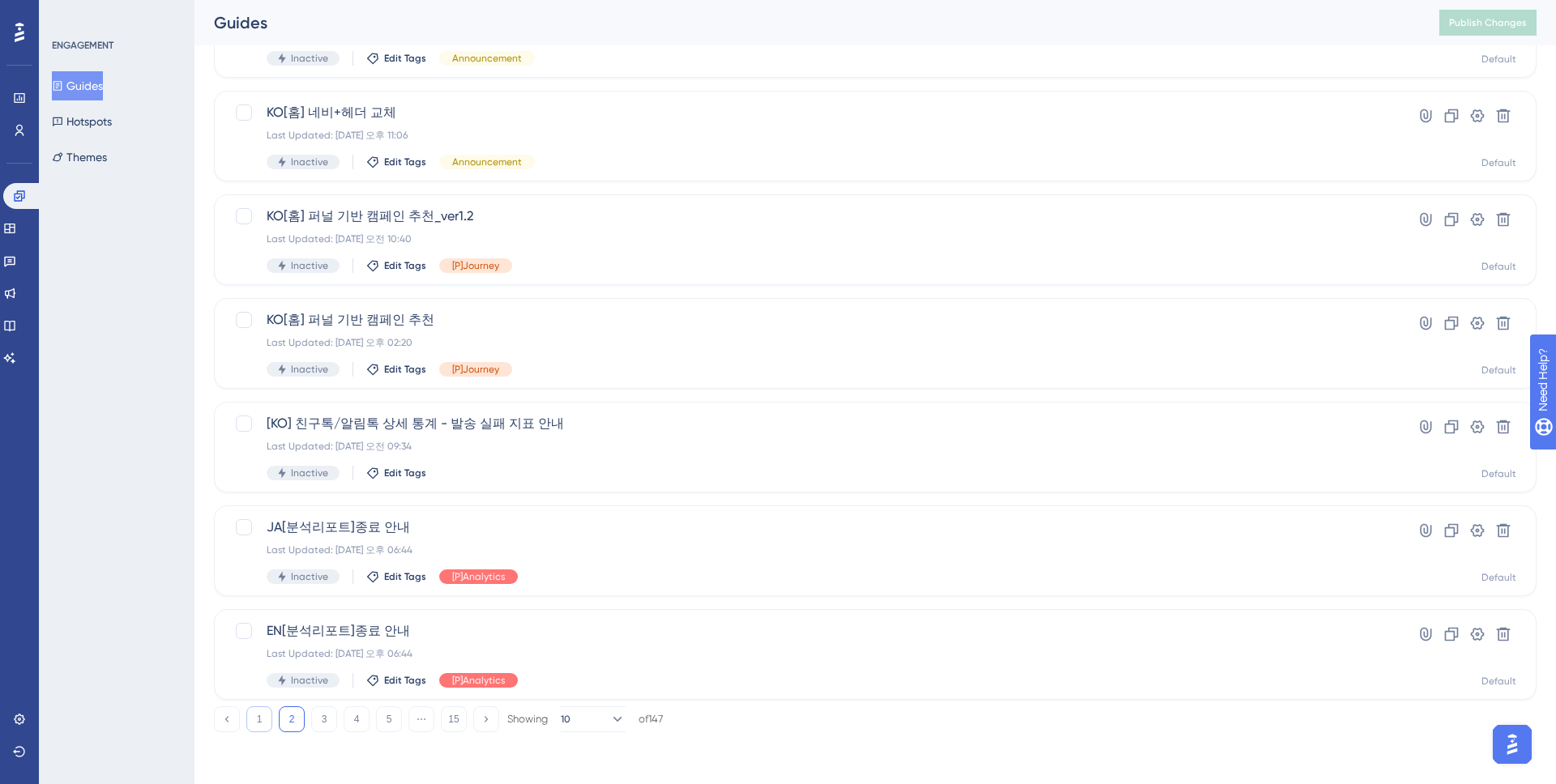
click at [255, 694] on button "1" at bounding box center [259, 719] width 26 height 26
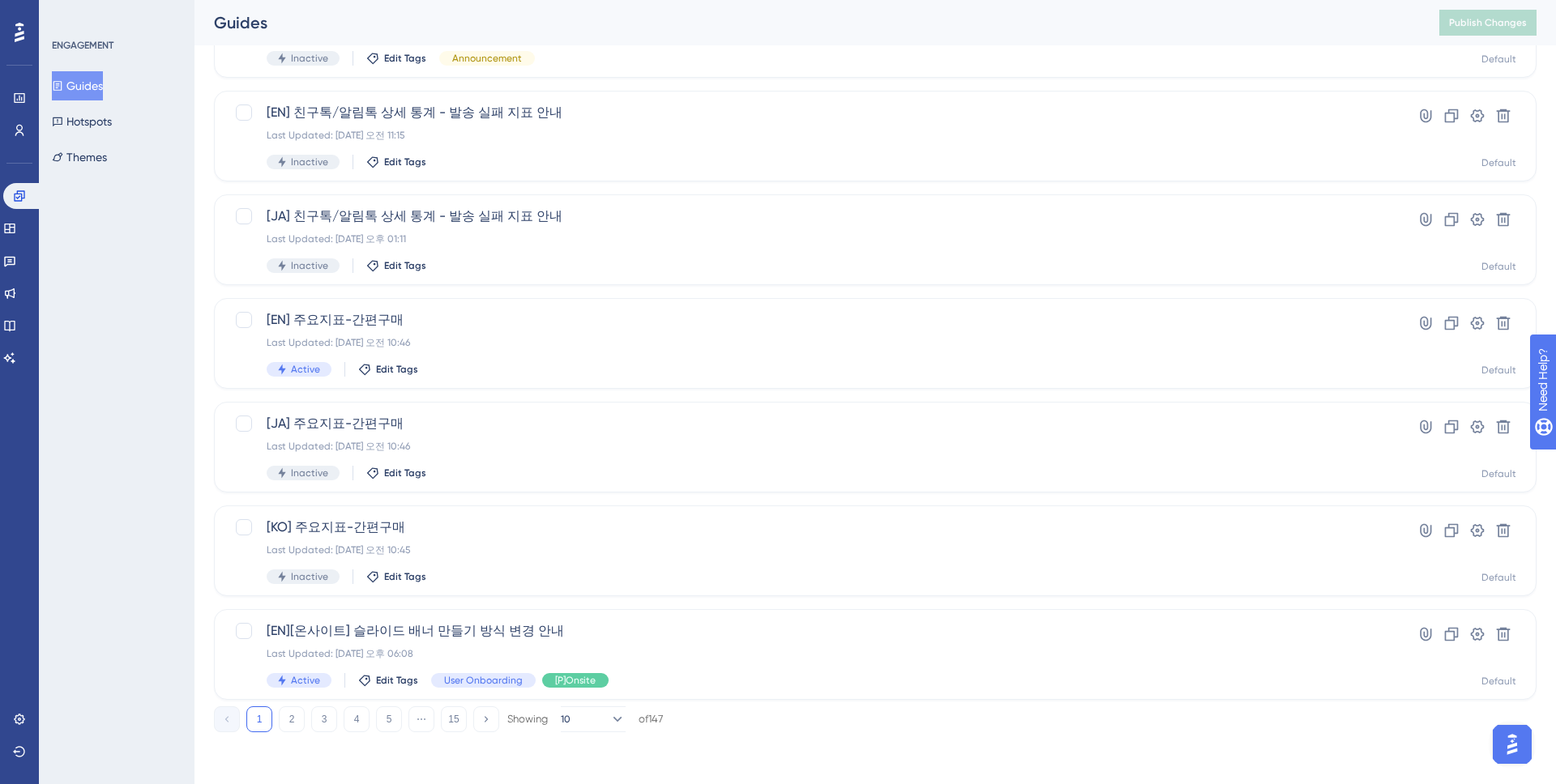
scroll to position [0, 0]
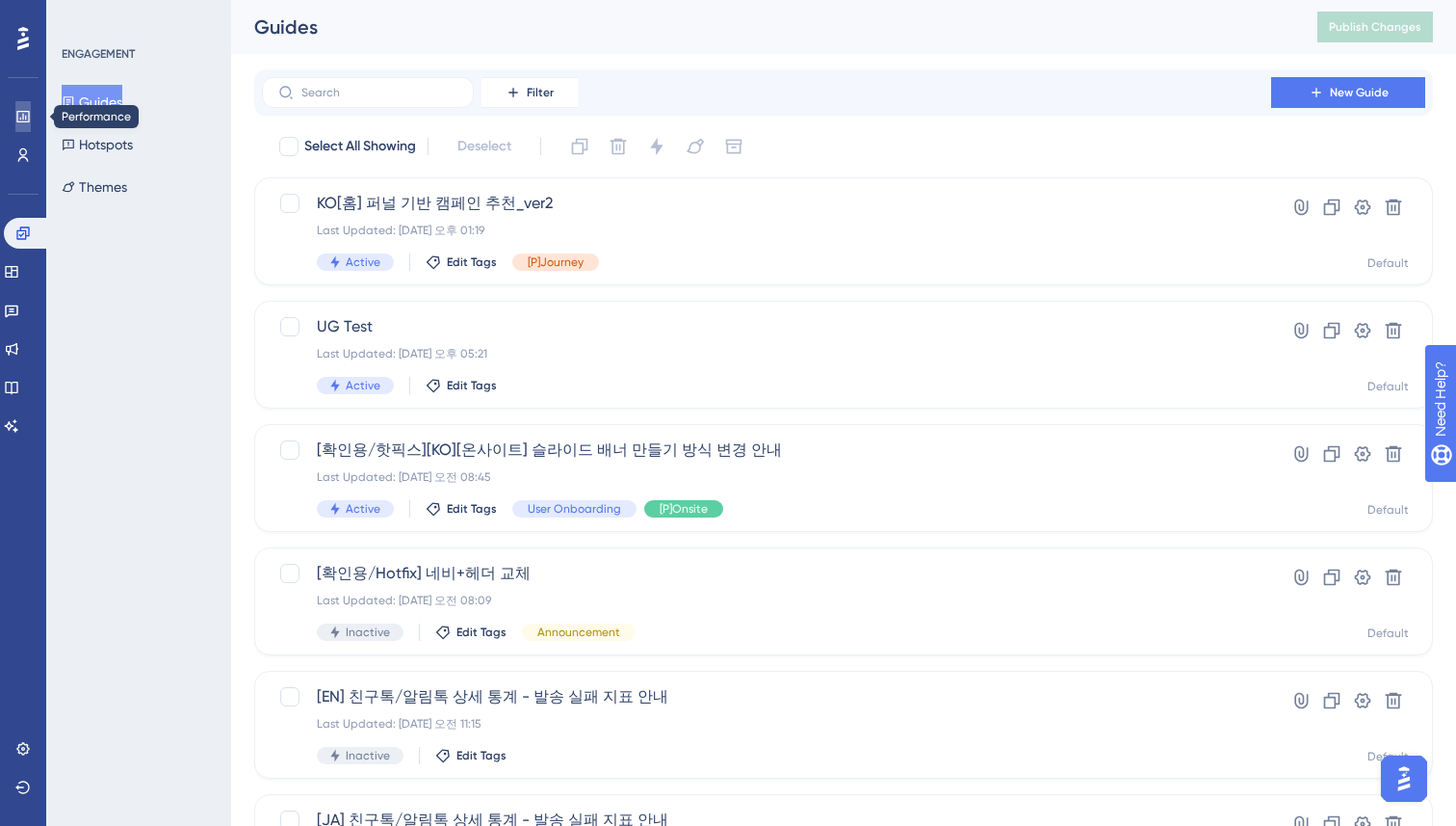
click at [16, 127] on link at bounding box center [24, 116] width 16 height 30
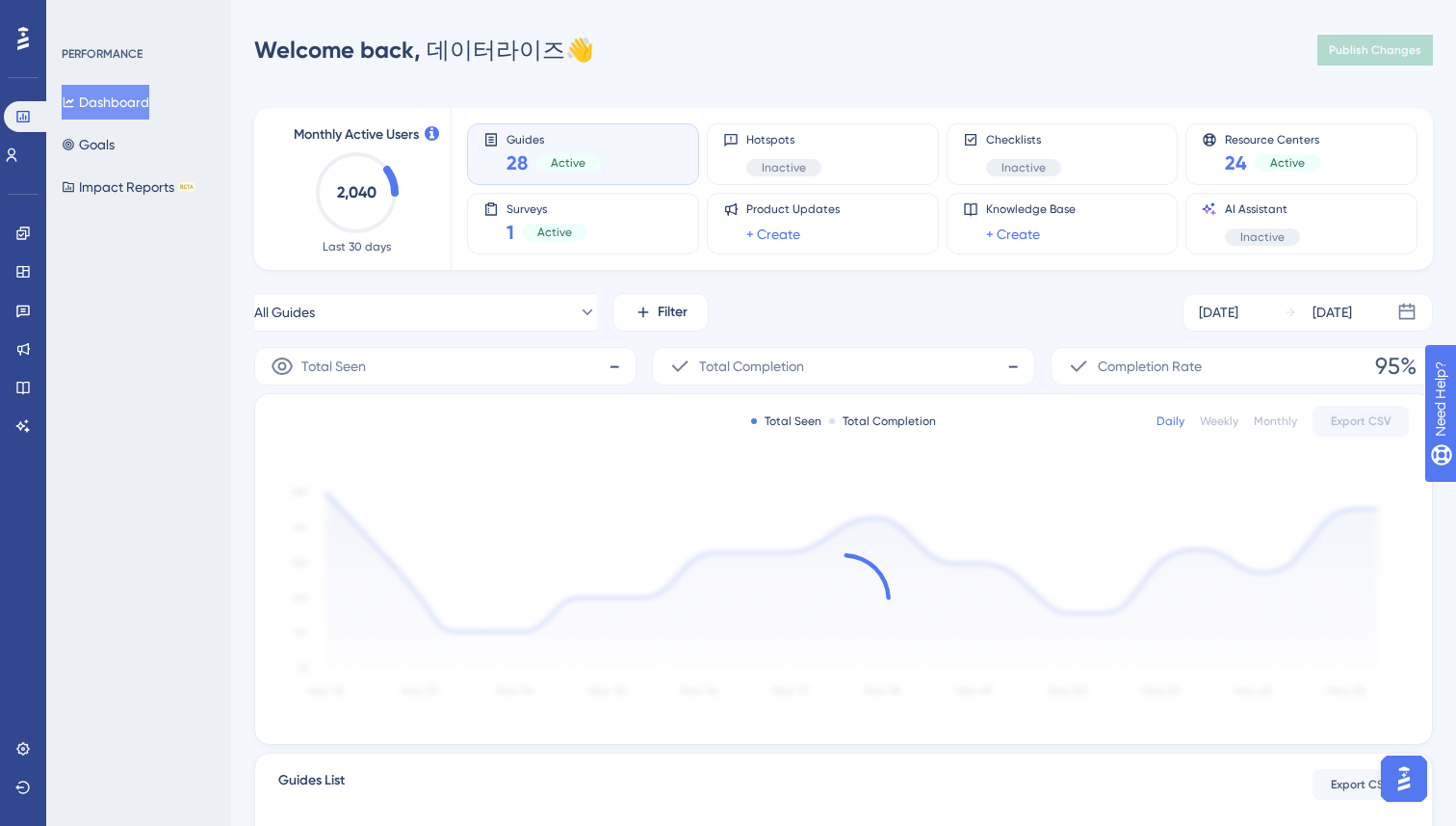
click at [253, 285] on div "Performance Users Engagement Widgets Feedback Product Updates Knowledge Base AI…" at bounding box center [844, 623] width 1225 height 1186
click at [247, 277] on div "Performance Users Engagement Widgets Feedback Product Updates Knowledge Base AI…" at bounding box center [844, 623] width 1225 height 1186
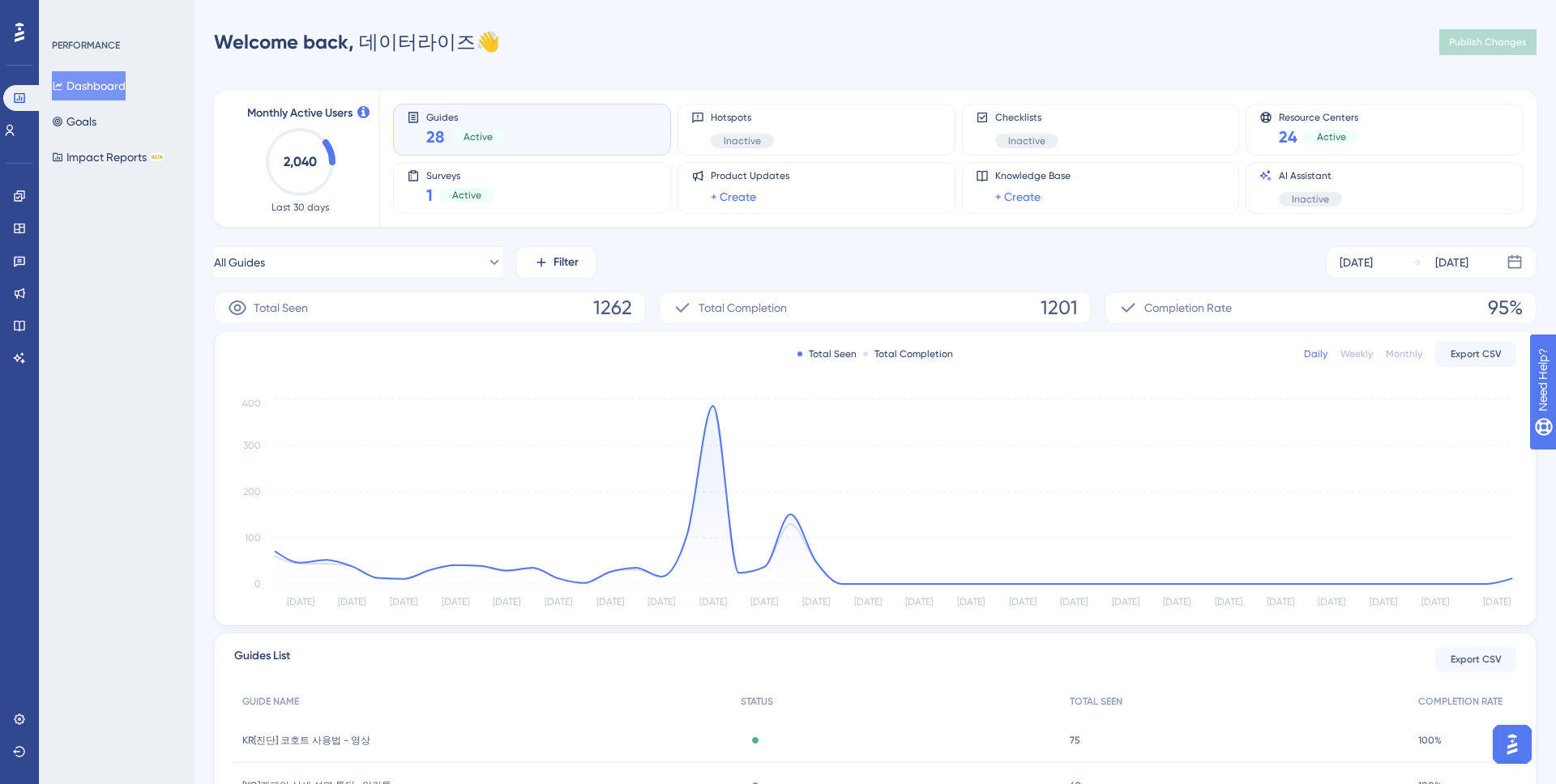
click at [1224, 502] on div "Performance Users Engagement Widgets Feedback Product Updates Knowledge Base AI…" at bounding box center [875, 524] width 1362 height 997
click at [13, 200] on link at bounding box center [20, 195] width 13 height 26
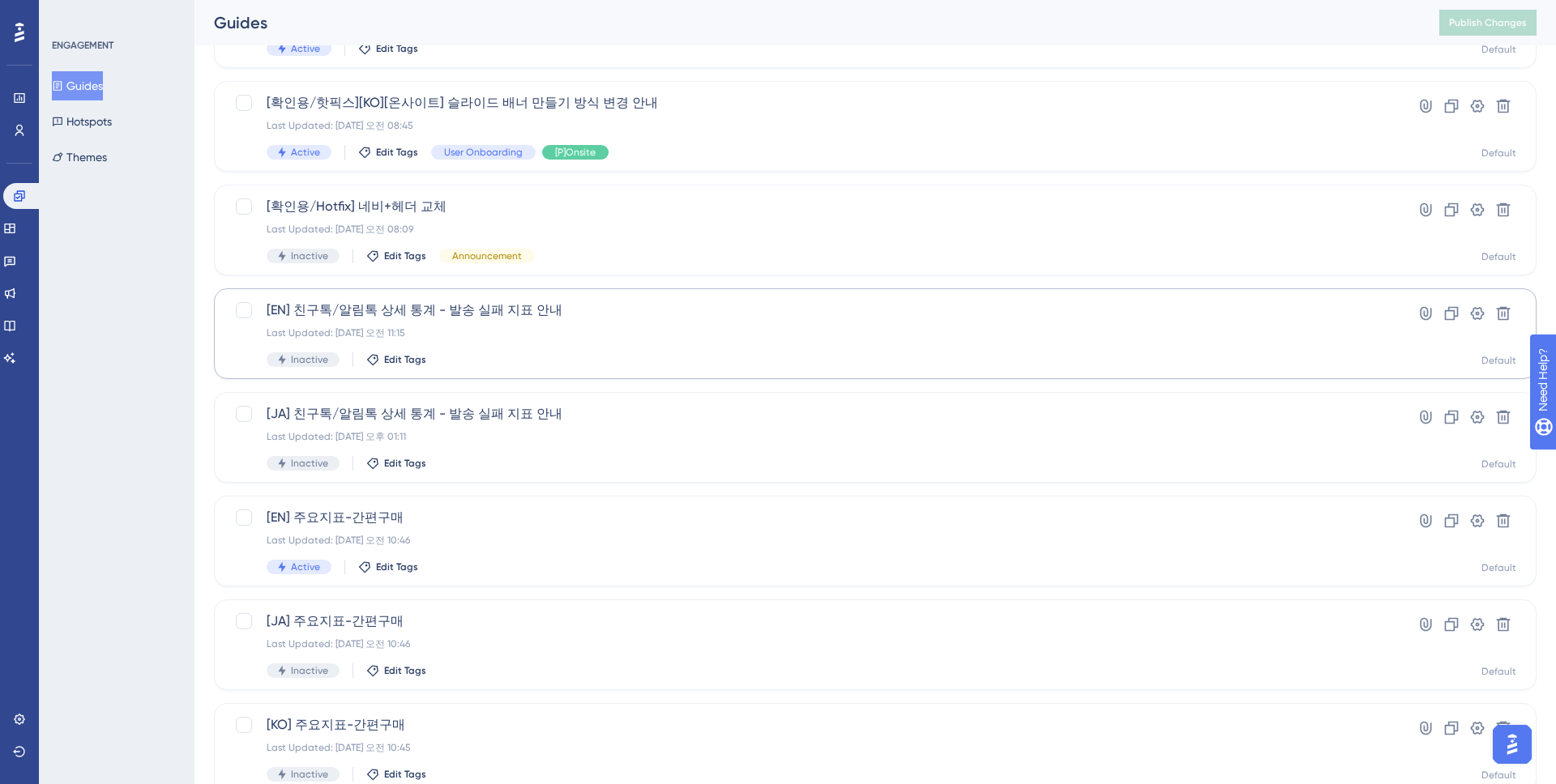
scroll to position [473, 0]
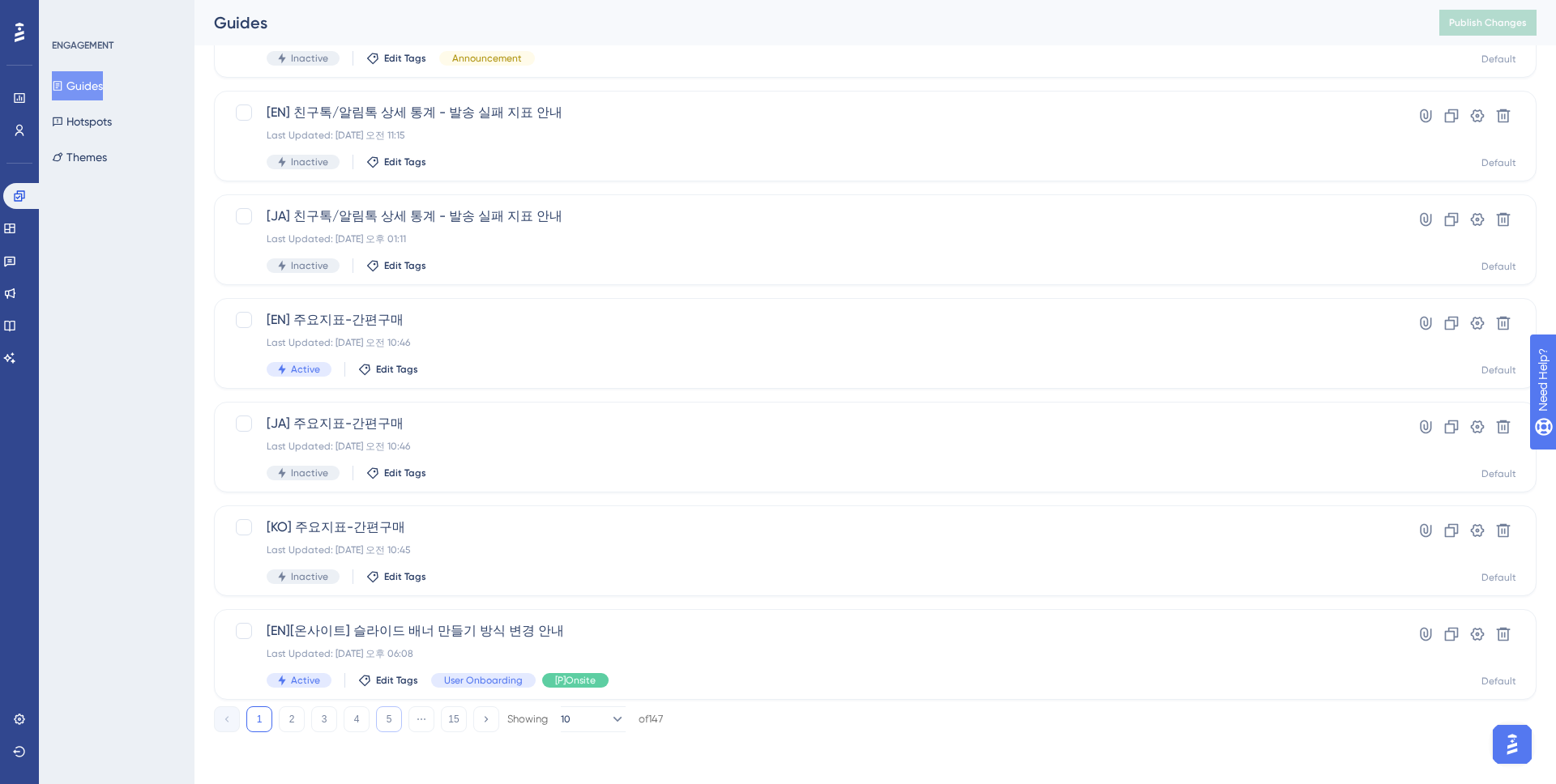
click at [384, 694] on button "5" at bounding box center [389, 719] width 26 height 26
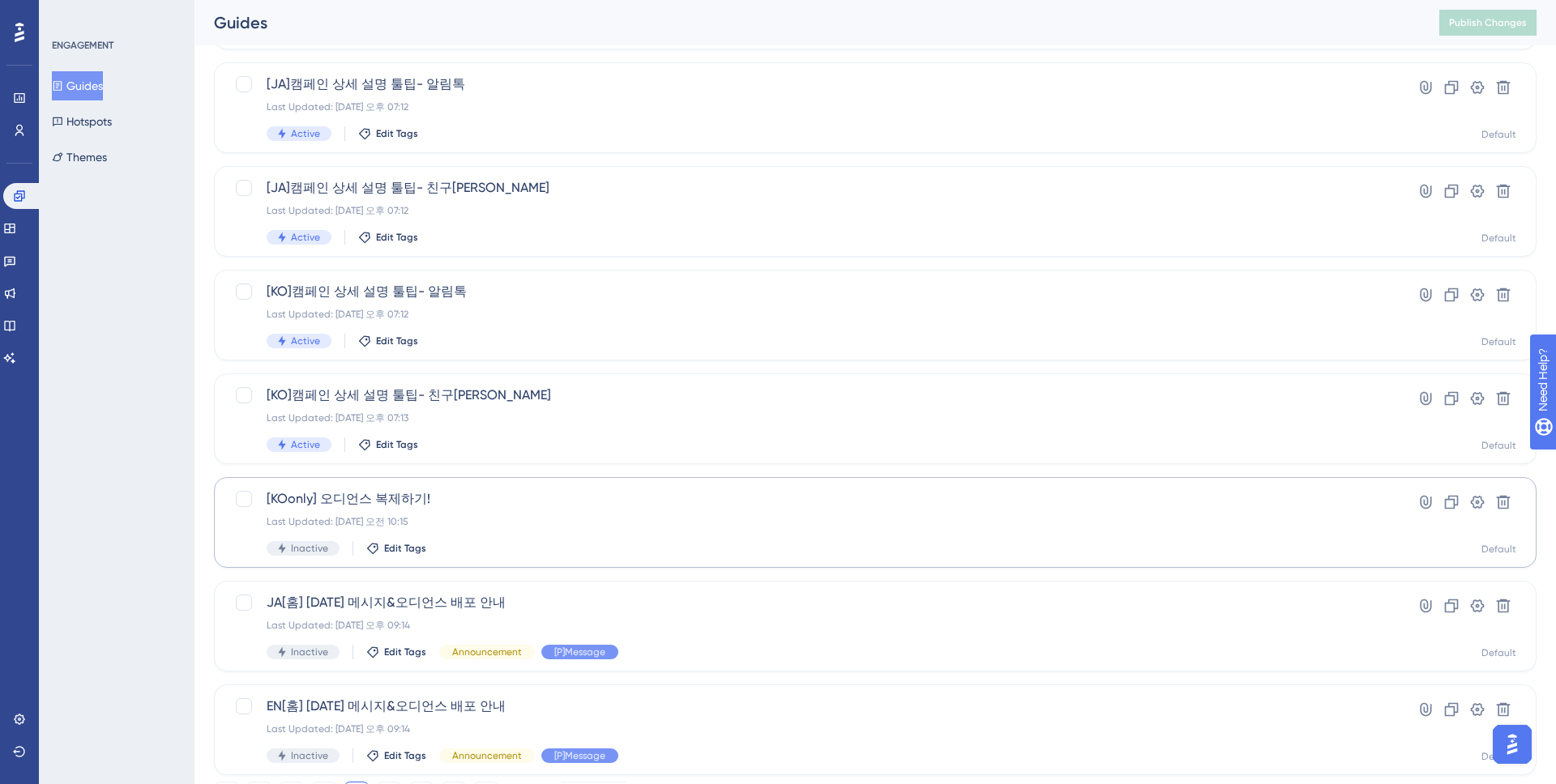
scroll to position [294, 0]
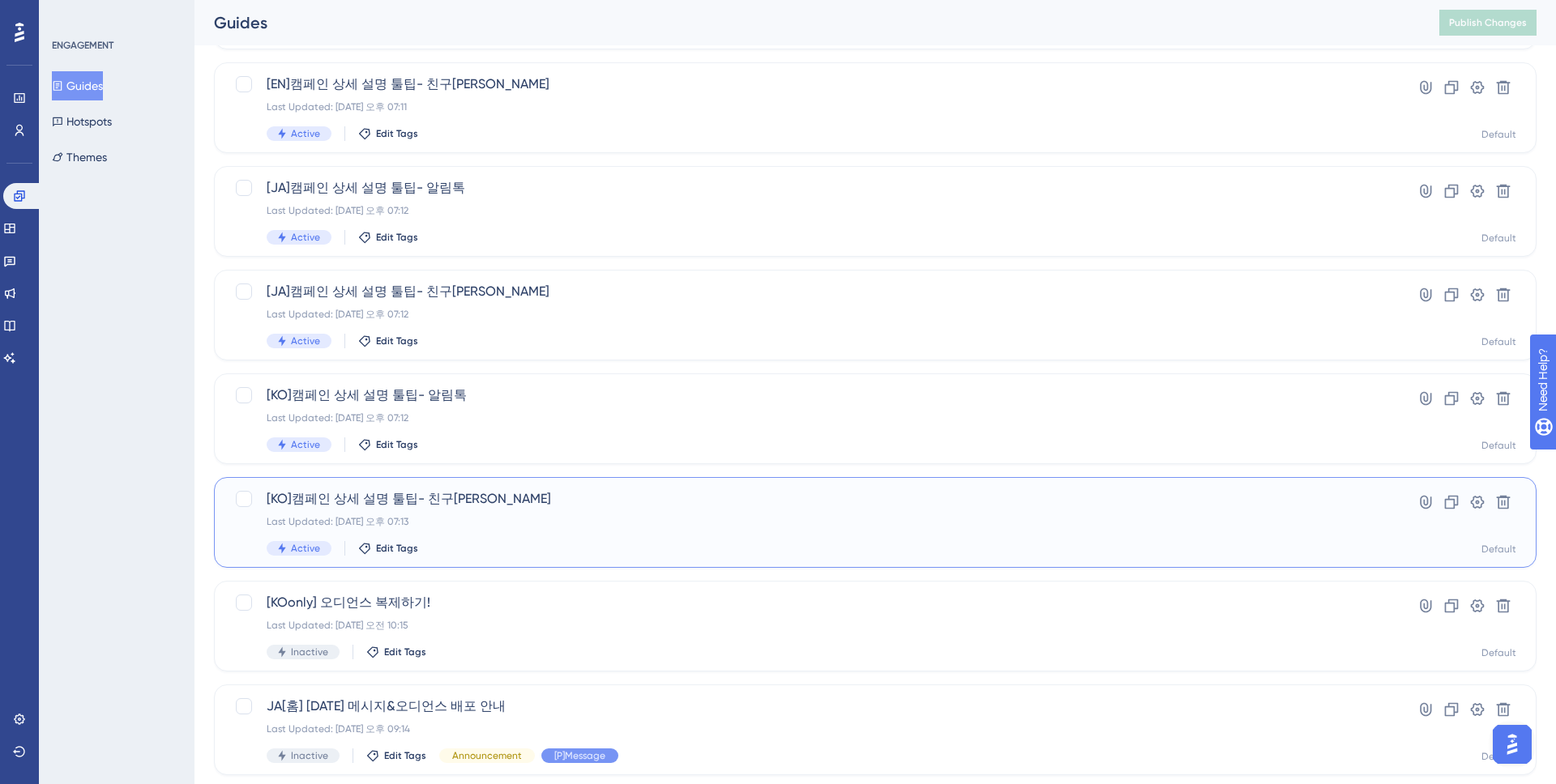
click at [700, 509] on div "[KO]캠페인 상세 설명 툴팁- 친구톡 Last Updated: [DATE] 오후 07:13 Active Edit Tags" at bounding box center [810, 523] width 1088 height 66
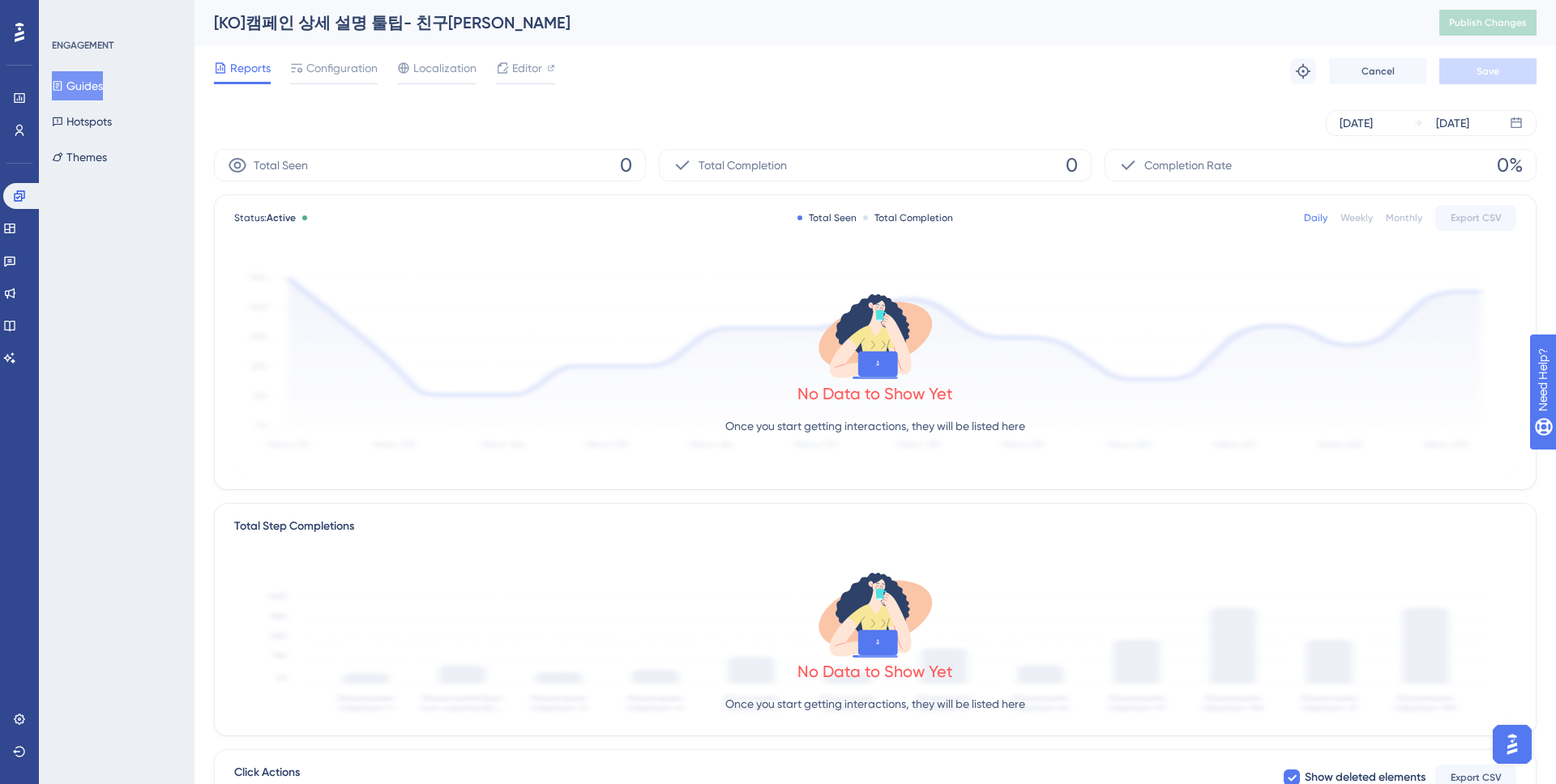
click at [532, 123] on div "[DATE] [DATE]" at bounding box center [875, 122] width 1323 height 26
click at [858, 94] on div "Reports Configuration Localization Editor Troubleshoot Cancel Save" at bounding box center [875, 71] width 1323 height 52
